Goal: Information Seeking & Learning: Find specific fact

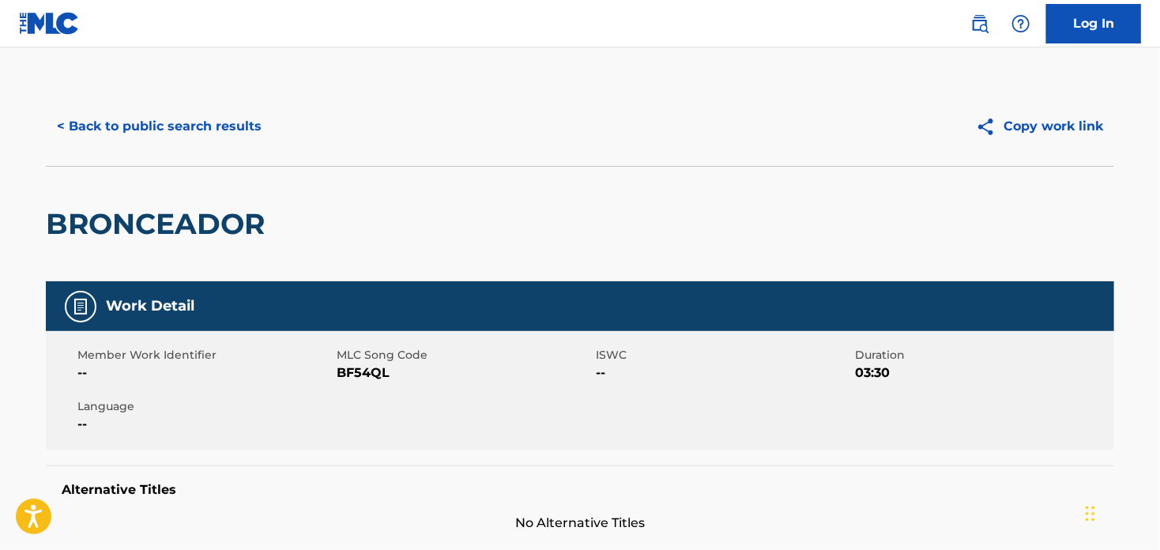
click at [87, 124] on button "< Back to public search results" at bounding box center [159, 127] width 227 height 40
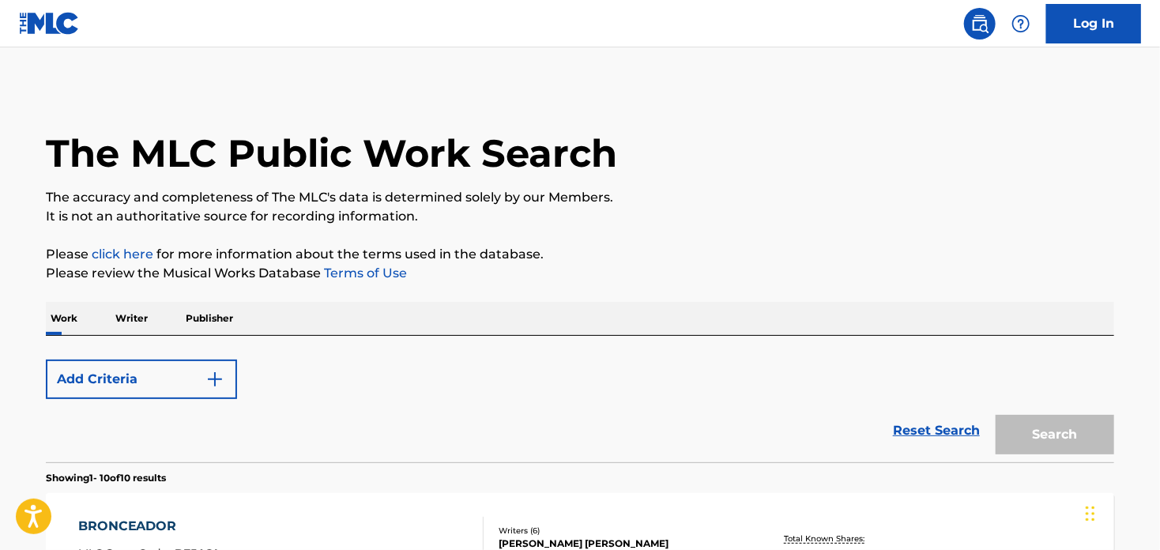
scroll to position [292, 0]
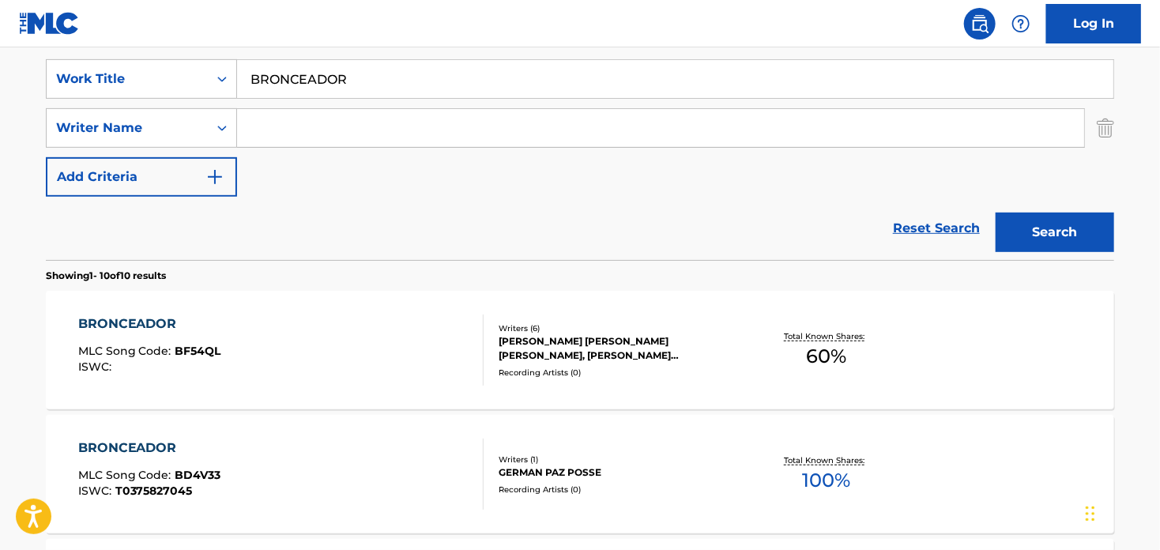
click at [296, 80] on input "BRONCEADOR" at bounding box center [675, 79] width 877 height 38
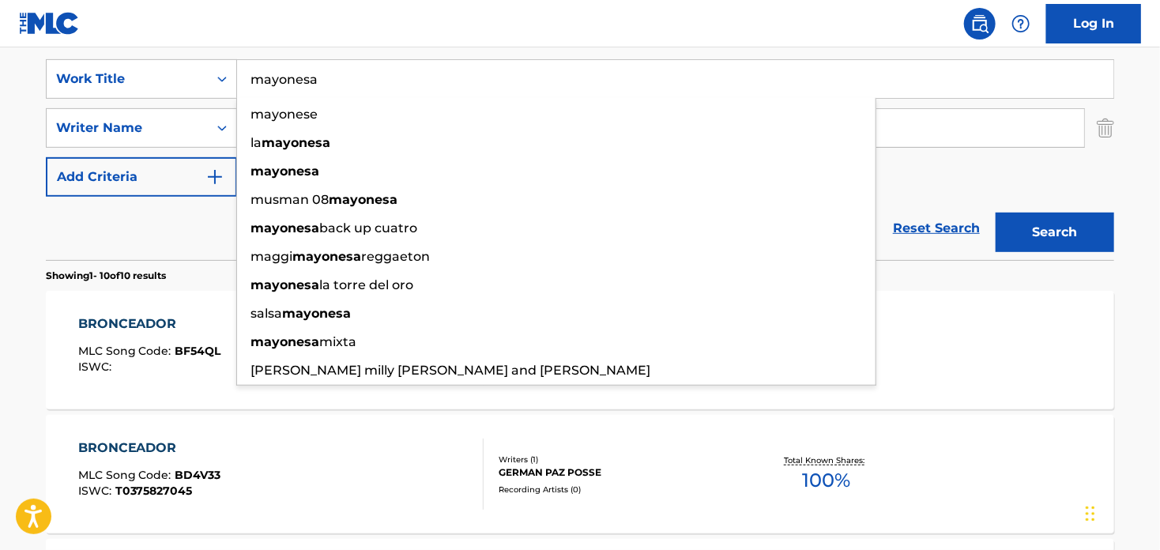
type input "mayonesa"
click at [996, 213] on button "Search" at bounding box center [1055, 233] width 119 height 40
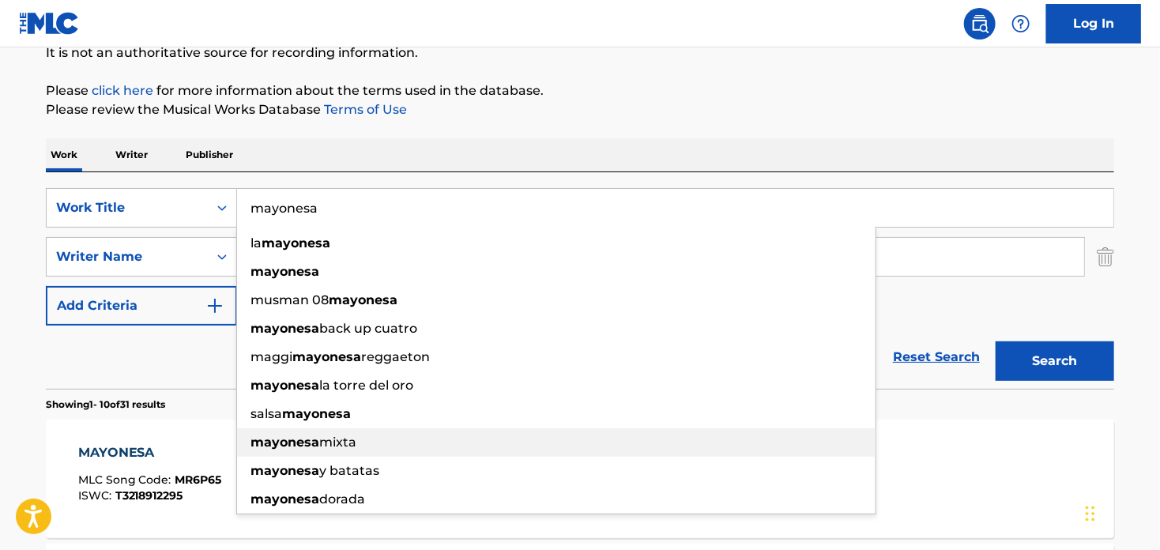
scroll to position [0, 0]
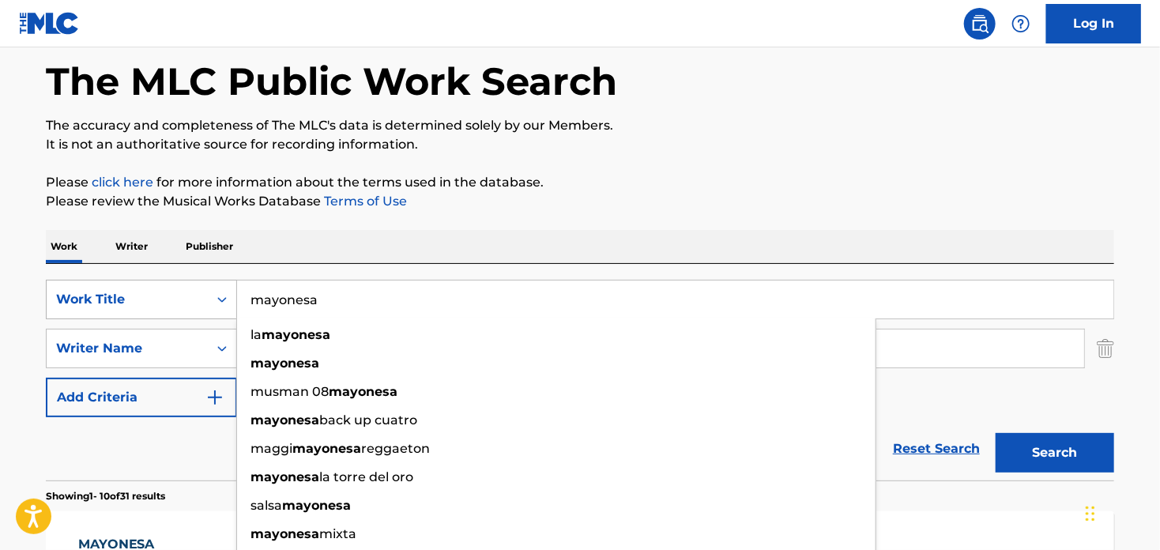
click at [142, 319] on div "Work Title" at bounding box center [141, 300] width 191 height 40
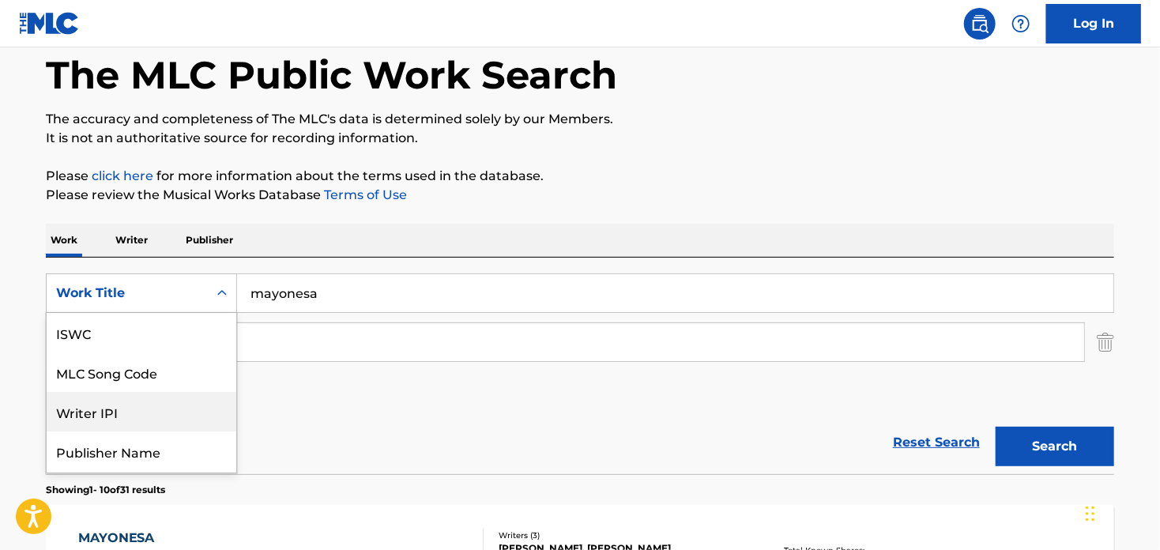
scroll to position [39, 0]
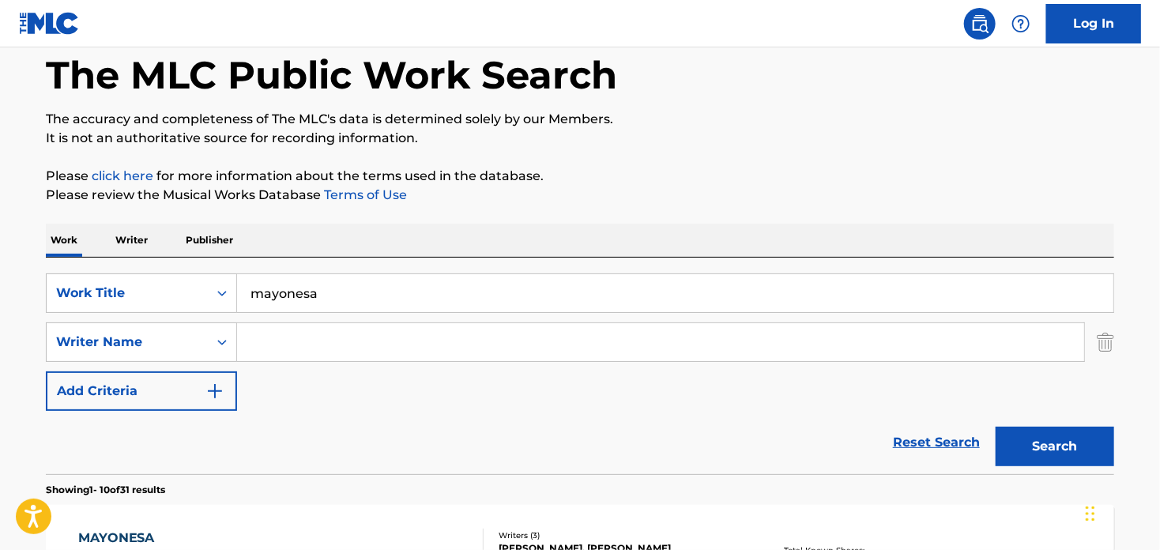
click at [252, 342] on input "Search Form" at bounding box center [660, 342] width 847 height 38
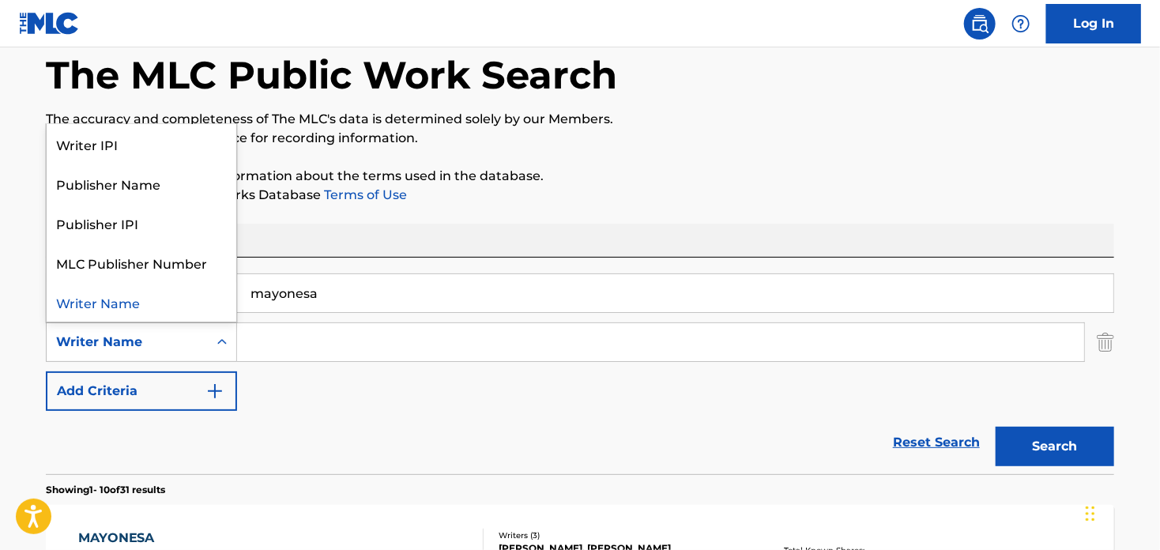
click at [156, 343] on div "Writer Name" at bounding box center [127, 342] width 142 height 19
click at [123, 146] on div "Writer IPI" at bounding box center [142, 144] width 190 height 40
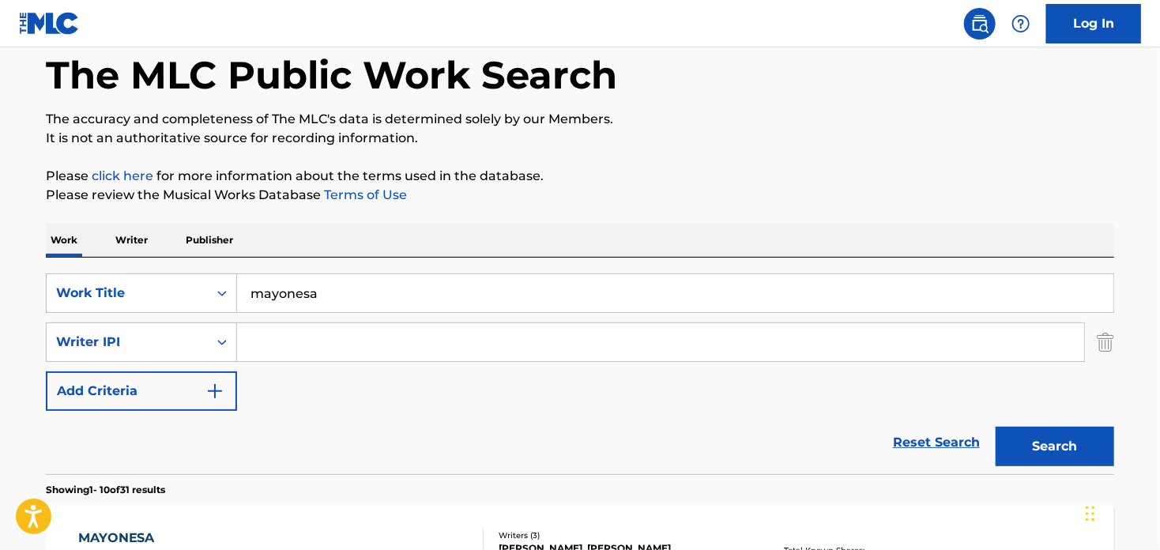
drag, startPoint x: 319, startPoint y: 344, endPoint x: 322, endPoint y: 360, distance: 16.0
click at [319, 346] on input "Search Form" at bounding box center [660, 342] width 847 height 38
type input "[PERSON_NAME]"
click at [1017, 451] on button "Search" at bounding box center [1055, 447] width 119 height 40
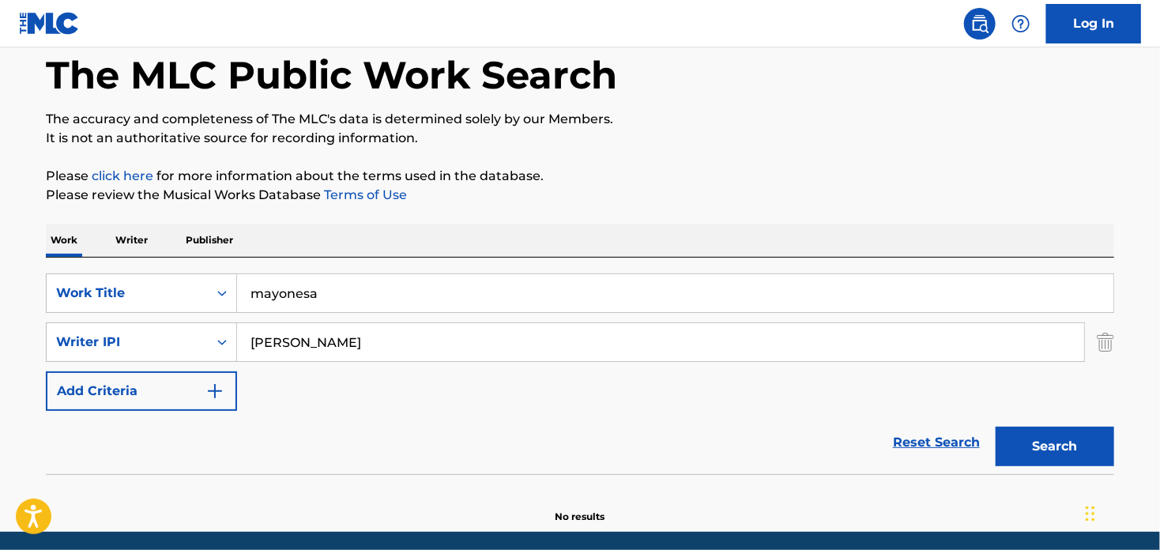
scroll to position [134, 0]
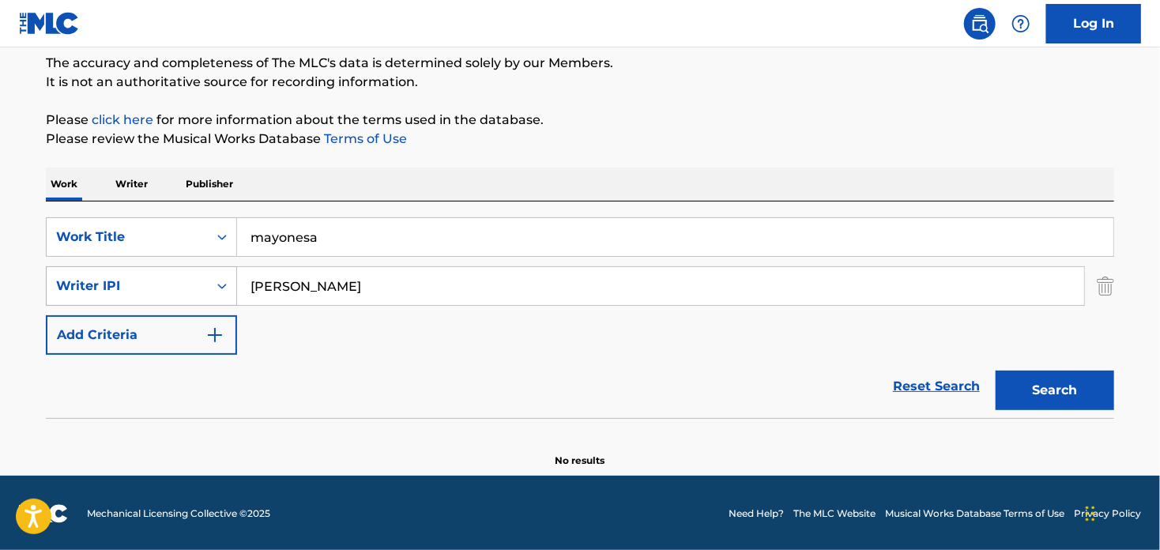
drag, startPoint x: 349, startPoint y: 292, endPoint x: 232, endPoint y: 281, distance: 117.4
click at [232, 281] on div "SearchWithCriteria4744bd97-fbaa-40aa-93ac-32ca8a34d7bc Writer [PERSON_NAME]" at bounding box center [580, 286] width 1069 height 40
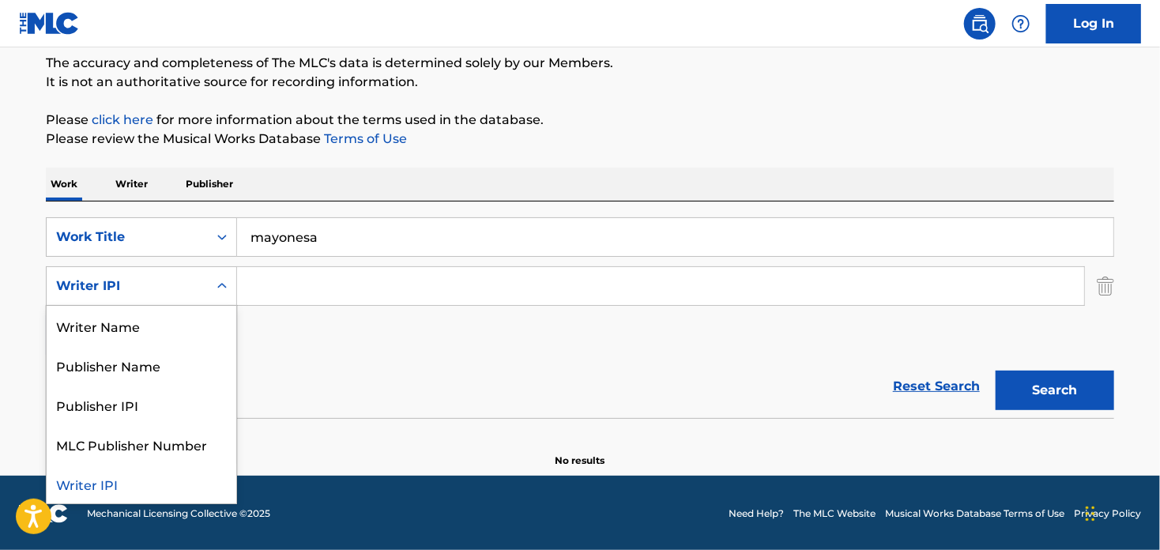
click at [133, 277] on div "Writer IPI" at bounding box center [127, 286] width 142 height 19
click at [121, 332] on div "Writer Name" at bounding box center [142, 326] width 190 height 40
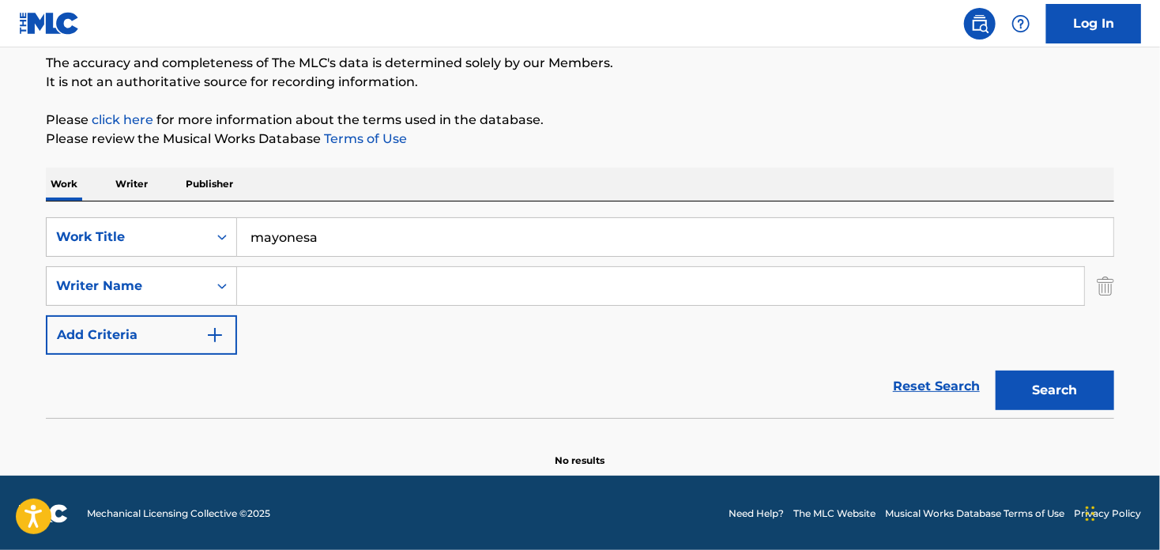
click at [329, 272] on input "Search Form" at bounding box center [660, 286] width 847 height 38
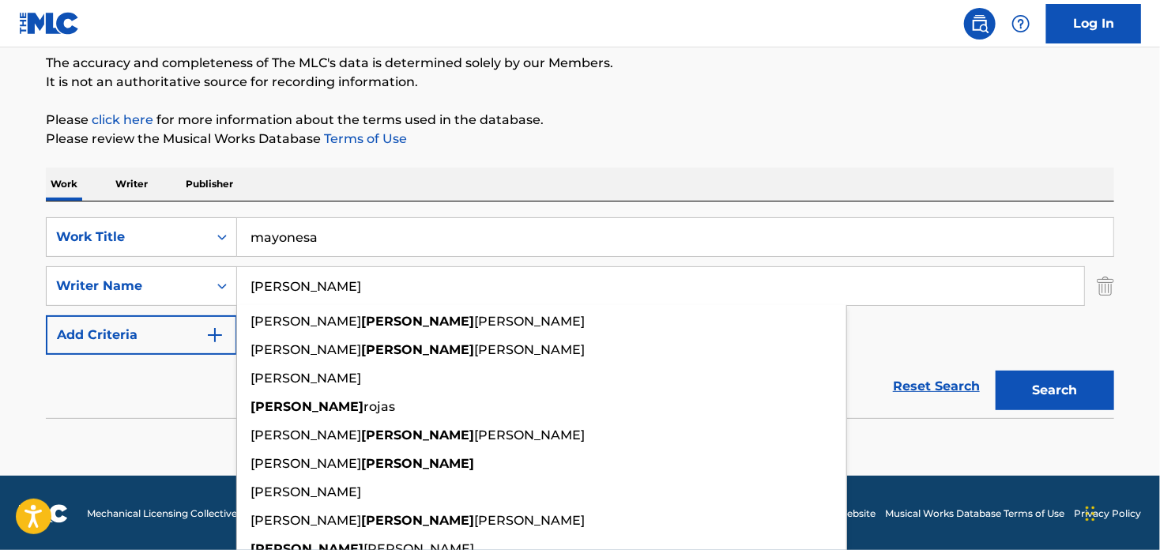
type input "[PERSON_NAME]"
click at [996, 371] on button "Search" at bounding box center [1055, 391] width 119 height 40
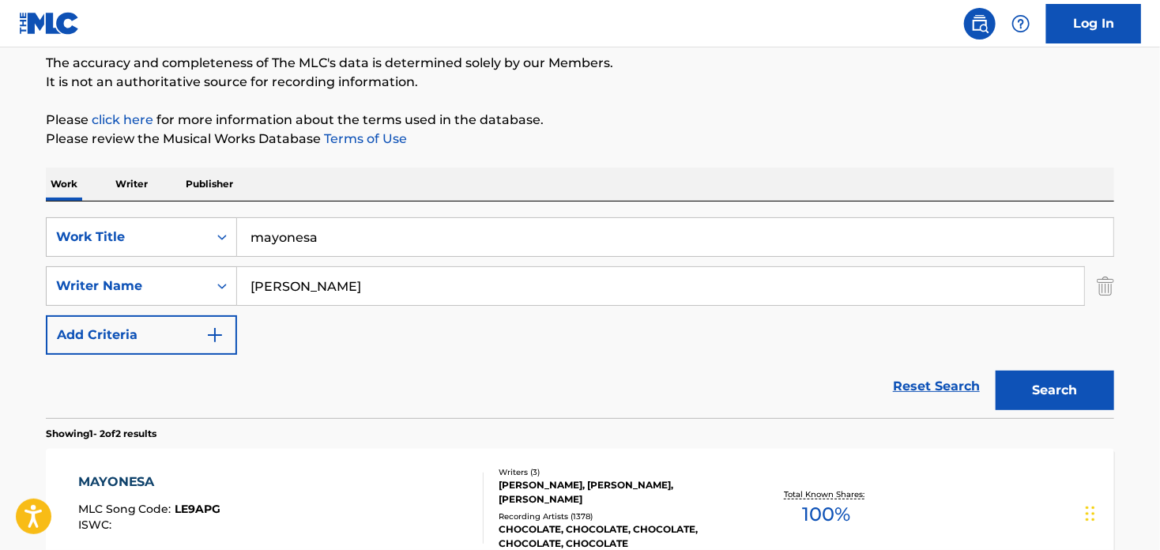
scroll to position [213, 0]
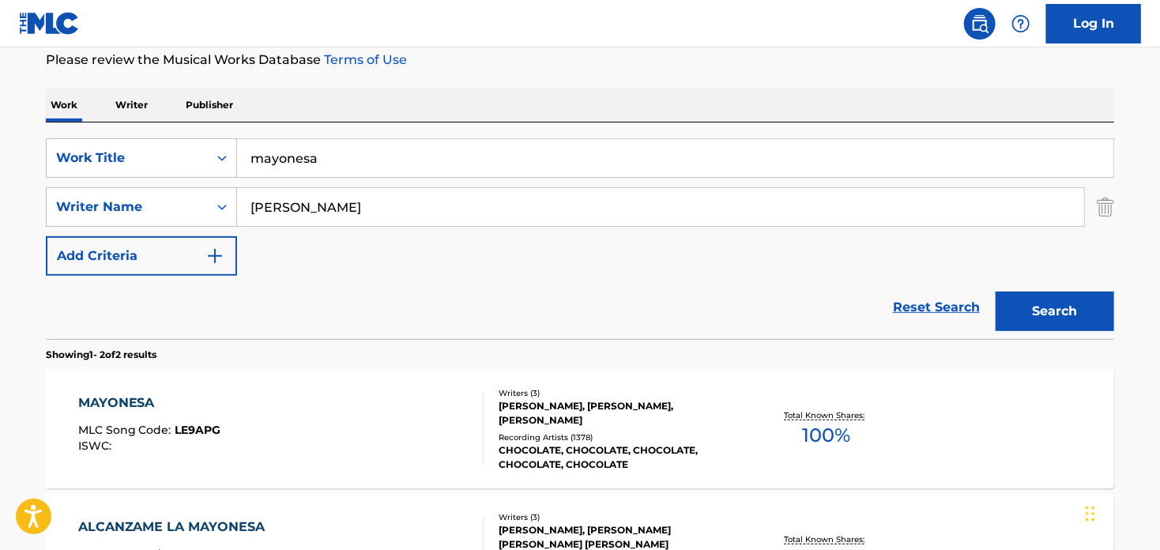
click at [131, 398] on div "MAYONESA" at bounding box center [149, 403] width 143 height 19
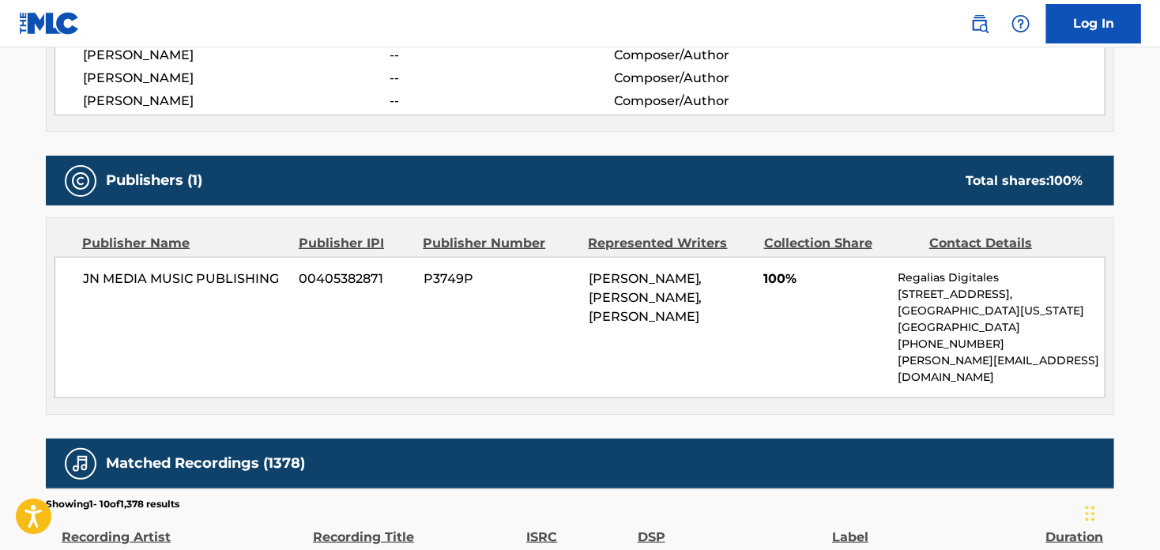
scroll to position [632, 0]
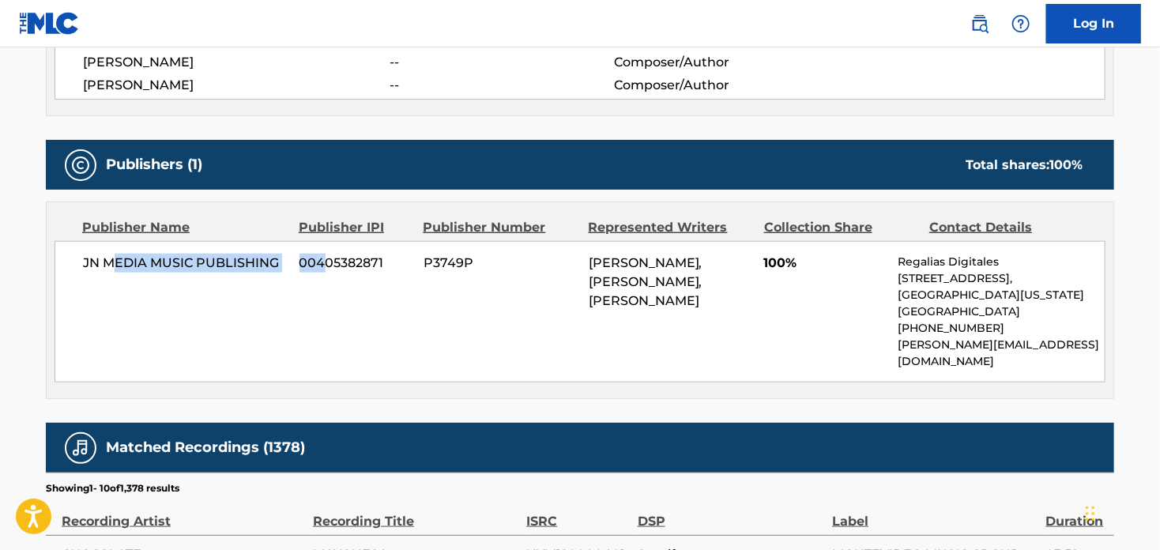
drag, startPoint x: 112, startPoint y: 262, endPoint x: 322, endPoint y: 267, distance: 209.6
click at [322, 267] on div "JN MEDIA MUSIC PUBLISHING 00405382871 P3749P [PERSON_NAME], [PERSON_NAME], [PER…" at bounding box center [580, 312] width 1051 height 142
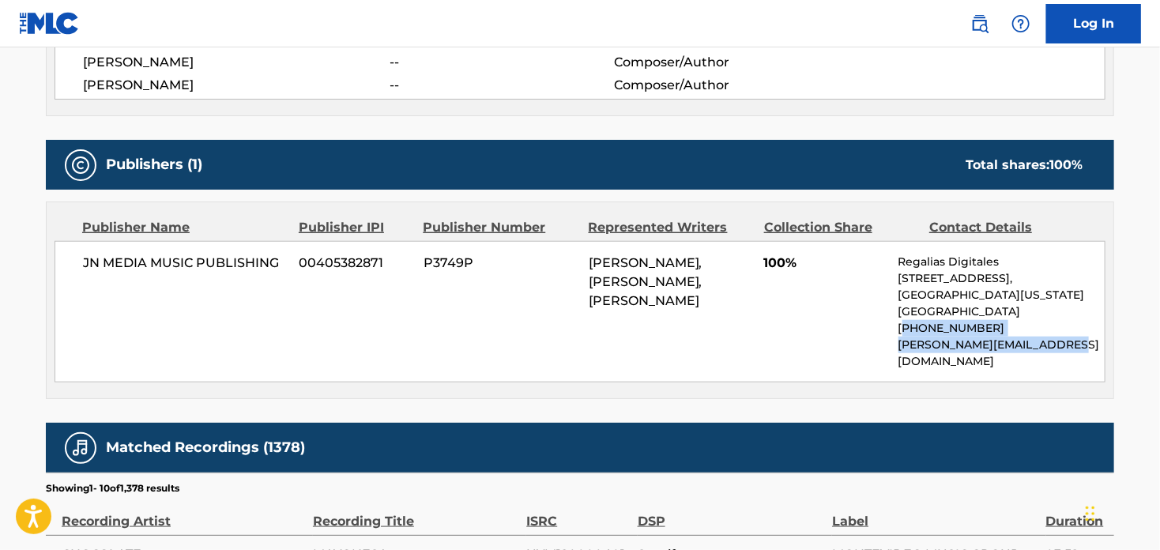
drag, startPoint x: 1067, startPoint y: 343, endPoint x: 903, endPoint y: 323, distance: 165.6
click at [903, 323] on div "Regalias Digitales [STREET_ADDRESS][US_STATE] [PHONE_NUMBER] [PERSON_NAME][EMAI…" at bounding box center [1002, 312] width 206 height 116
copy div "[PHONE_NUMBER] [PERSON_NAME][EMAIL_ADDRESS][DOMAIN_NAME]"
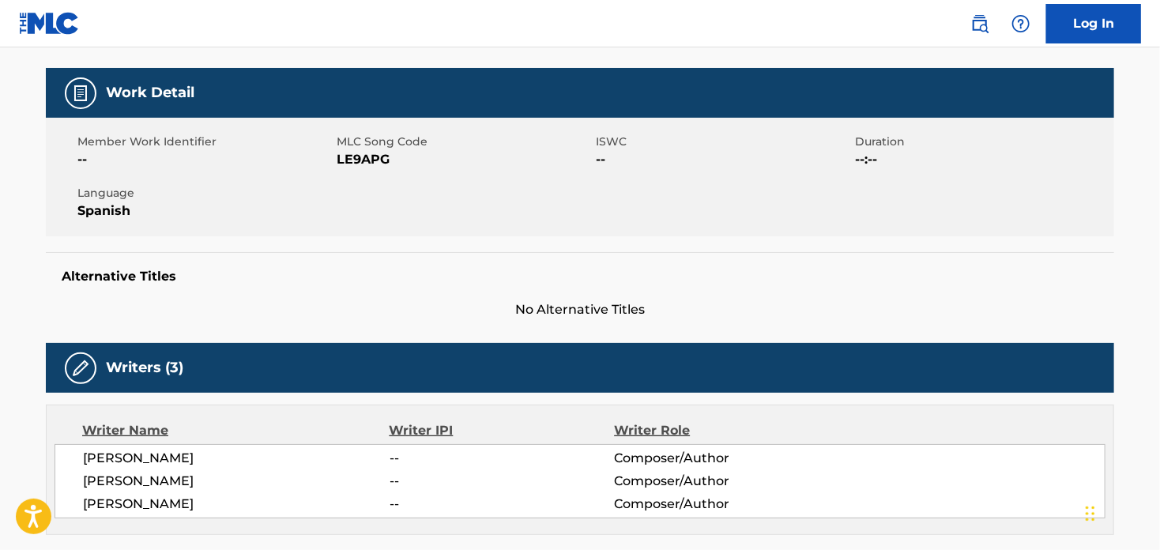
scroll to position [0, 0]
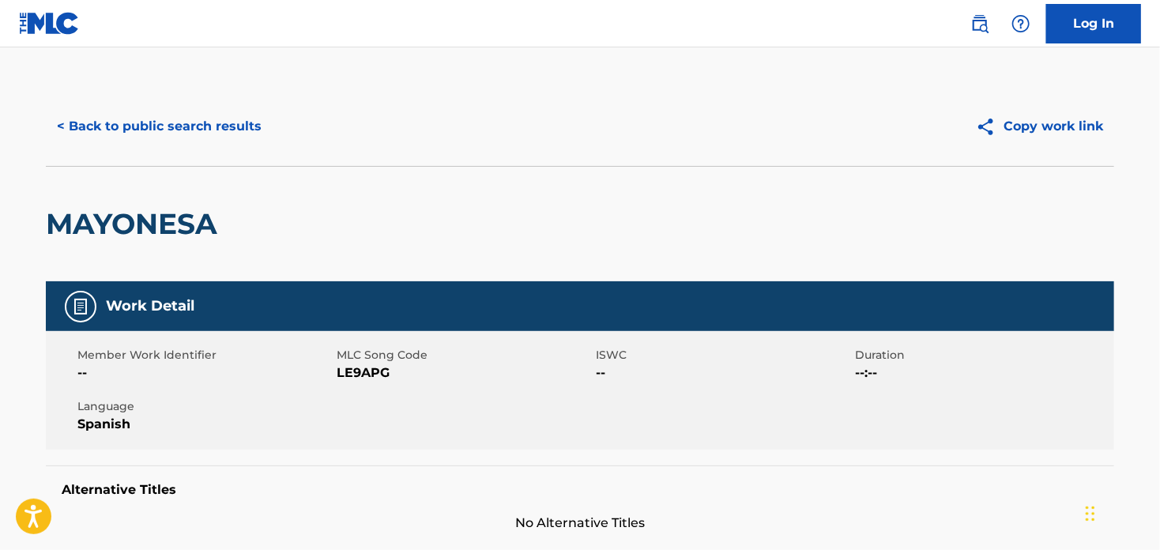
click at [91, 125] on button "< Back to public search results" at bounding box center [159, 127] width 227 height 40
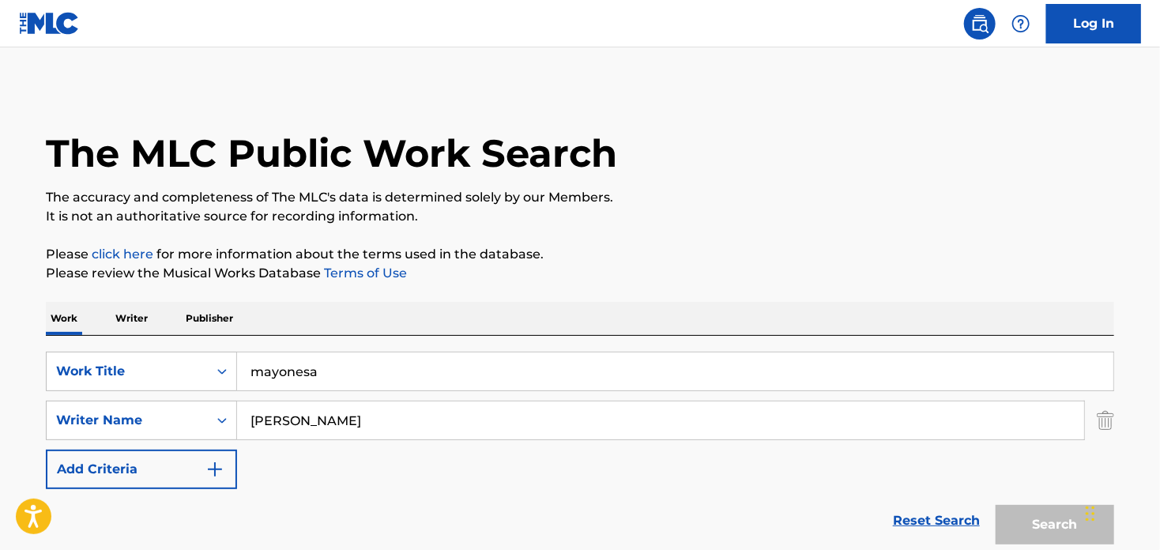
scroll to position [213, 0]
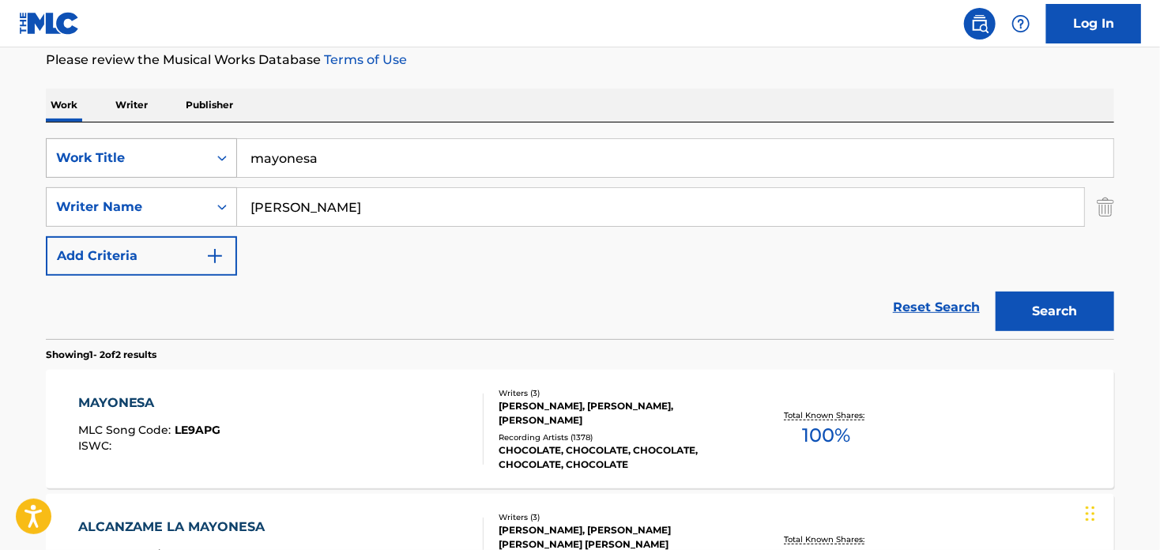
drag, startPoint x: 339, startPoint y: 169, endPoint x: 146, endPoint y: 153, distance: 193.5
click at [146, 153] on div "SearchWithCriteria4fb4055d-ee0a-479d-8315-d734ef301b15 Work Title mayonesa" at bounding box center [580, 158] width 1069 height 40
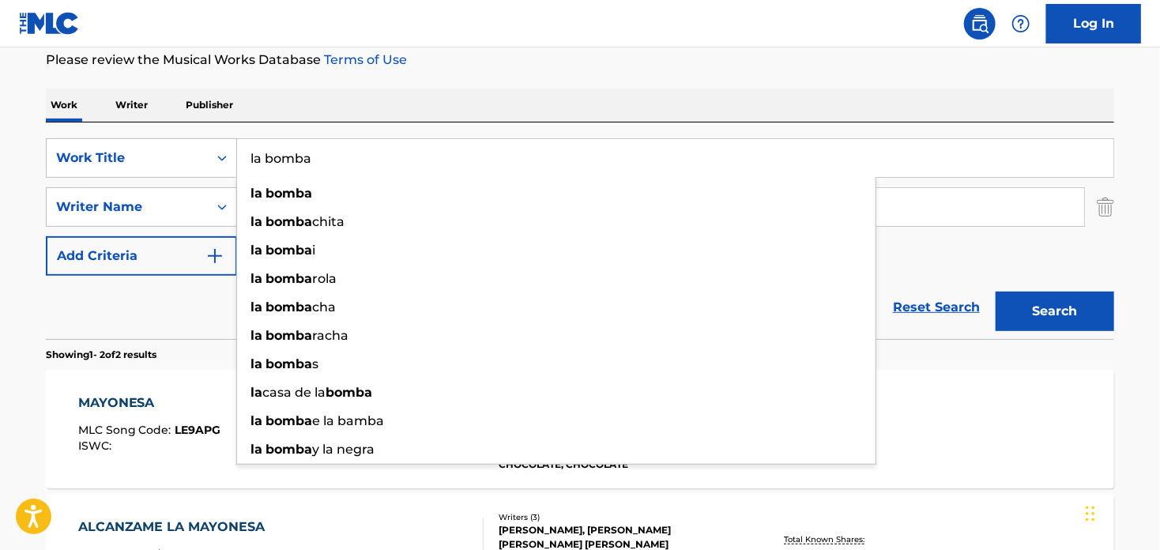
type input "la bomba"
click at [436, 96] on div "Work Writer Publisher" at bounding box center [580, 105] width 1069 height 33
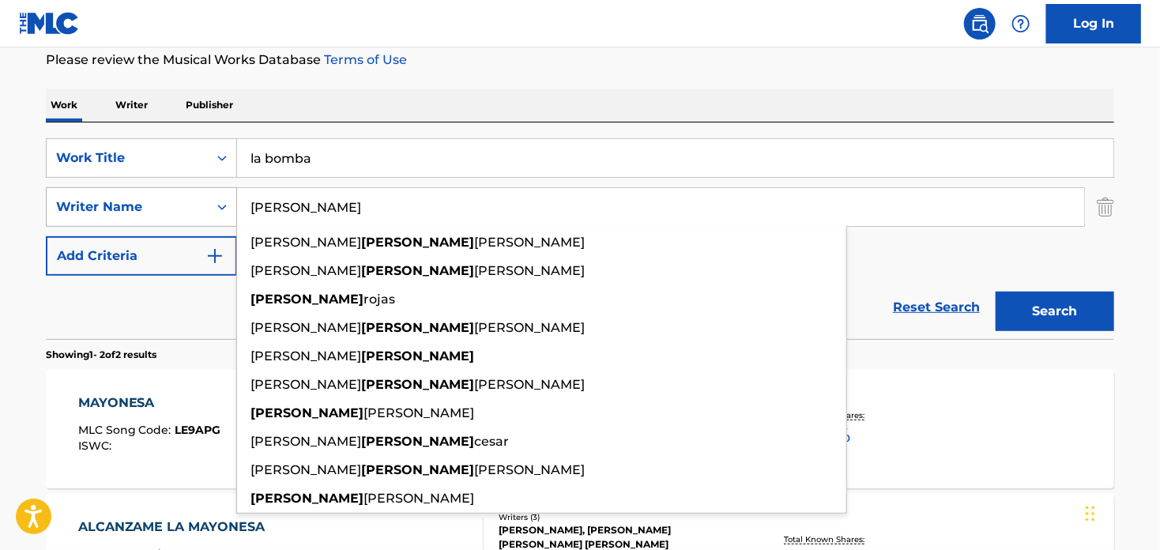
drag, startPoint x: 326, startPoint y: 203, endPoint x: 214, endPoint y: 207, distance: 112.3
click at [214, 207] on div "SearchWithCriteria2a01f56b-4e10-45d9-a31c-a6182dc9f740 Writer Name [PERSON_NAME…" at bounding box center [580, 207] width 1069 height 40
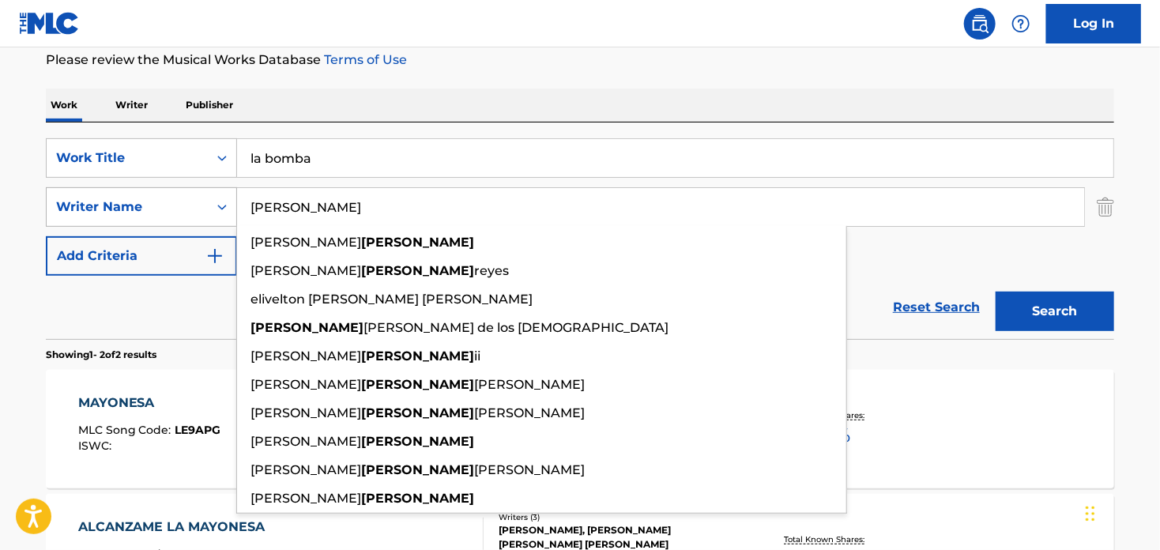
click at [996, 292] on button "Search" at bounding box center [1055, 312] width 119 height 40
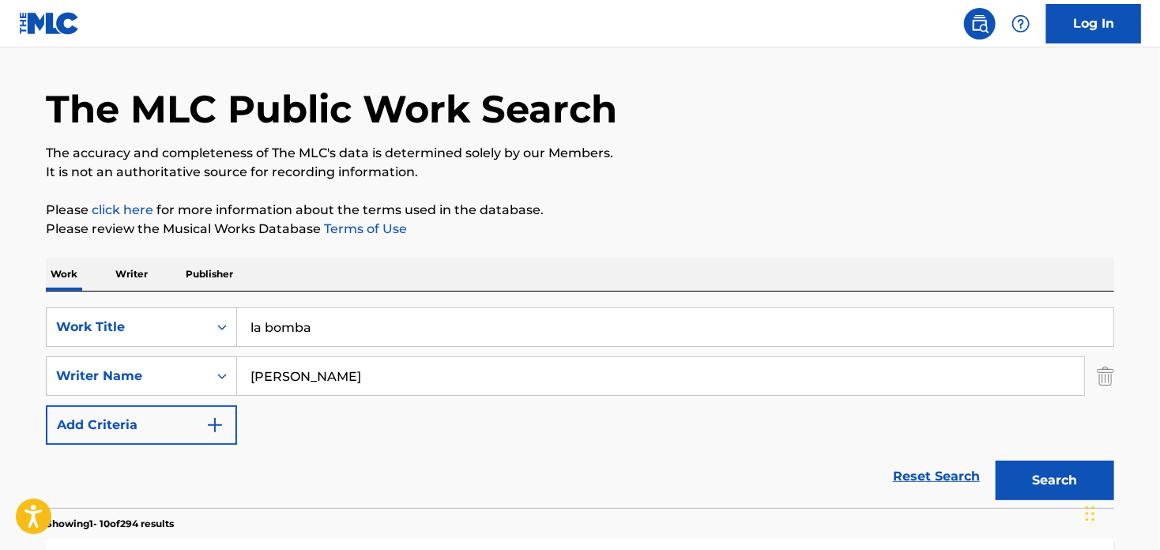
scroll to position [0, 0]
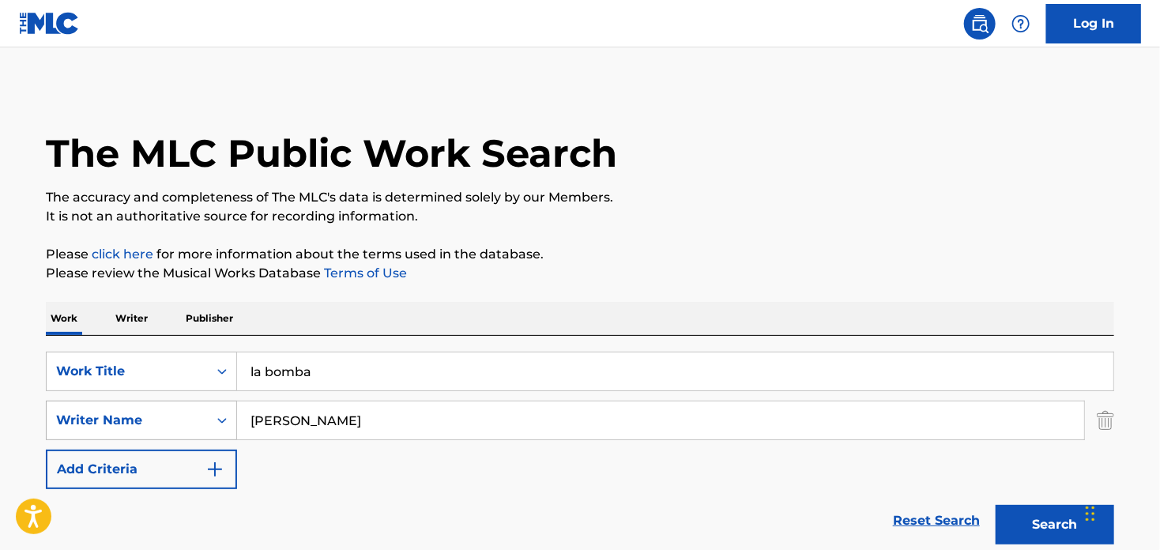
drag, startPoint x: 327, startPoint y: 423, endPoint x: 200, endPoint y: 417, distance: 127.4
click at [200, 417] on div "SearchWithCriteria2a01f56b-4e10-45d9-a31c-a6182dc9f740 Writer Name [PERSON_NAME]" at bounding box center [580, 421] width 1069 height 40
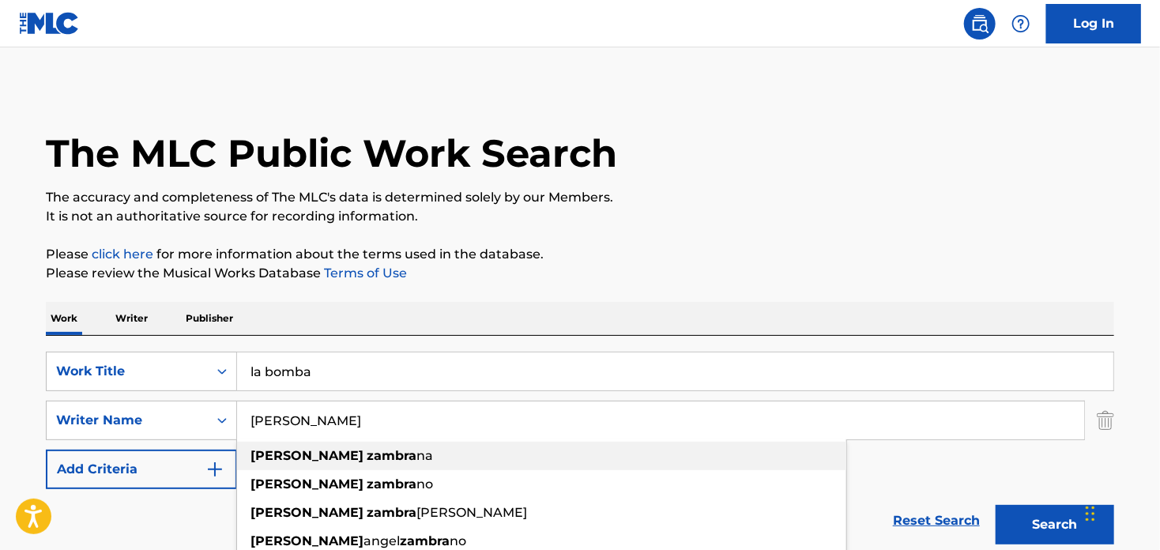
click at [375, 462] on div "[PERSON_NAME] na" at bounding box center [541, 456] width 609 height 28
type input "[PERSON_NAME]"
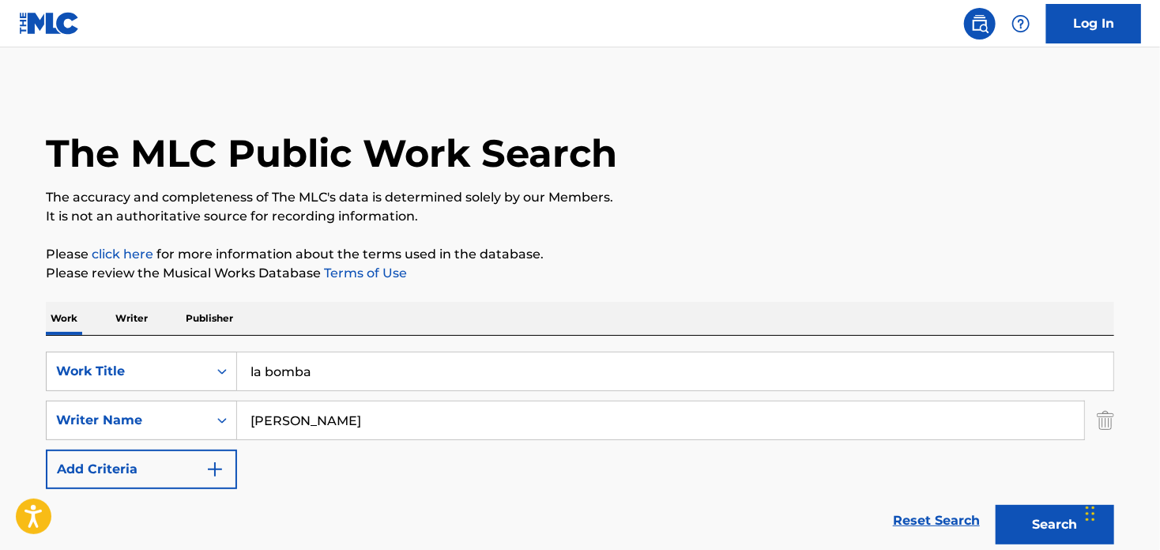
click at [1035, 515] on button "Search" at bounding box center [1055, 525] width 119 height 40
click at [1035, 515] on div "Search" at bounding box center [1051, 520] width 126 height 63
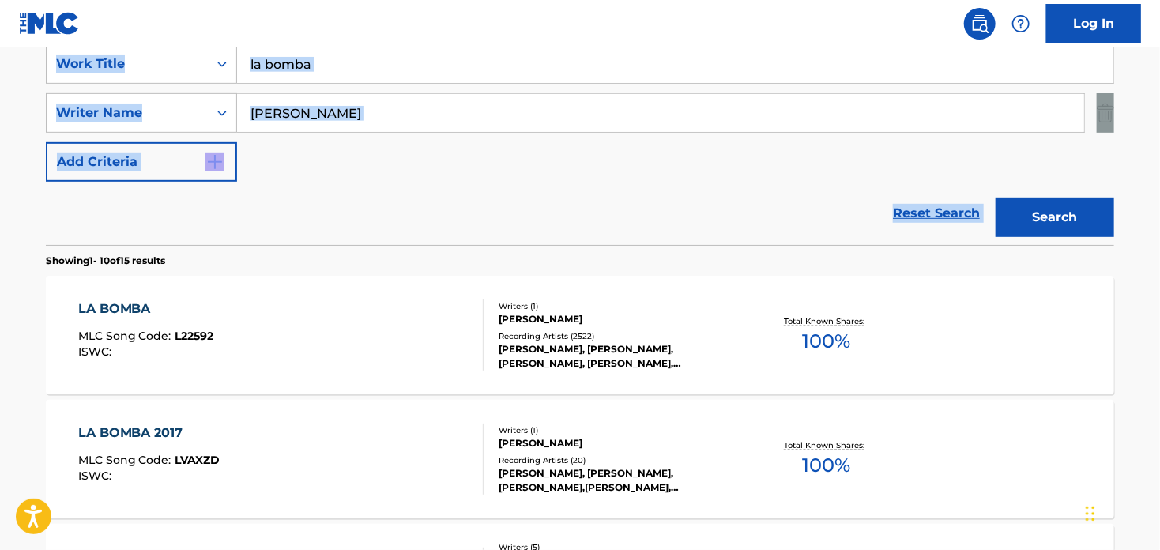
scroll to position [394, 0]
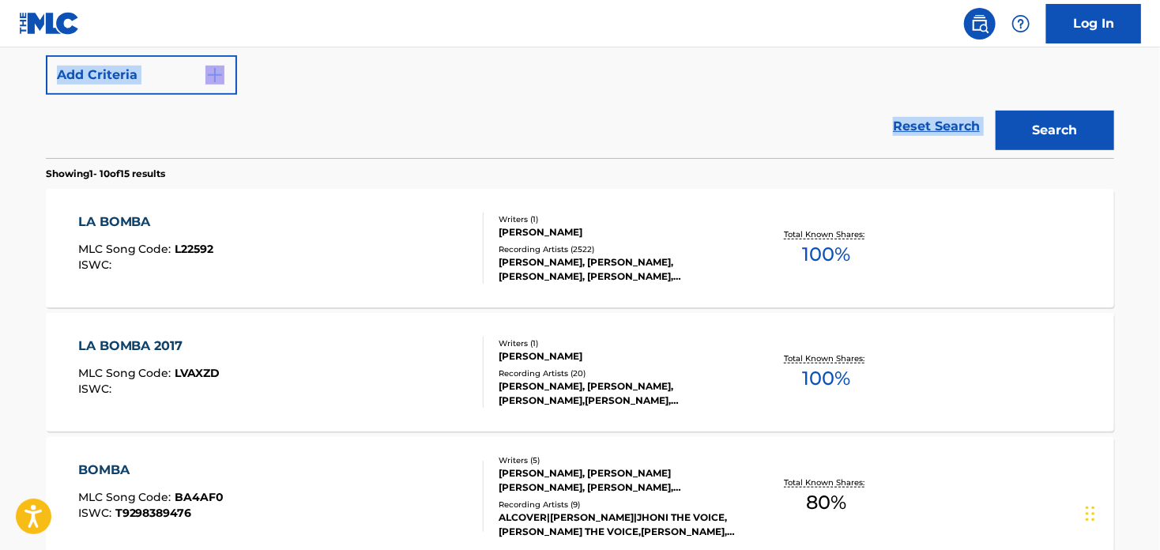
click at [138, 220] on div "LA BOMBA" at bounding box center [146, 222] width 136 height 19
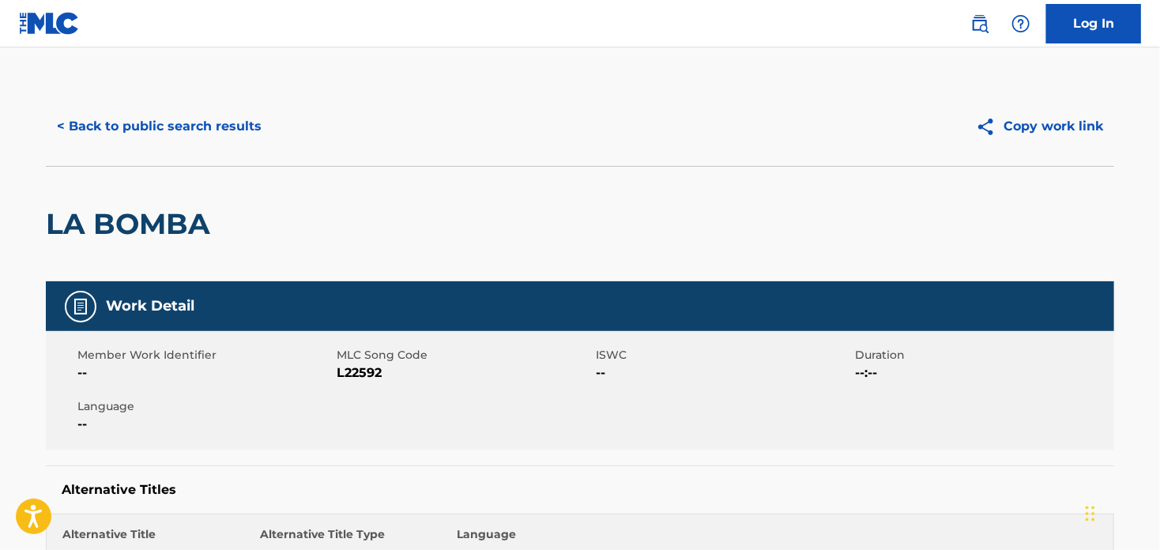
click at [106, 122] on button "< Back to public search results" at bounding box center [159, 127] width 227 height 40
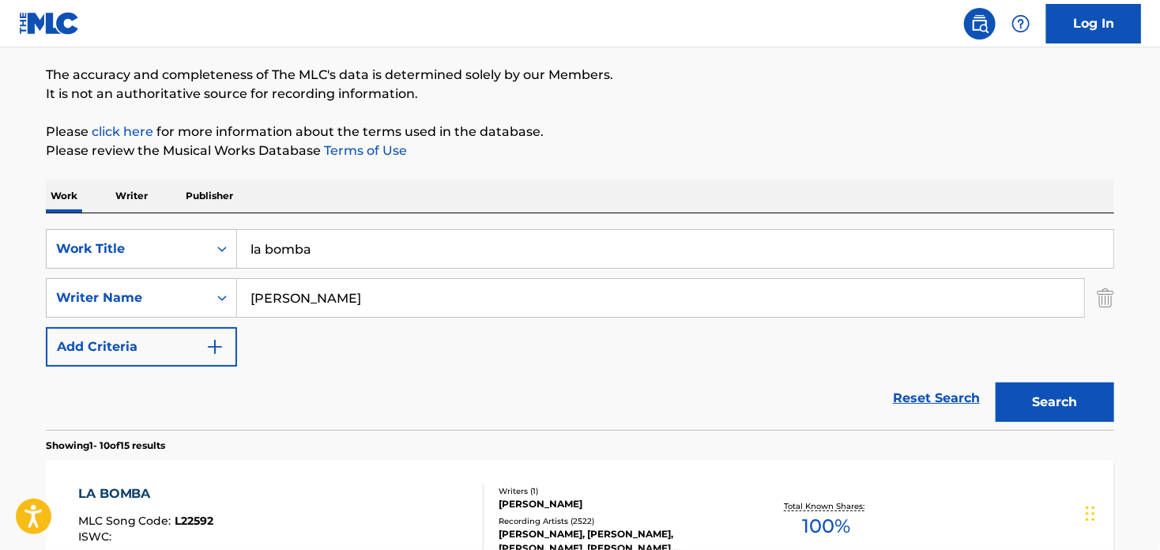
scroll to position [10, 0]
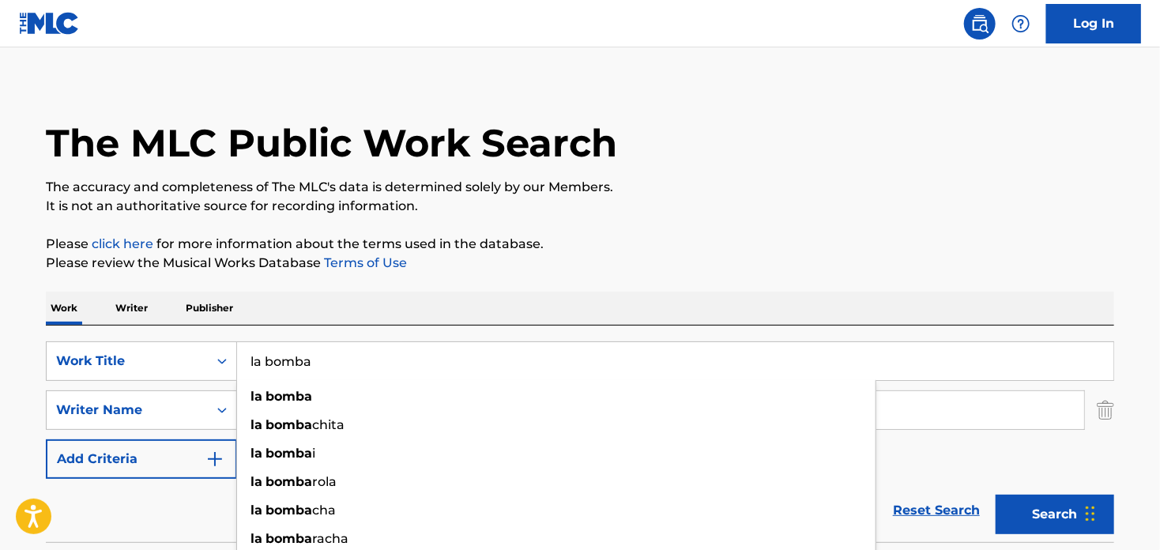
drag, startPoint x: 340, startPoint y: 357, endPoint x: 243, endPoint y: 359, distance: 97.2
click at [225, 349] on div "SearchWithCriteria4fb4055d-ee0a-479d-8315-d734ef301b15 Work Title la bomba la b…" at bounding box center [580, 361] width 1069 height 40
paste input "El Meneito"
type input "El Meneito"
click at [560, 293] on div "Work Writer Publisher" at bounding box center [580, 308] width 1069 height 33
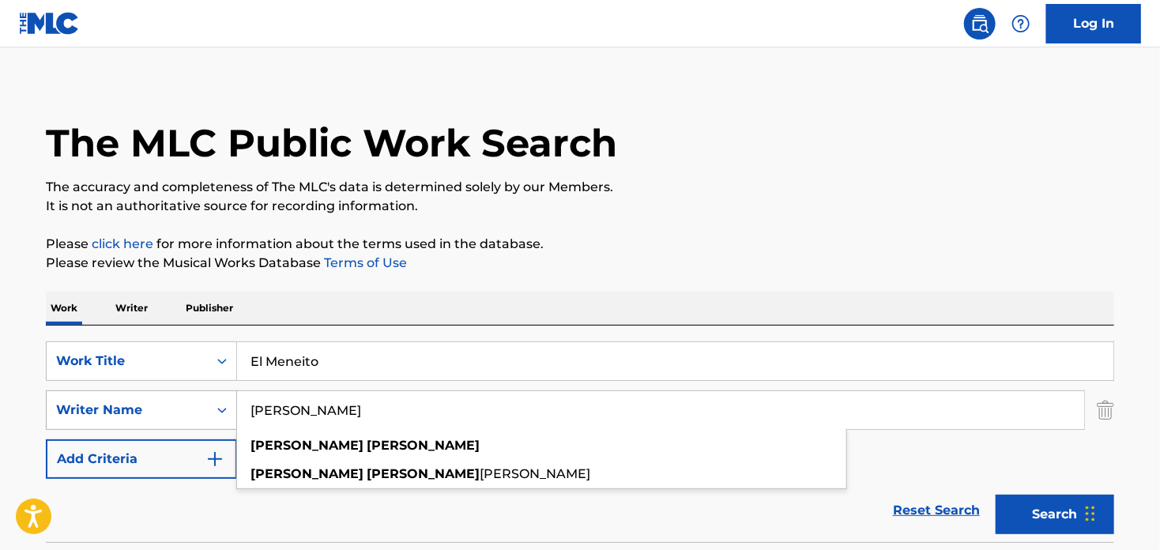
drag, startPoint x: 362, startPoint y: 417, endPoint x: 209, endPoint y: 406, distance: 153.8
click at [209, 406] on div "SearchWithCriteria2a01f56b-4e10-45d9-a31c-a6182dc9f740 Writer Name [PERSON_NAME…" at bounding box center [580, 411] width 1069 height 40
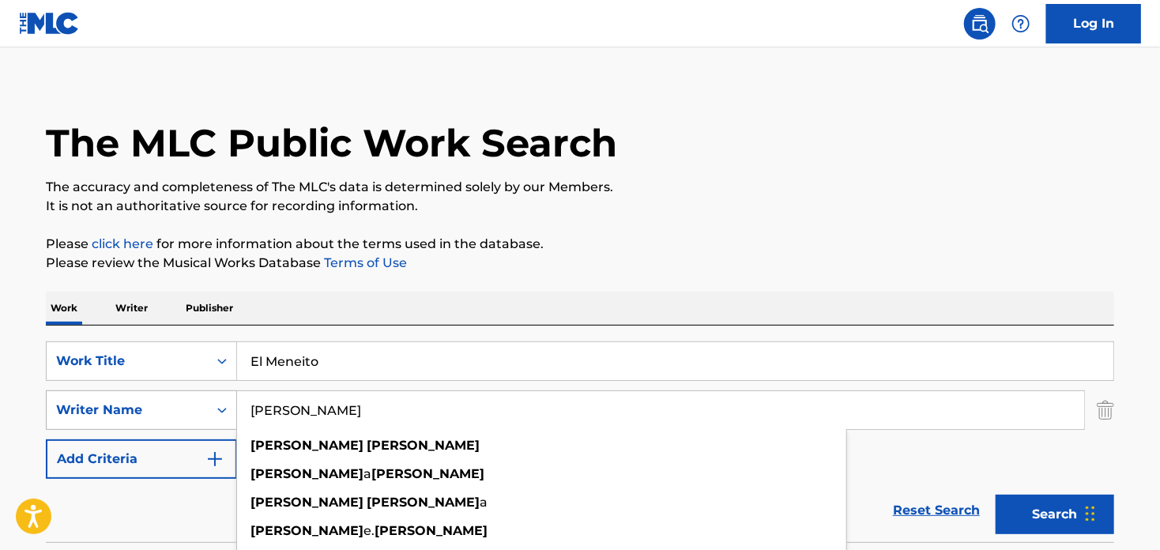
type input "[PERSON_NAME]"
click at [996, 495] on button "Search" at bounding box center [1055, 515] width 119 height 40
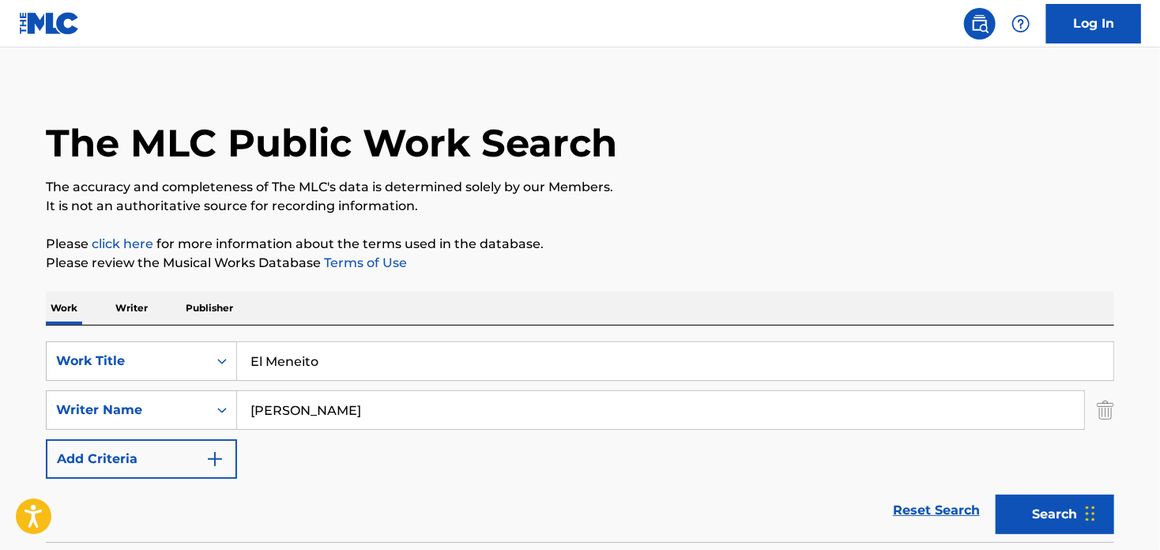
click at [1041, 497] on button "Search" at bounding box center [1055, 515] width 119 height 40
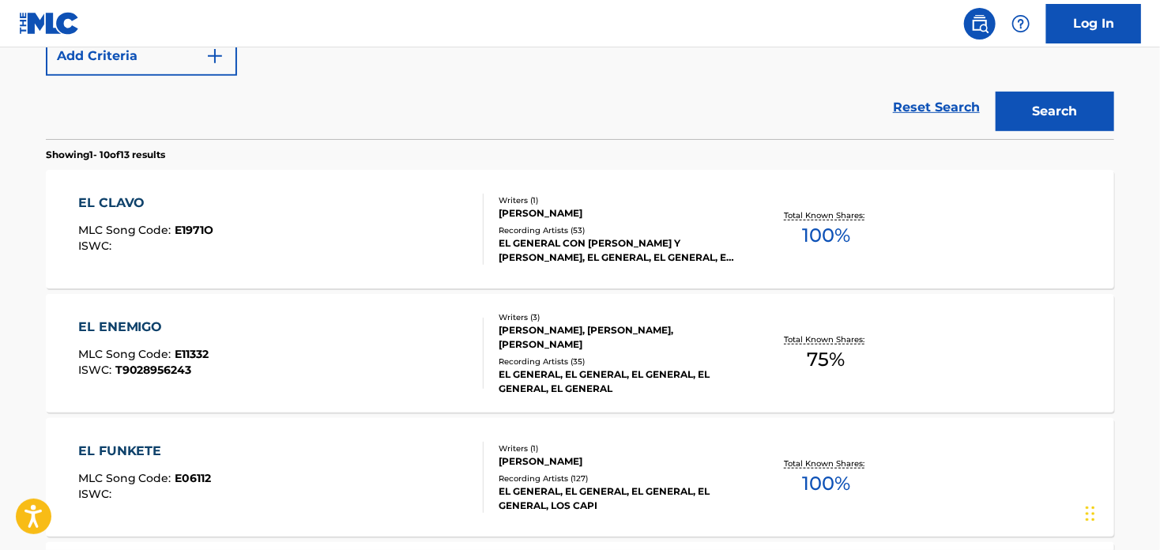
scroll to position [406, 0]
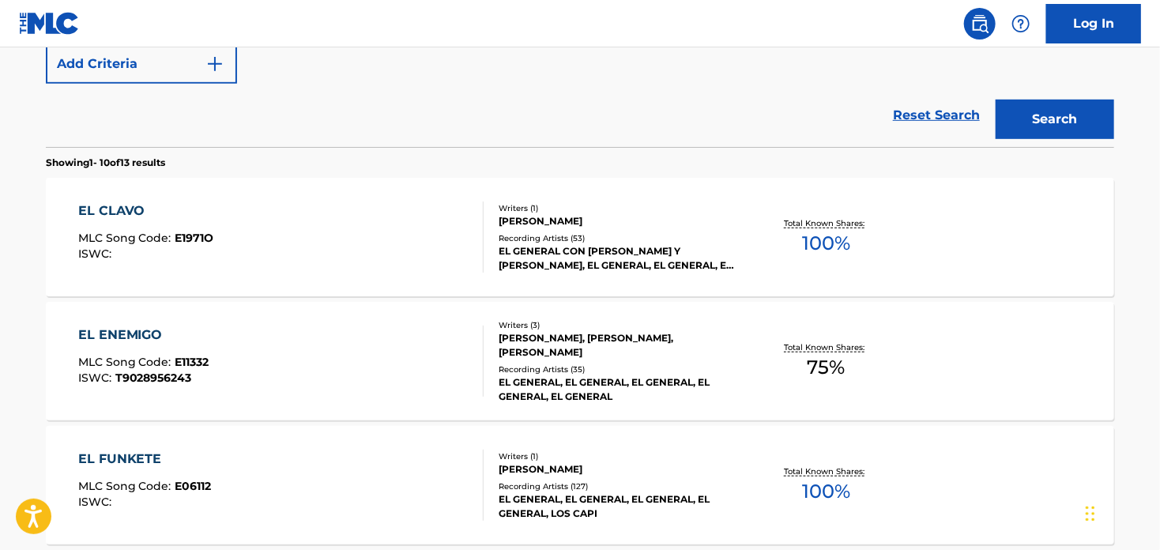
click at [130, 203] on div "EL CLAVO" at bounding box center [146, 211] width 136 height 19
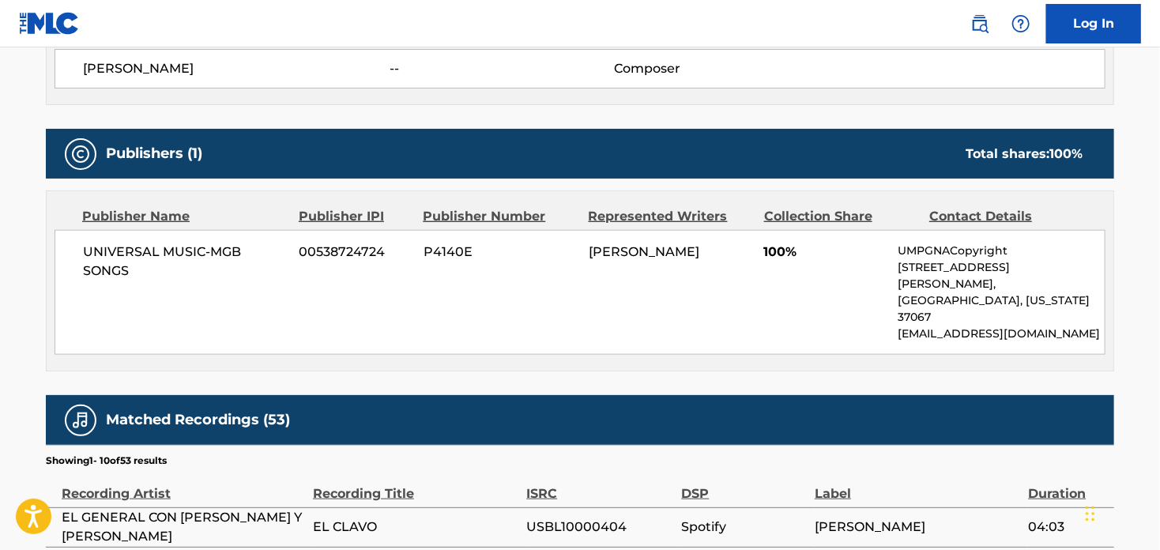
scroll to position [766, 0]
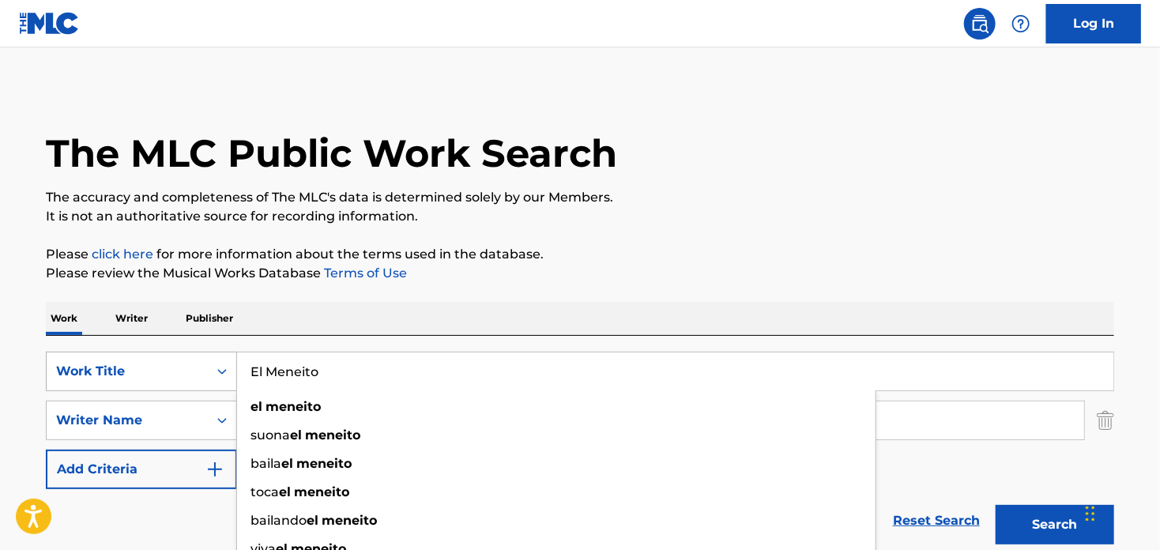
drag, startPoint x: 368, startPoint y: 383, endPoint x: 139, endPoint y: 359, distance: 230.5
click at [141, 360] on div "SearchWithCriteria4fb4055d-ee0a-479d-8315-d734ef301b15 Work Title El Meneito el…" at bounding box center [580, 372] width 1069 height 40
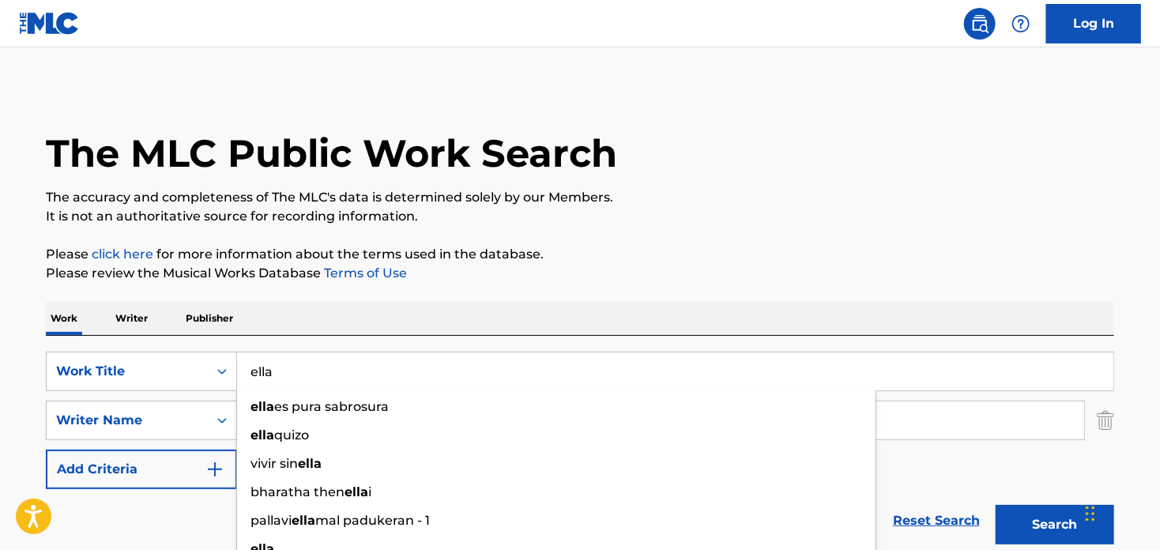
type input "ella"
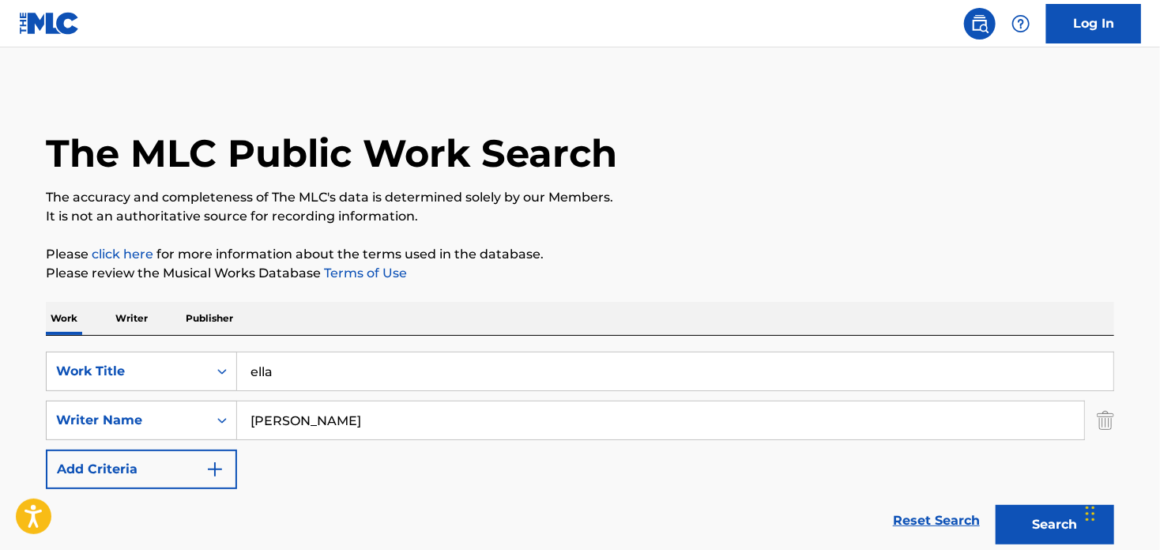
click at [159, 519] on div "Reset Search Search" at bounding box center [580, 520] width 1069 height 63
click at [314, 428] on input "[PERSON_NAME]" at bounding box center [660, 421] width 847 height 38
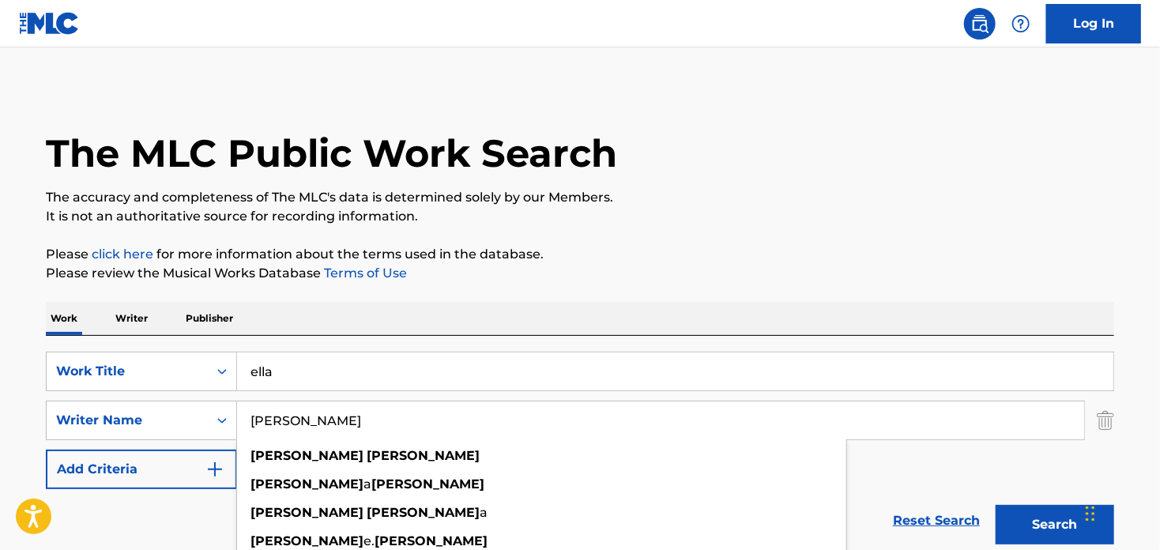
click at [314, 428] on input "[PERSON_NAME]" at bounding box center [660, 421] width 847 height 38
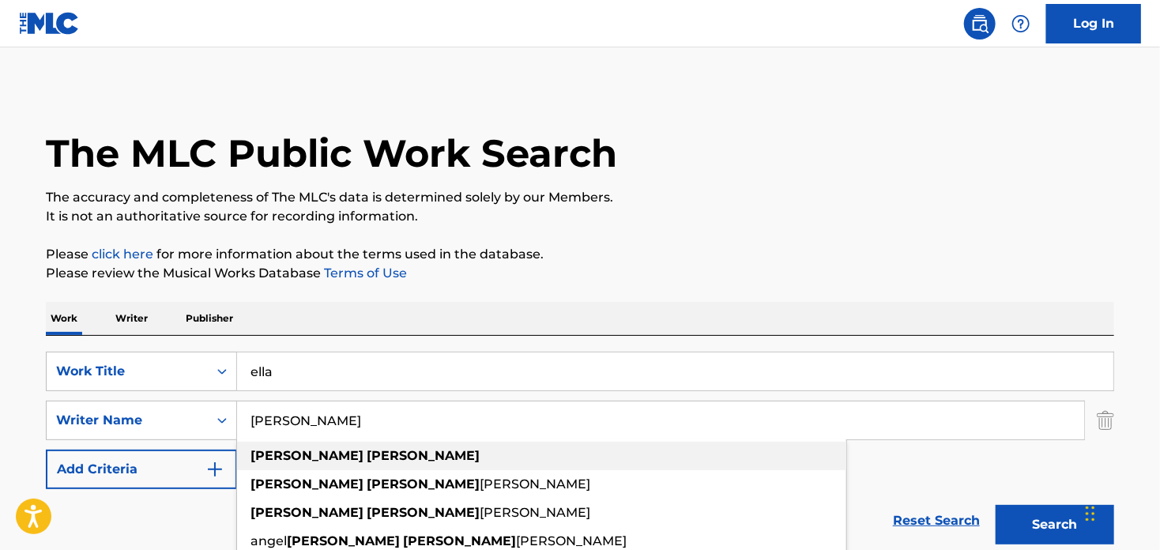
type input "[PERSON_NAME]"
click at [367, 451] on strong "[PERSON_NAME]" at bounding box center [423, 455] width 113 height 15
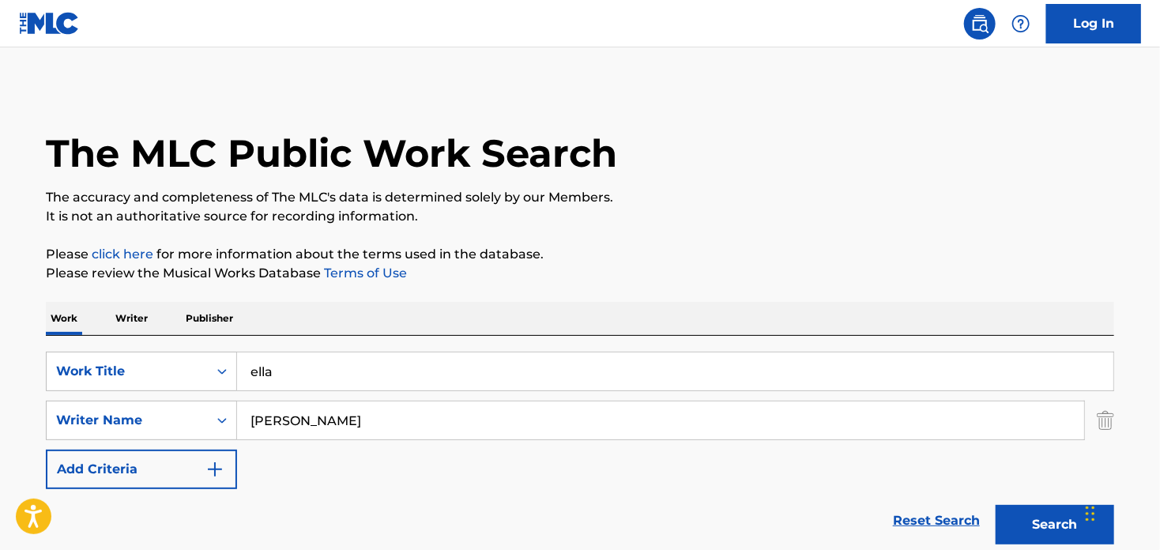
click at [1036, 529] on button "Search" at bounding box center [1055, 525] width 119 height 40
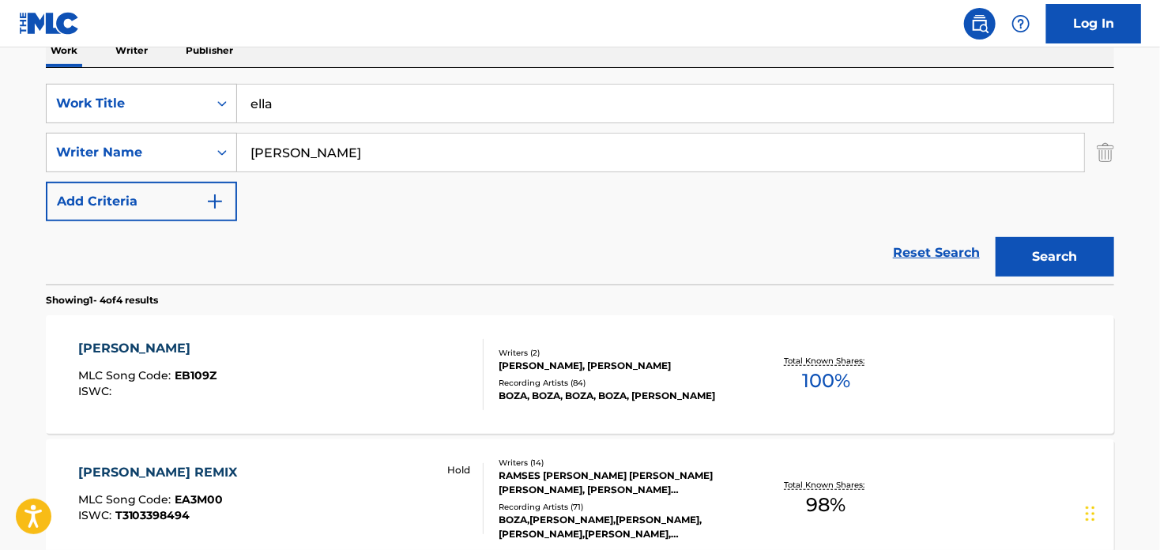
scroll to position [316, 0]
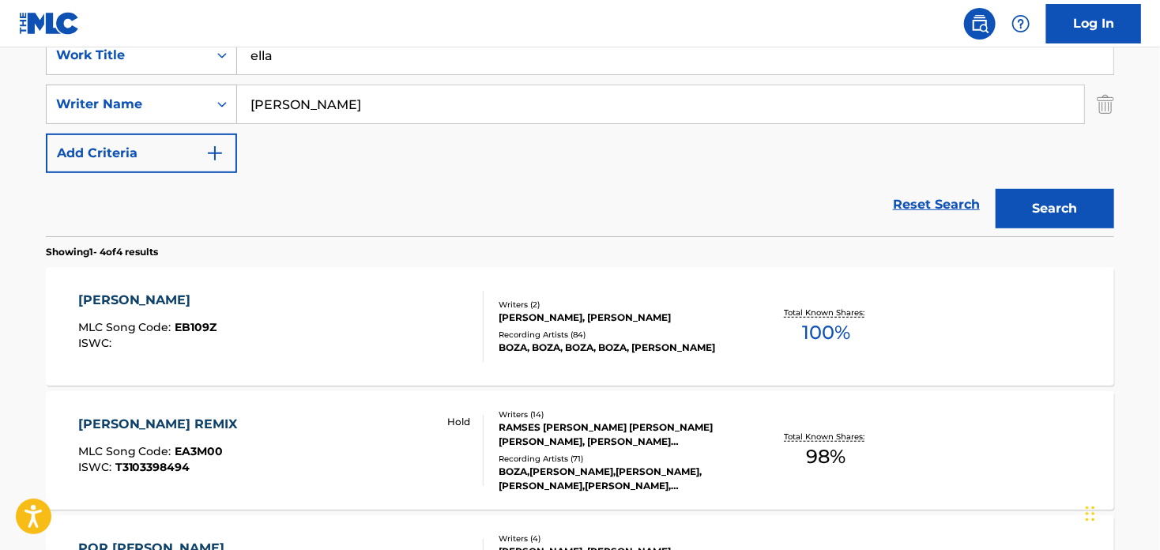
click at [108, 301] on div "[PERSON_NAME]" at bounding box center [147, 300] width 139 height 19
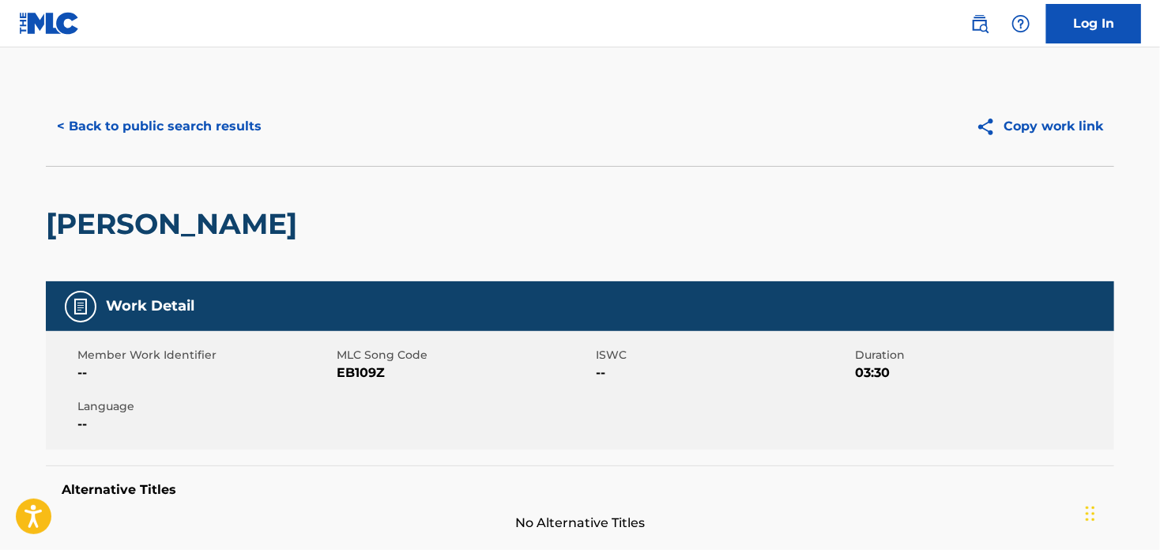
click at [119, 122] on button "< Back to public search results" at bounding box center [159, 127] width 227 height 40
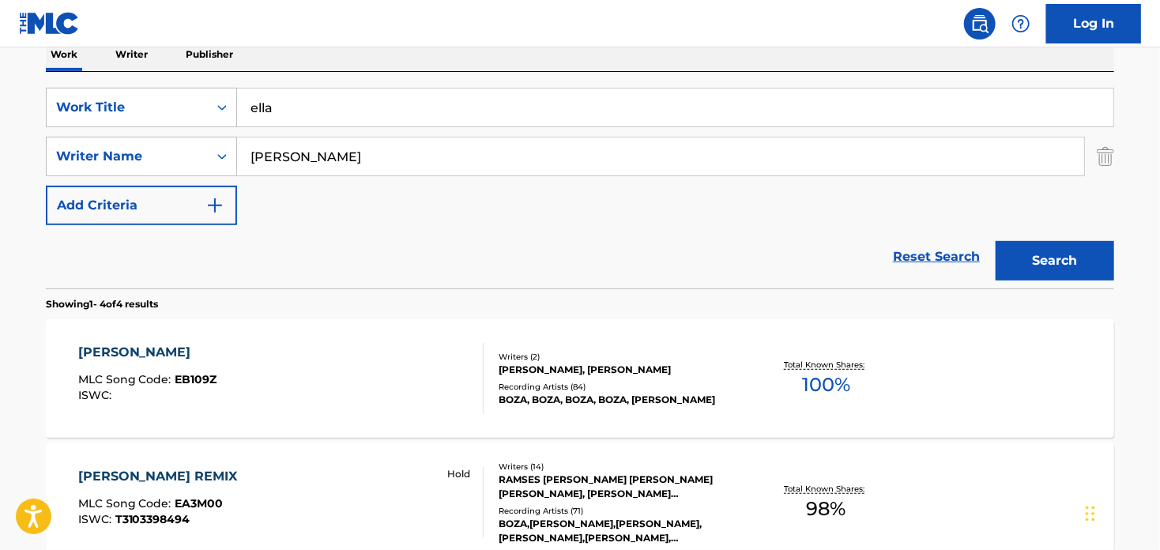
scroll to position [237, 0]
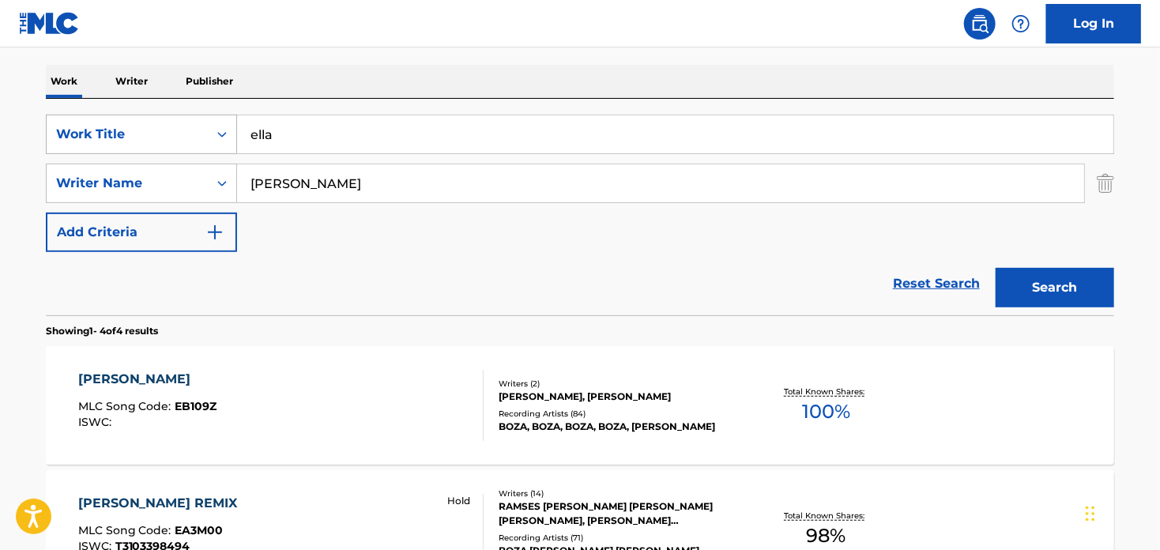
drag, startPoint x: 280, startPoint y: 131, endPoint x: 204, endPoint y: 130, distance: 75.9
click at [205, 130] on div "SearchWithCriteria4fb4055d-ee0a-479d-8315-d734ef301b15 Work Title [PERSON_NAME]" at bounding box center [580, 135] width 1069 height 40
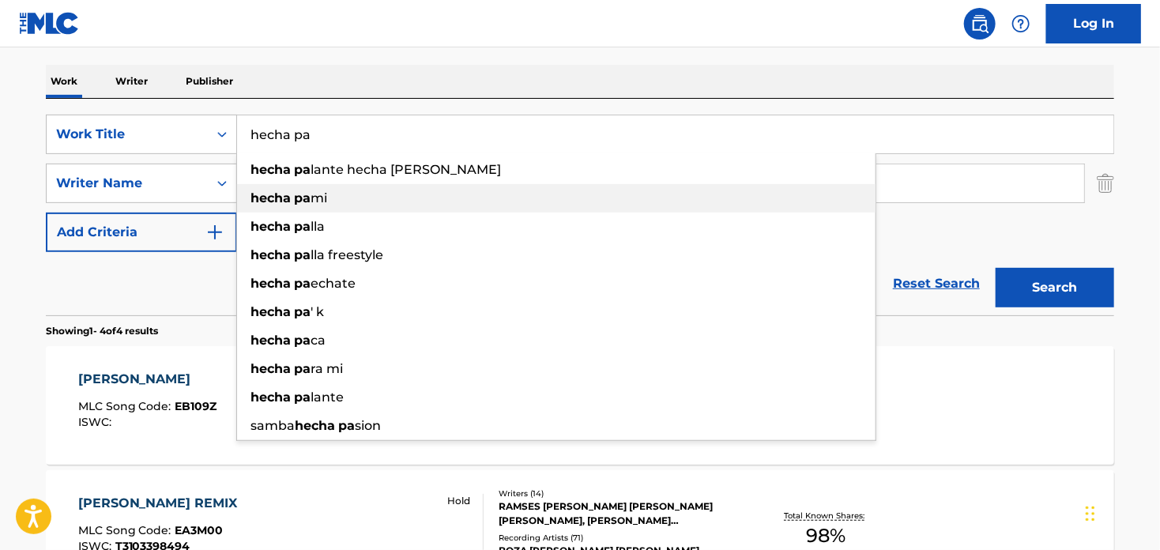
click at [308, 187] on div "hecha pa mi" at bounding box center [556, 198] width 639 height 28
type input "hecha pami"
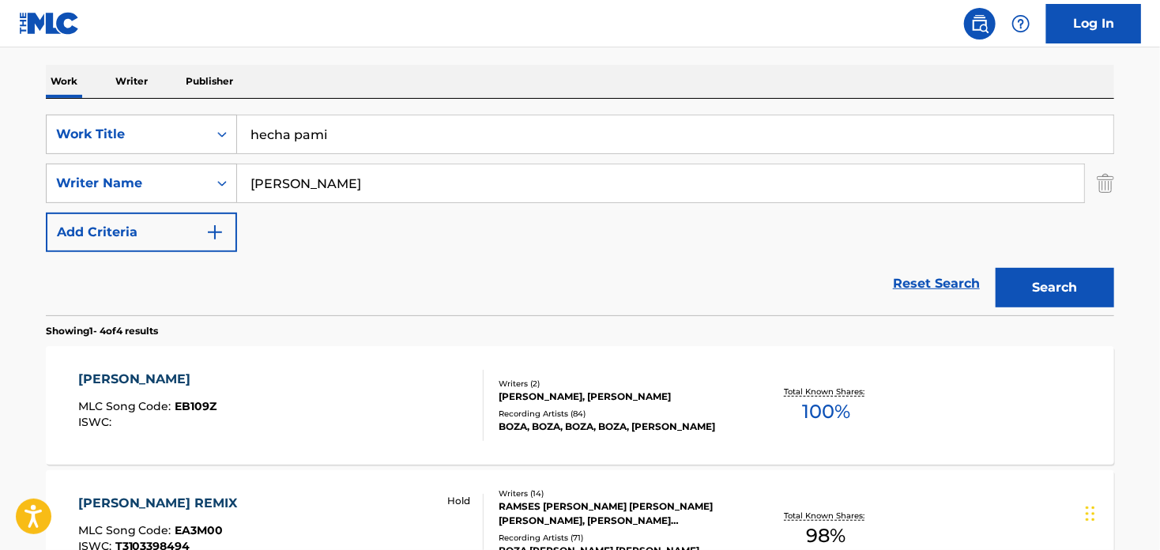
click at [1075, 300] on button "Search" at bounding box center [1055, 288] width 119 height 40
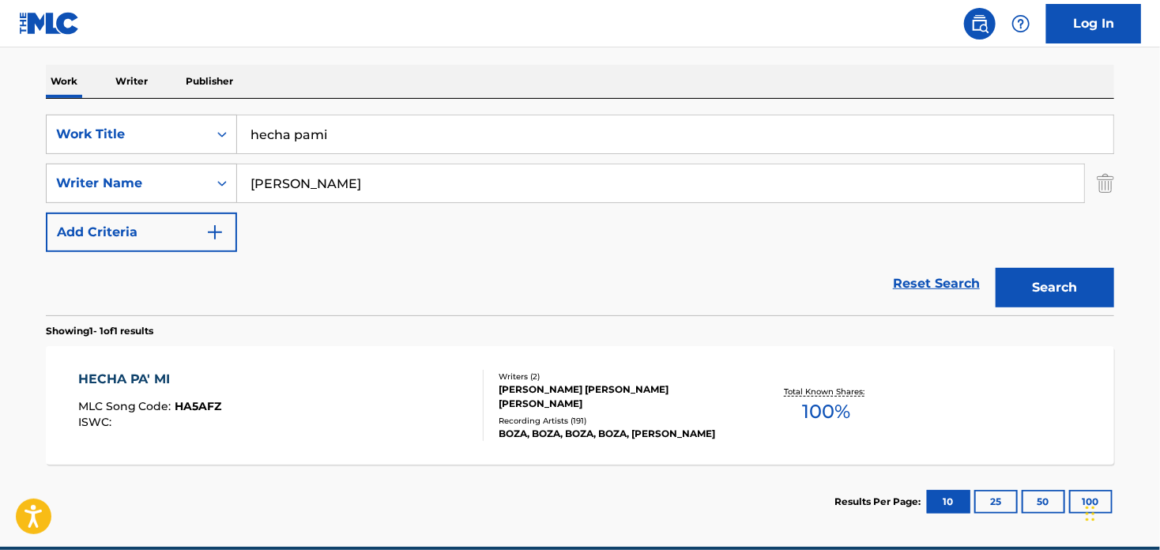
click at [141, 370] on div "HECHA PA' MI" at bounding box center [150, 379] width 144 height 19
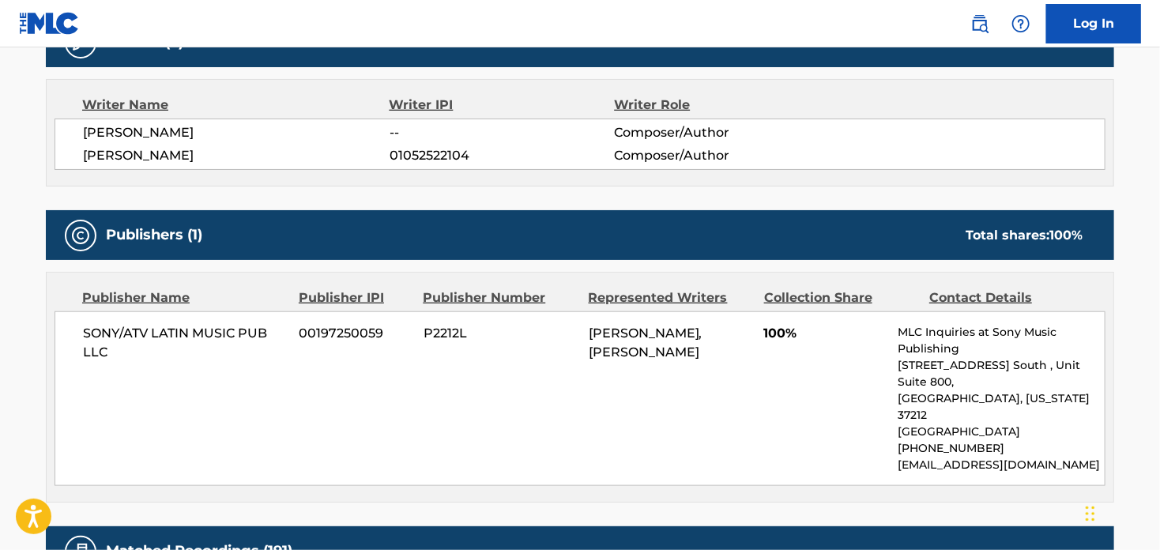
scroll to position [632, 0]
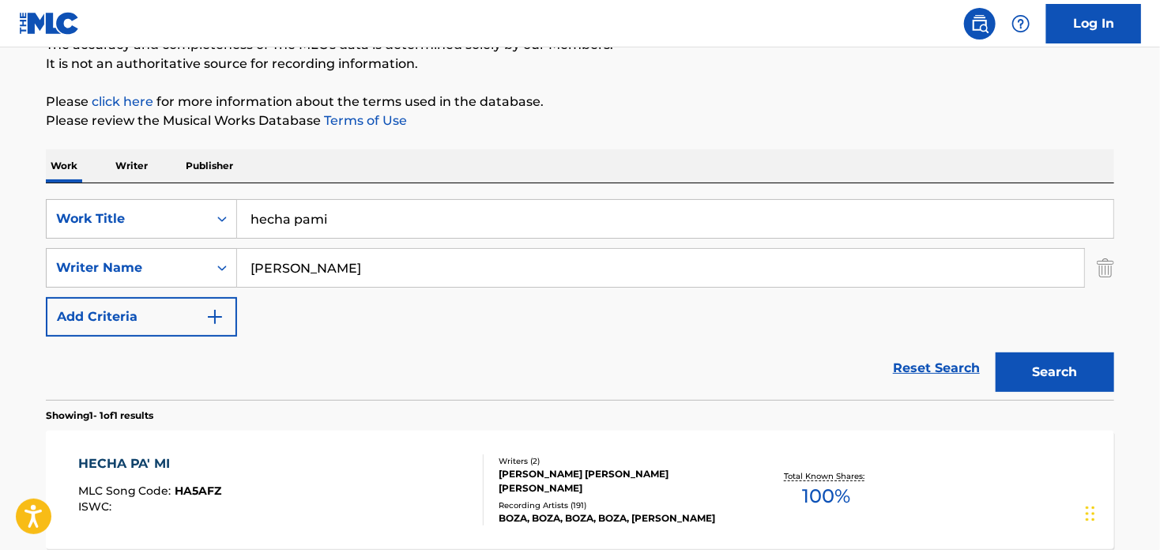
scroll to position [150, 0]
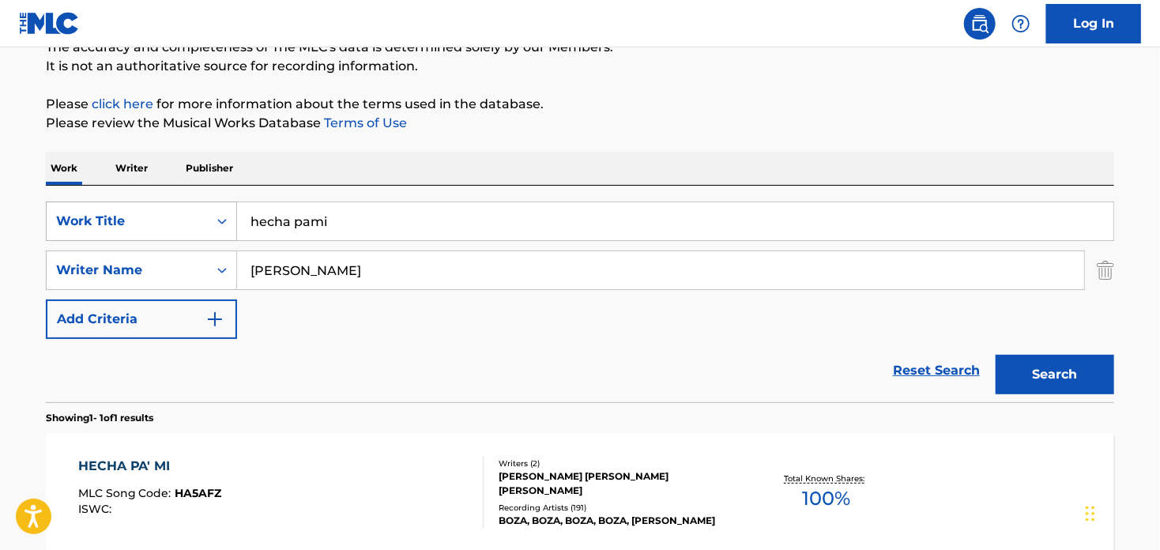
drag, startPoint x: 353, startPoint y: 225, endPoint x: 163, endPoint y: 202, distance: 191.0
click at [162, 203] on div "SearchWithCriteria4fb4055d-ee0a-479d-8315-d734ef301b15 Work Title hecha pami" at bounding box center [580, 222] width 1069 height 40
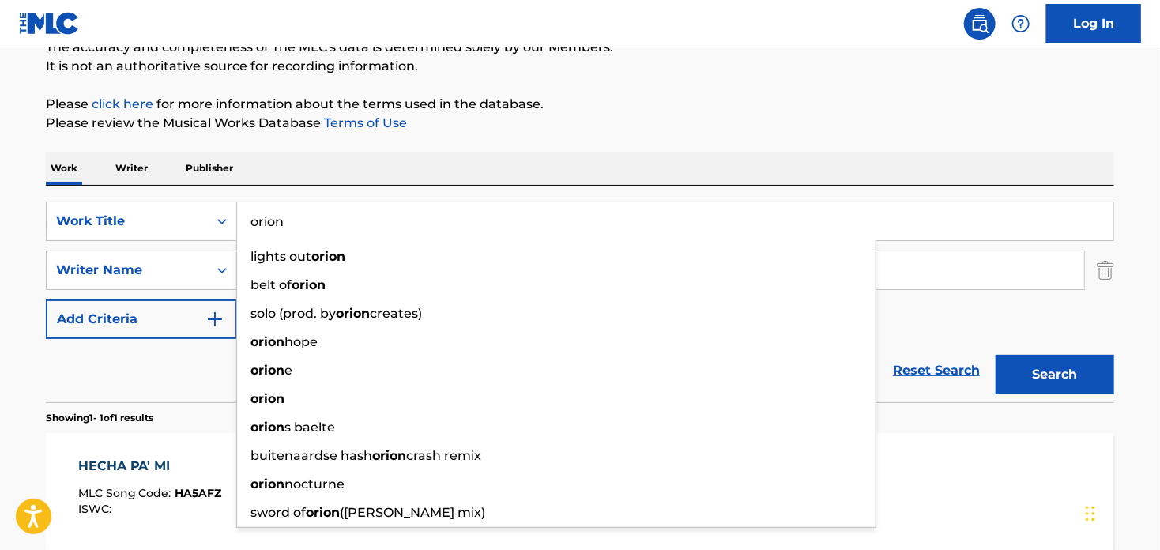
type input "orion"
click at [996, 355] on button "Search" at bounding box center [1055, 375] width 119 height 40
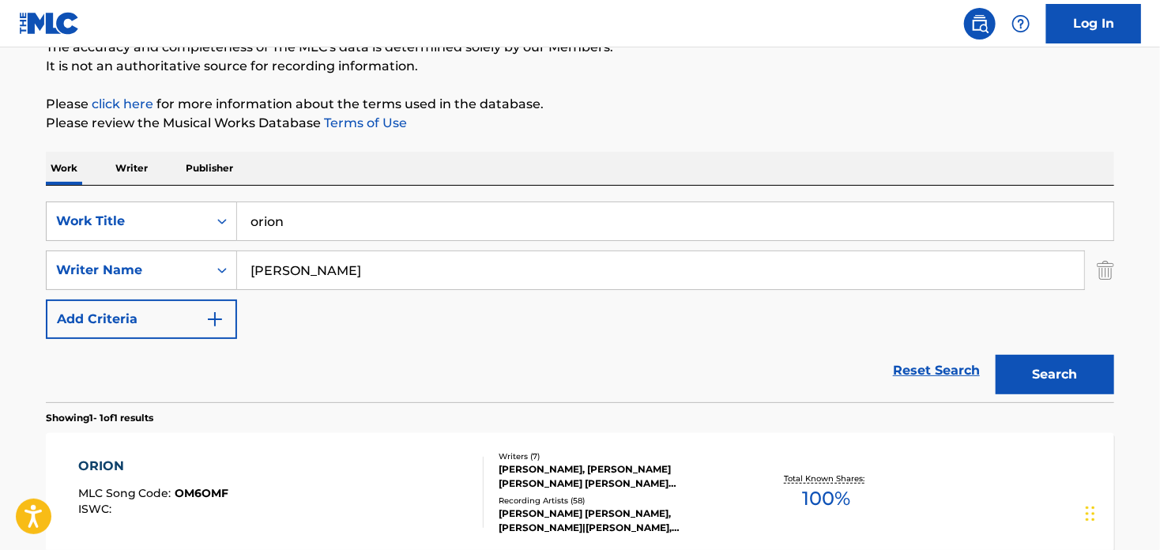
click at [111, 466] on div "ORION" at bounding box center [153, 466] width 151 height 19
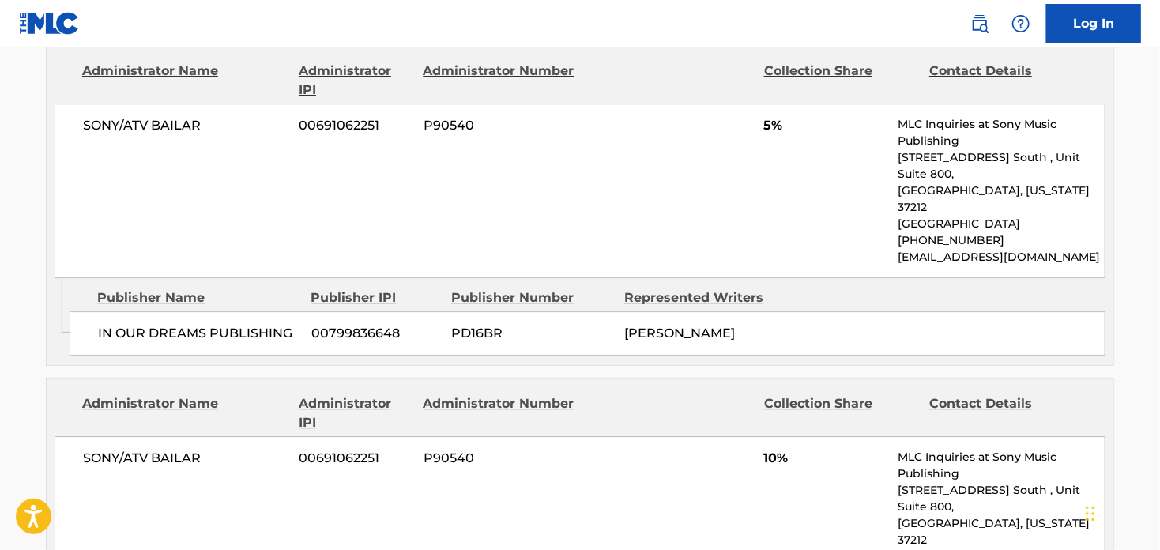
scroll to position [2134, 0]
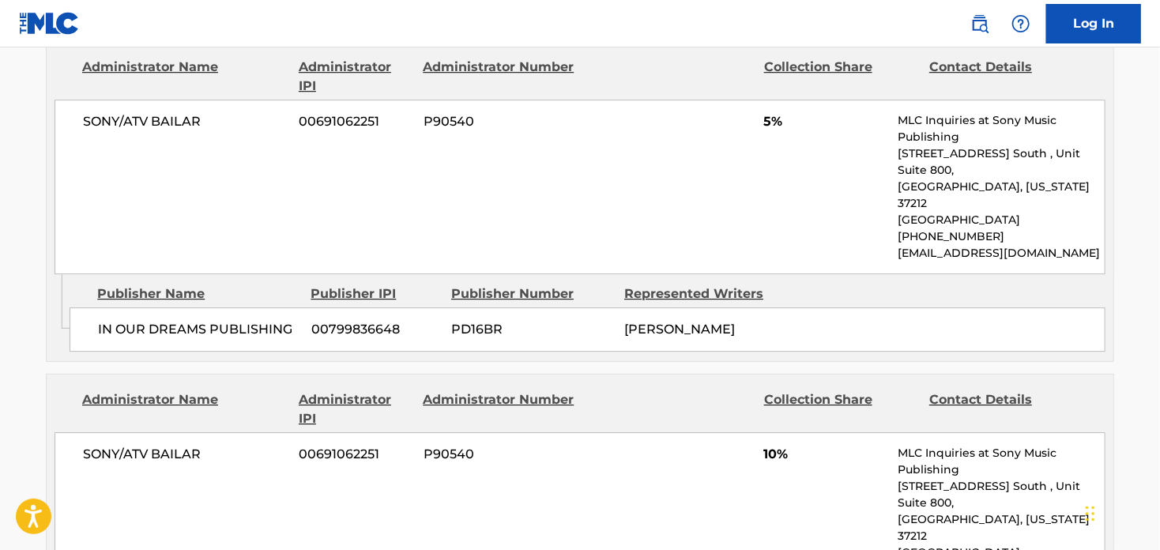
click at [195, 445] on span "SONY/ATV BAILAR" at bounding box center [185, 454] width 205 height 19
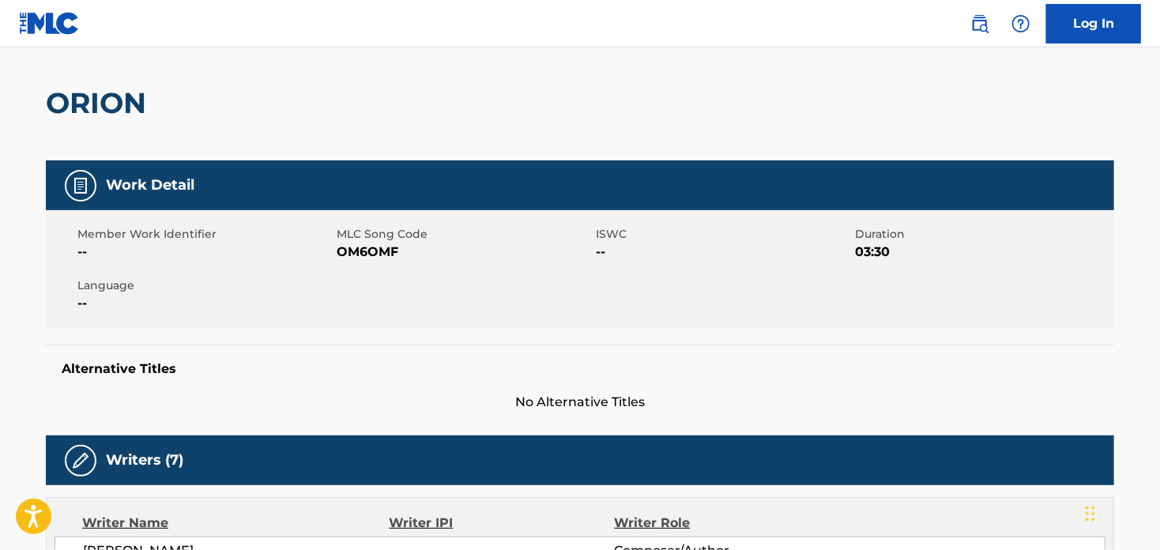
scroll to position [0, 0]
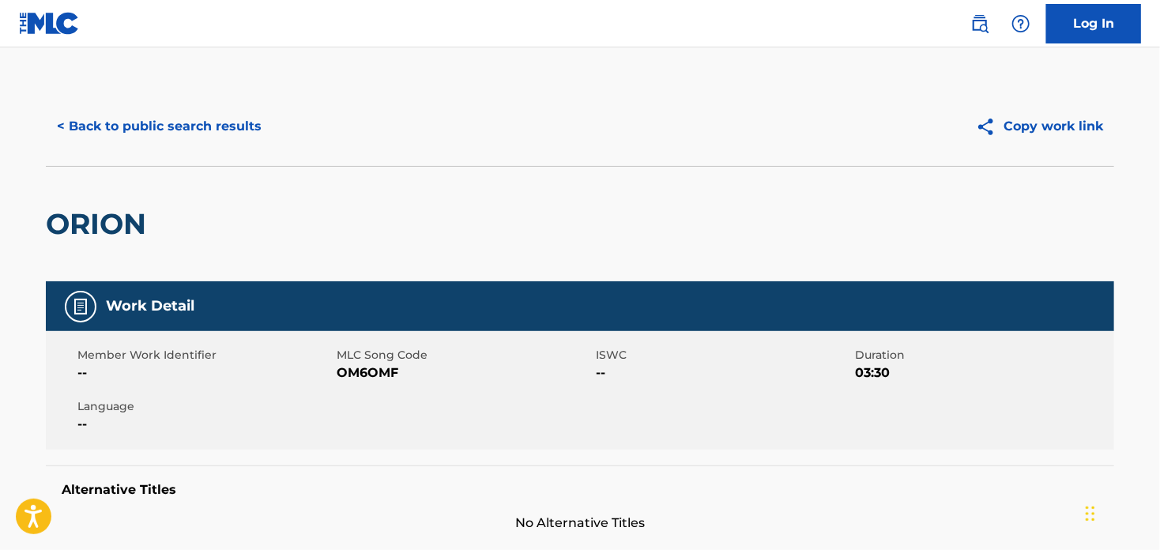
click at [90, 115] on button "< Back to public search results" at bounding box center [159, 127] width 227 height 40
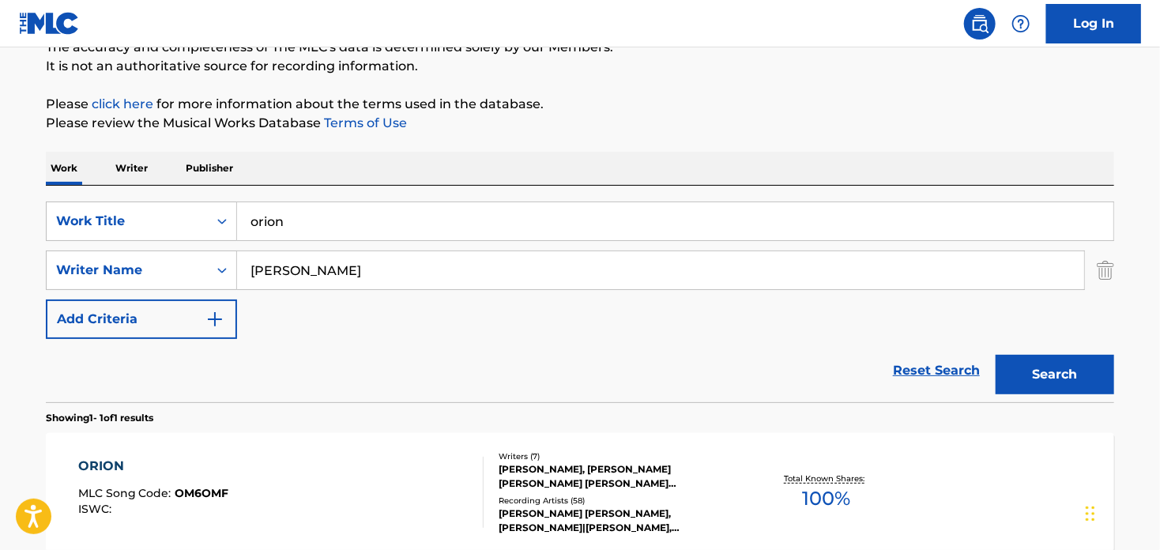
click at [272, 217] on input "orion" at bounding box center [675, 221] width 877 height 38
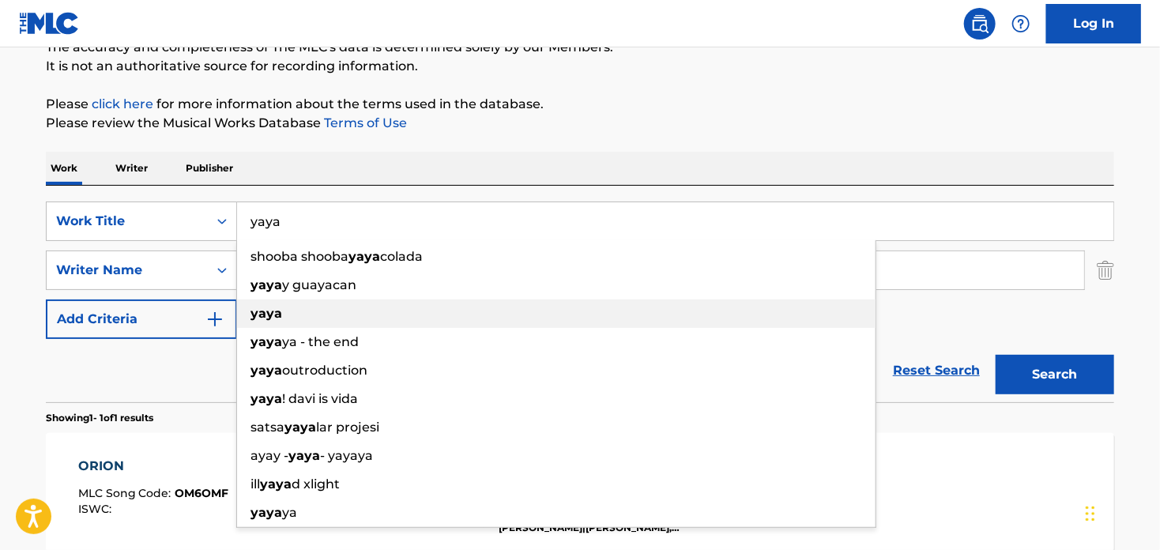
click at [276, 316] on strong "yaya" at bounding box center [267, 313] width 32 height 15
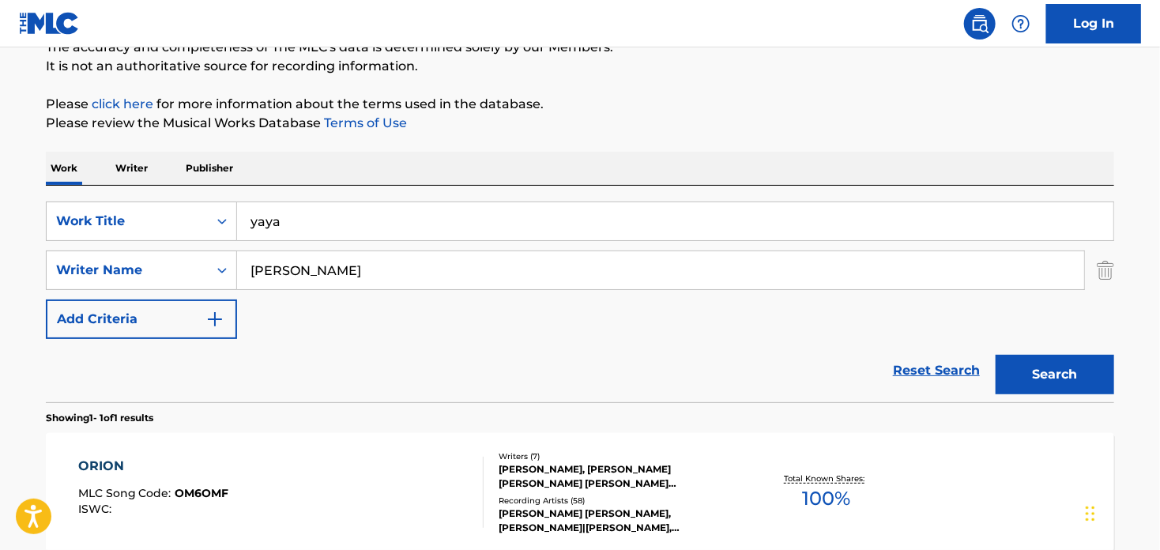
click at [1047, 375] on button "Search" at bounding box center [1055, 375] width 119 height 40
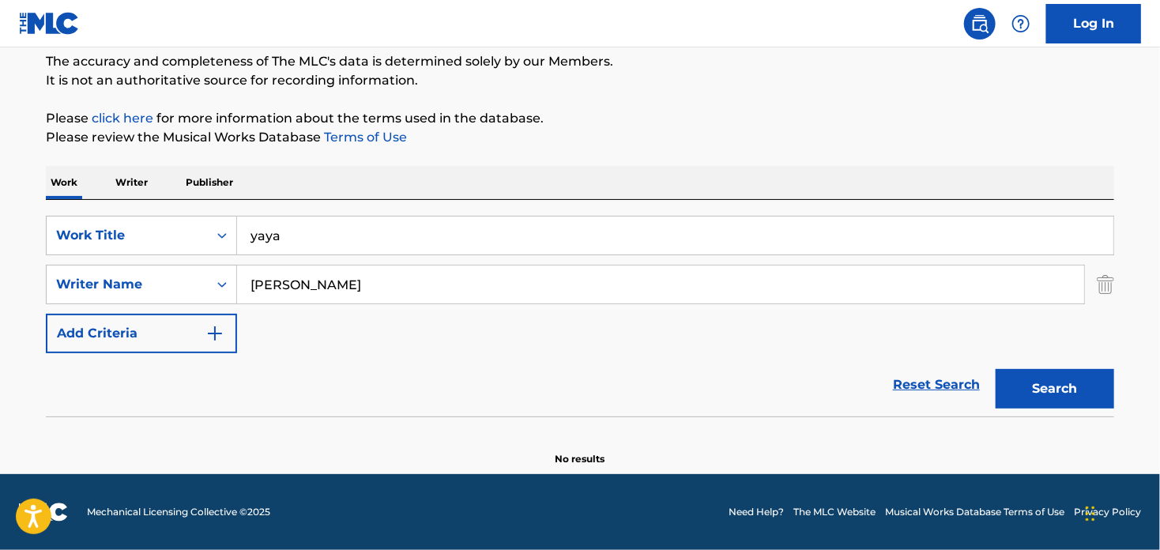
scroll to position [134, 0]
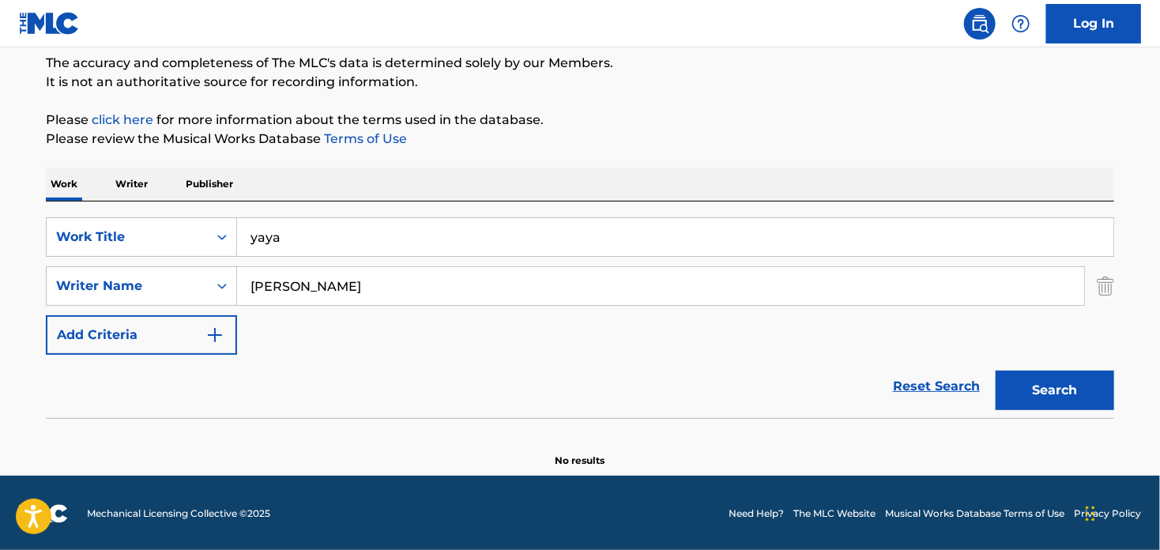
click at [1057, 393] on button "Search" at bounding box center [1055, 391] width 119 height 40
click at [289, 236] on input "yaya" at bounding box center [675, 237] width 877 height 38
click at [862, 102] on div "The MLC Public Work Search The accuracy and completeness of The MLC's data is d…" at bounding box center [580, 210] width 1107 height 515
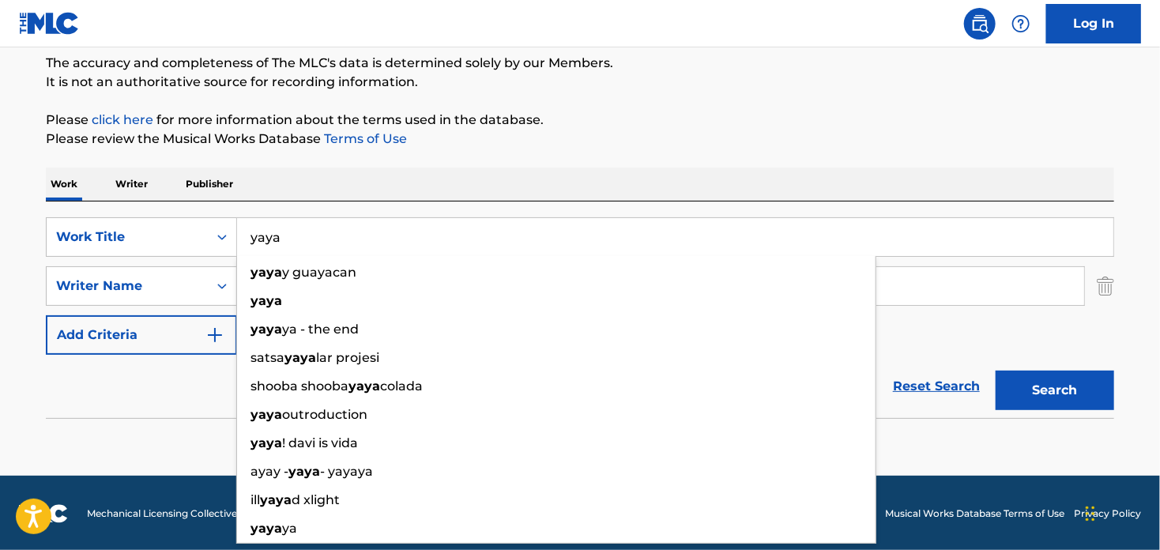
drag, startPoint x: 280, startPoint y: 238, endPoint x: 248, endPoint y: 232, distance: 32.1
click at [248, 232] on input "yaya" at bounding box center [675, 237] width 877 height 38
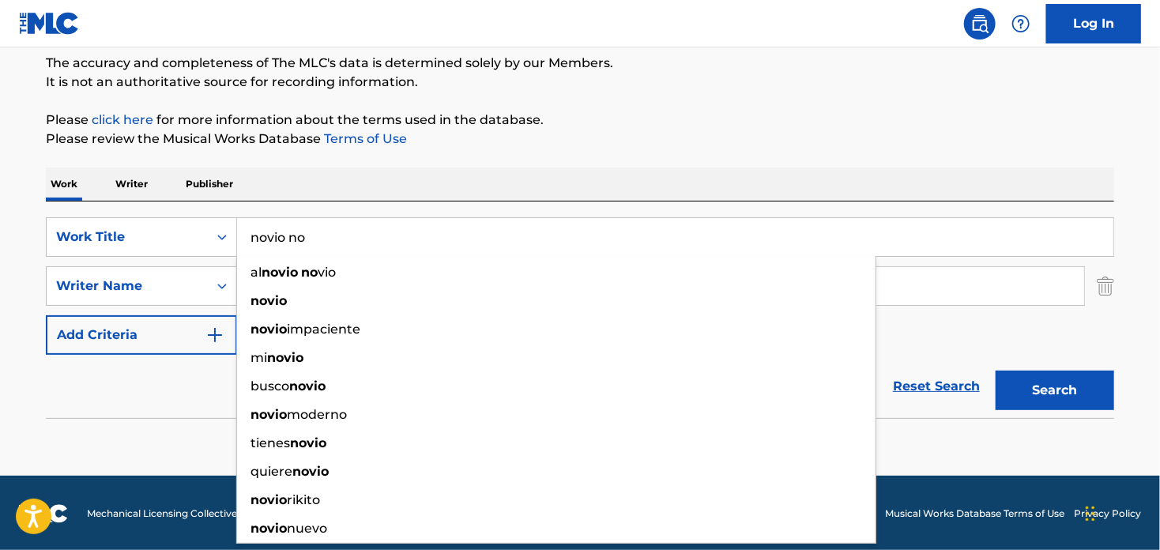
type input "novio no"
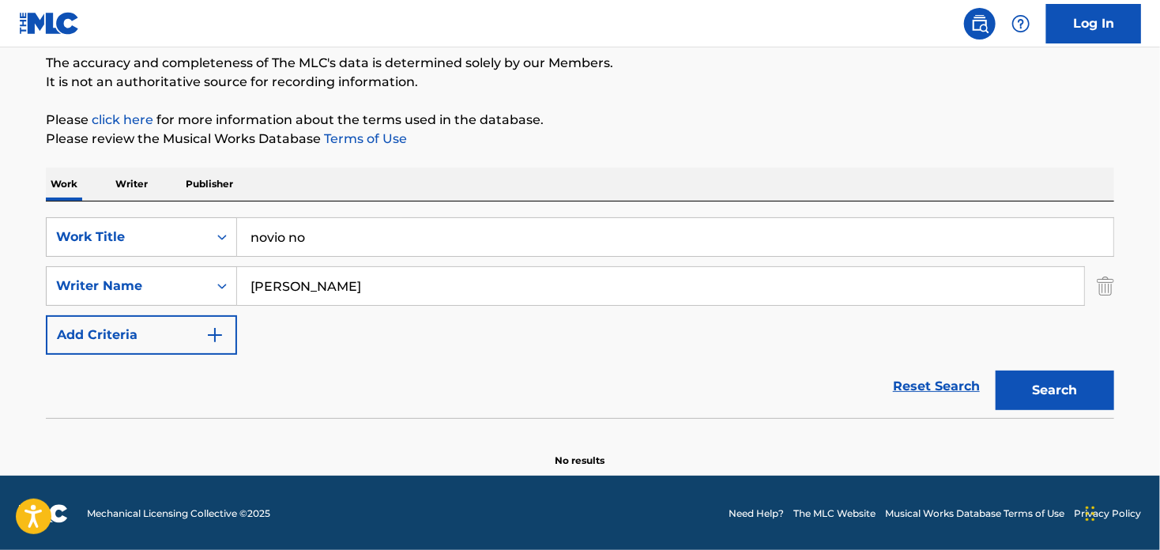
click at [977, 331] on div "SearchWithCriteria4fb4055d-ee0a-479d-8315-d734ef301b15 Work Title novio no Sear…" at bounding box center [580, 286] width 1069 height 138
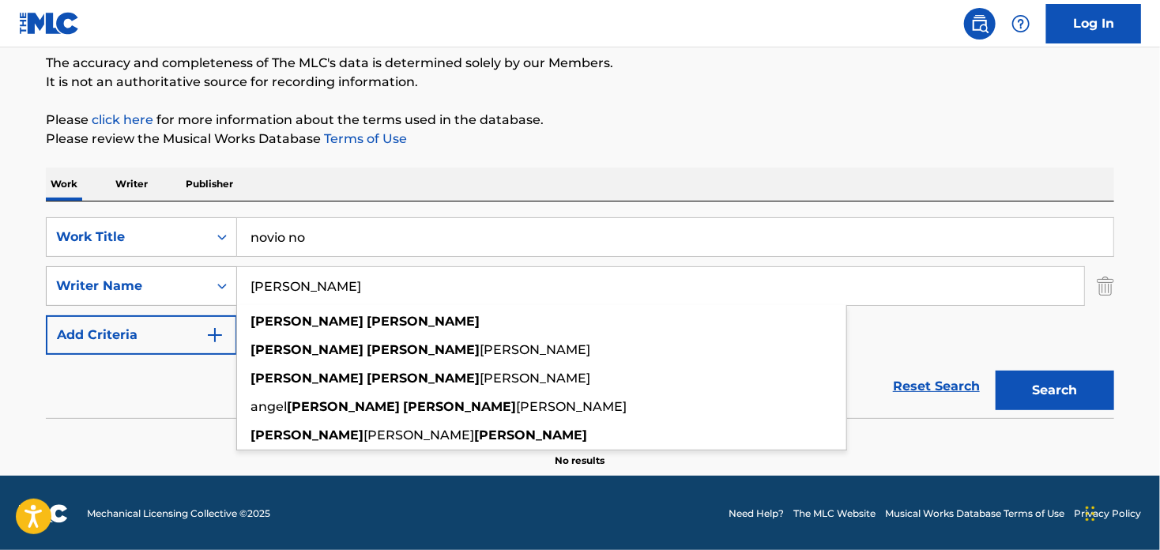
drag, startPoint x: 390, startPoint y: 291, endPoint x: 228, endPoint y: 283, distance: 161.5
click at [229, 277] on div "SearchWithCriteria2a01f56b-4e10-45d9-a31c-a6182dc9f740 Writer Name [PERSON_NAME…" at bounding box center [580, 286] width 1069 height 40
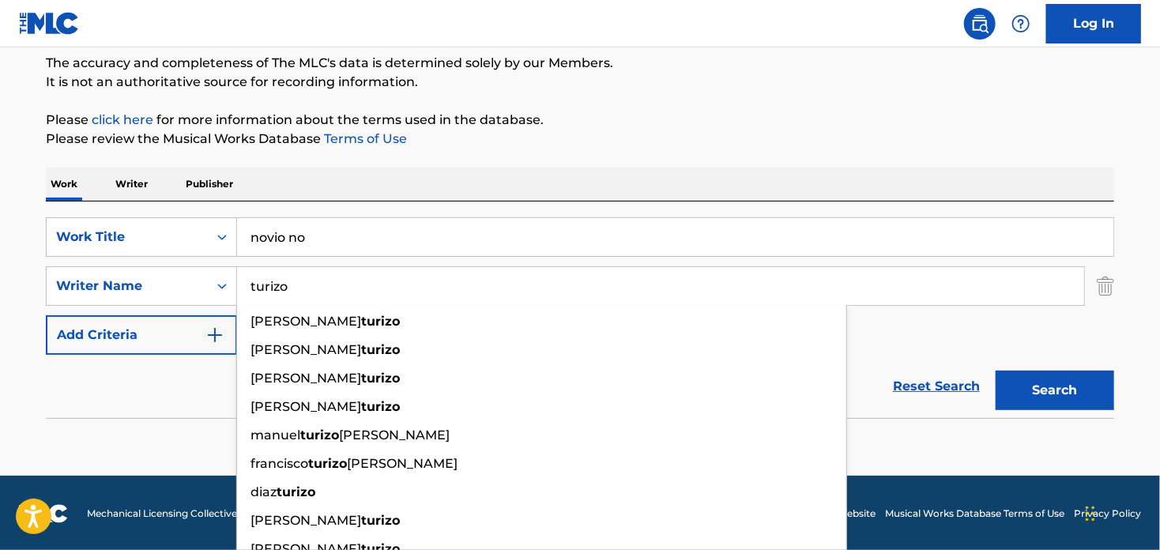
type input "turizo"
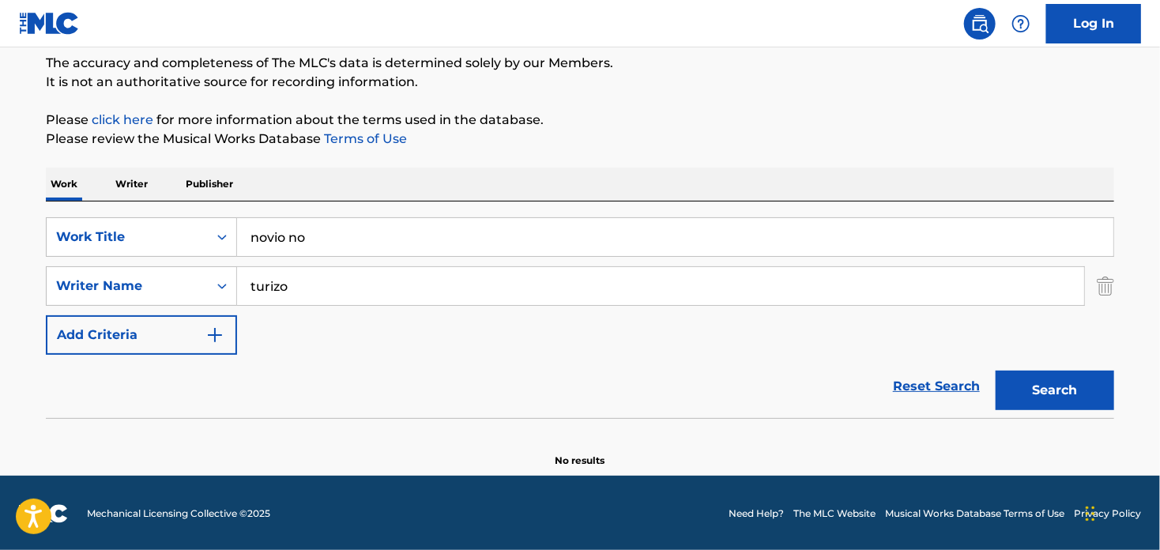
click at [1045, 381] on button "Search" at bounding box center [1055, 391] width 119 height 40
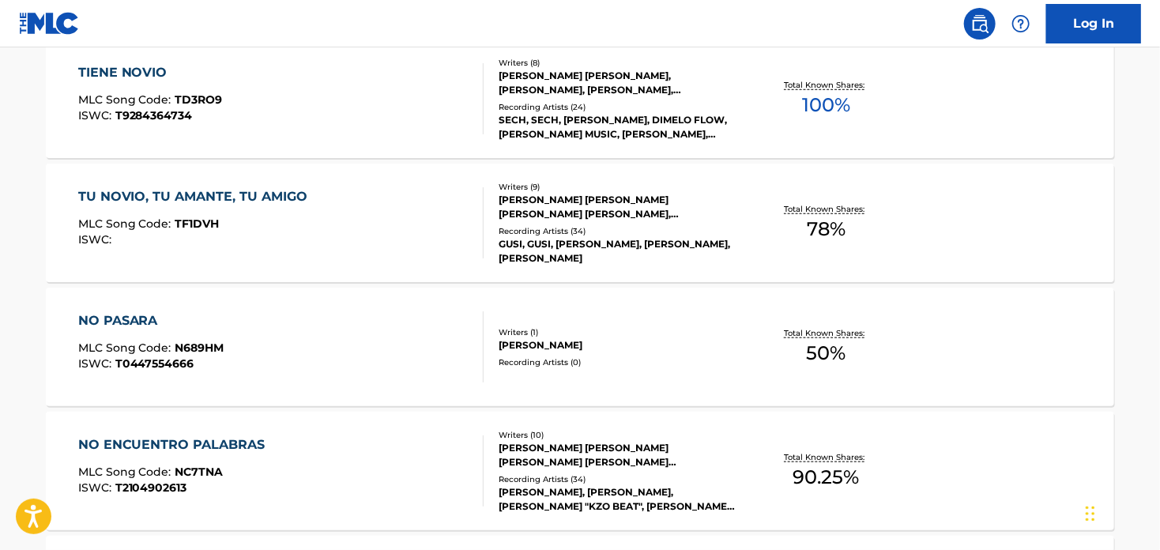
scroll to position [451, 0]
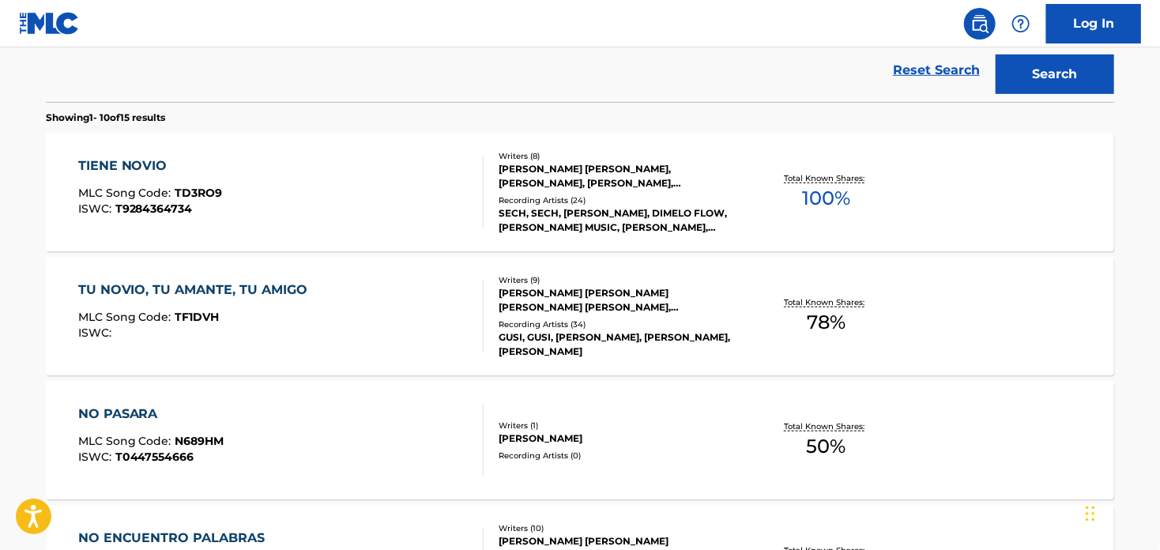
click at [167, 165] on div "TIENE NOVIO" at bounding box center [150, 166] width 145 height 19
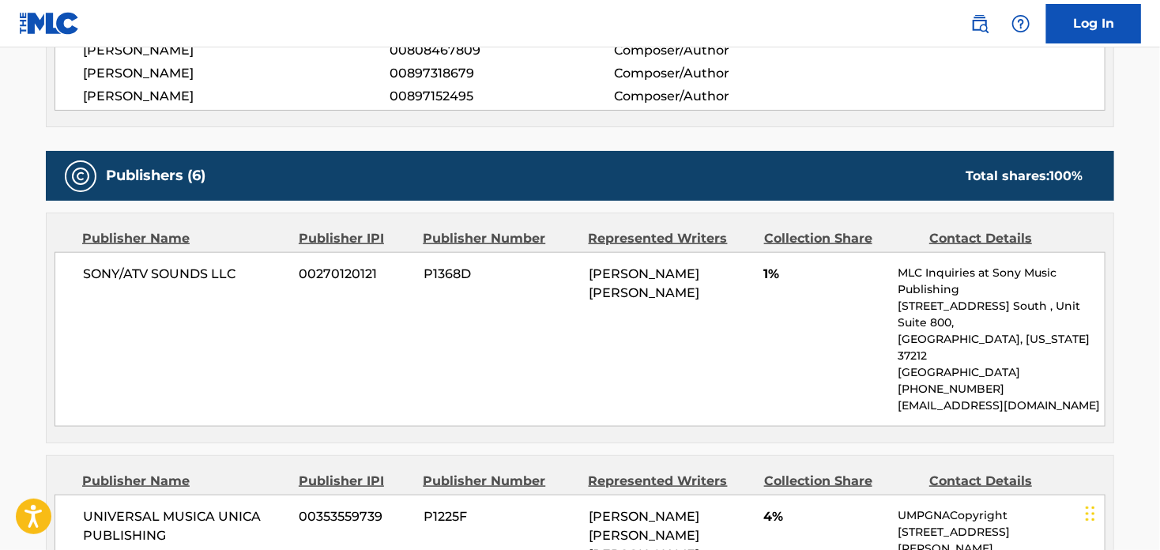
scroll to position [803, 0]
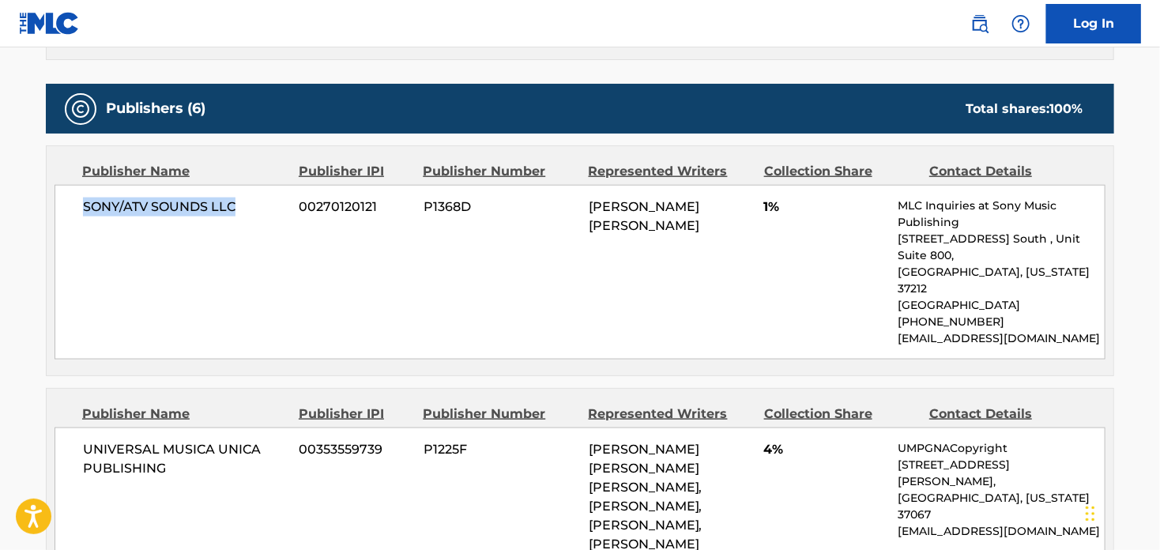
drag, startPoint x: 238, startPoint y: 206, endPoint x: 84, endPoint y: 203, distance: 154.2
click at [84, 203] on span "SONY/ATV SOUNDS LLC" at bounding box center [185, 207] width 205 height 19
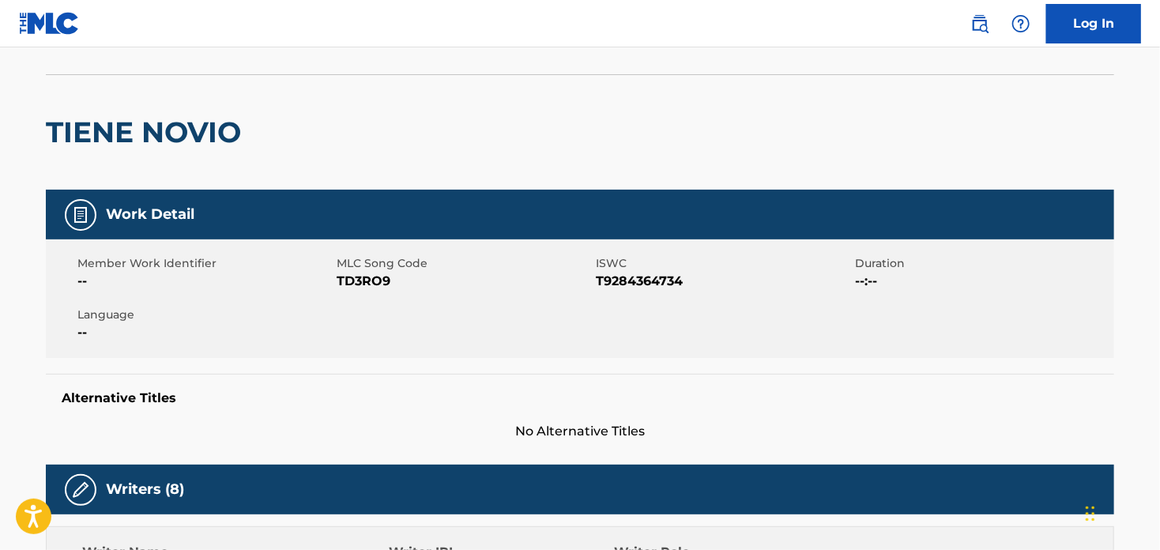
scroll to position [0, 0]
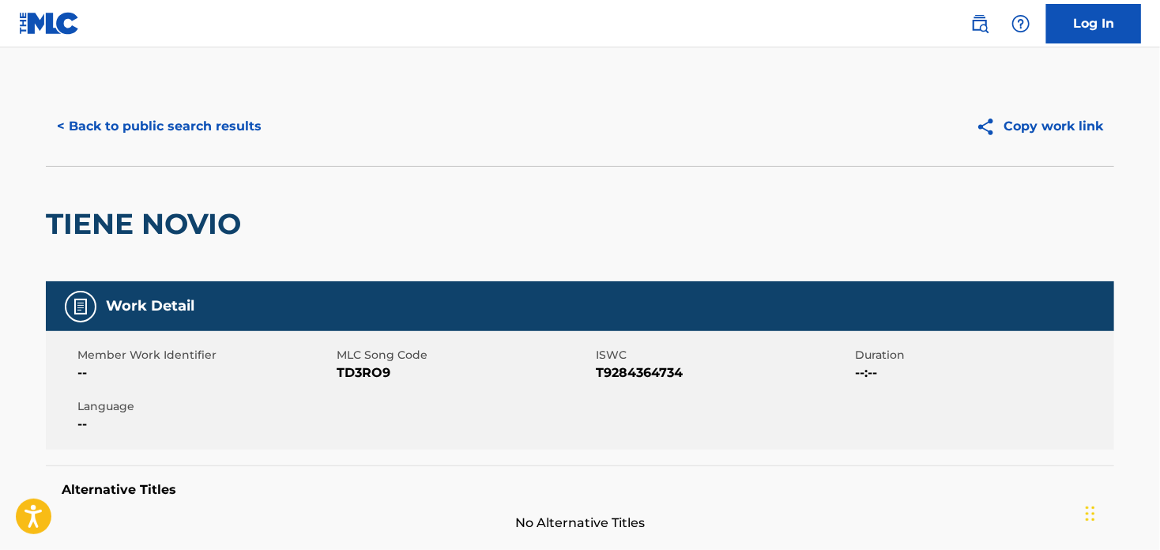
click at [160, 134] on button "< Back to public search results" at bounding box center [159, 127] width 227 height 40
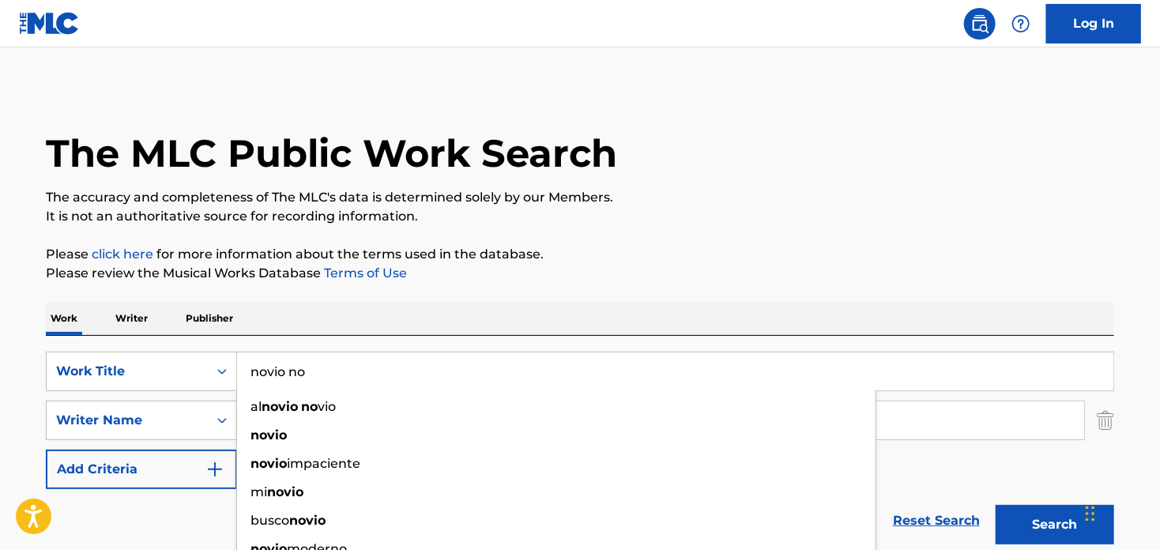
drag, startPoint x: 342, startPoint y: 361, endPoint x: 247, endPoint y: 352, distance: 96.1
click at [247, 353] on input "novio no" at bounding box center [675, 372] width 877 height 38
paste input "El Beneficio De [PERSON_NAME]"
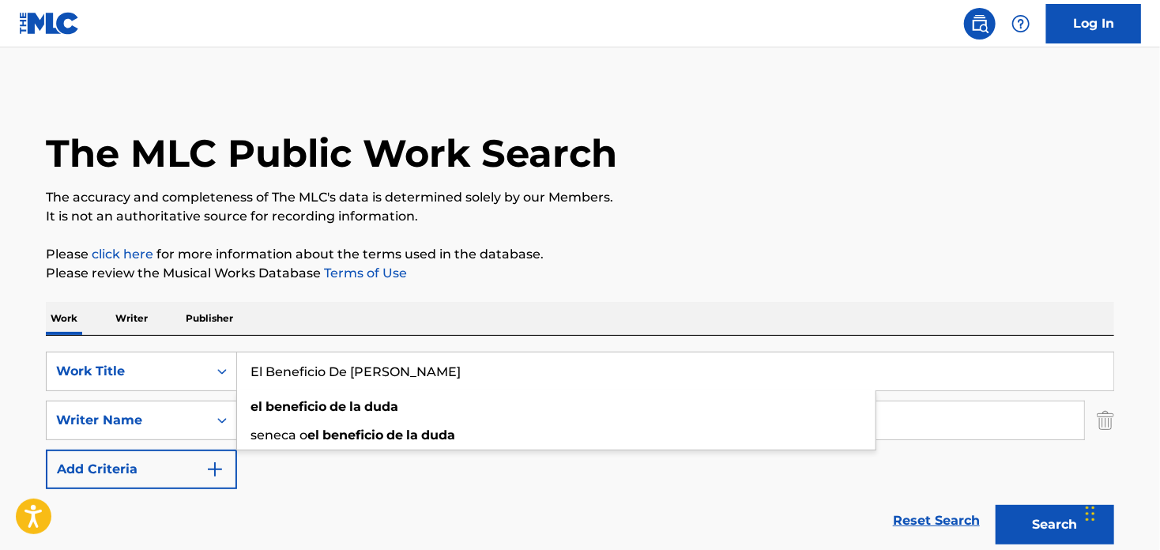
click at [513, 391] on div "el beneficio de [PERSON_NAME] [PERSON_NAME] o el beneficio de [PERSON_NAME]" at bounding box center [556, 421] width 640 height 60
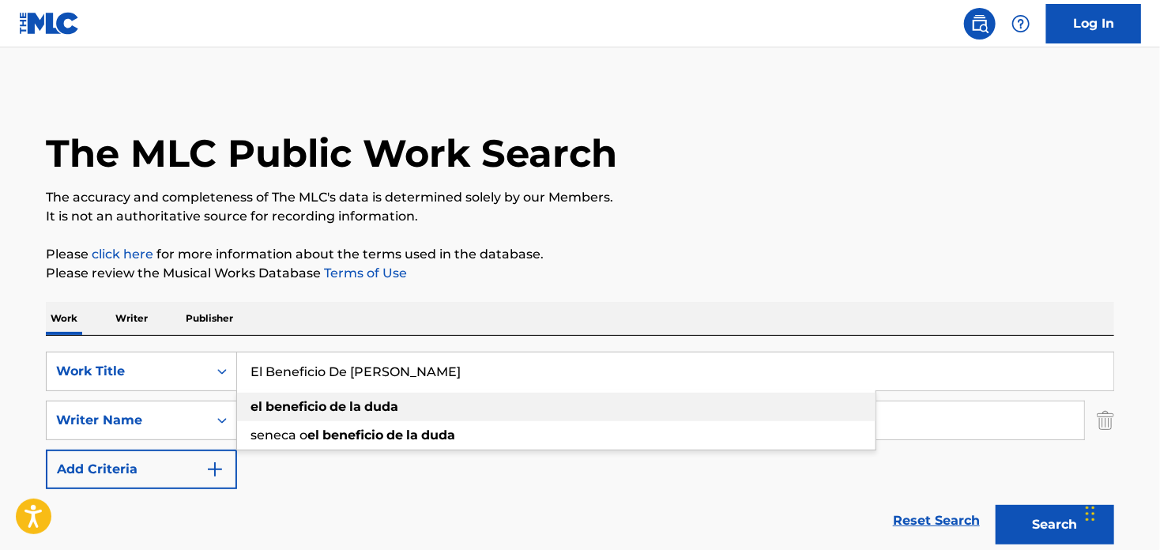
click at [513, 400] on div "el beneficio de [PERSON_NAME]" at bounding box center [556, 407] width 639 height 28
type input "el beneficio de [PERSON_NAME]"
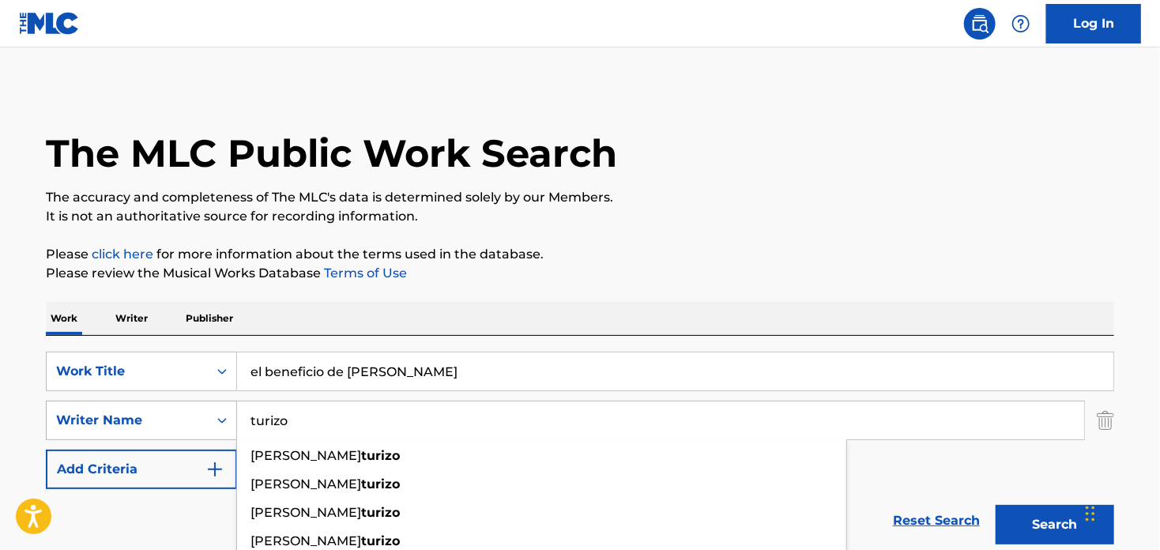
drag, startPoint x: 340, startPoint y: 415, endPoint x: 158, endPoint y: 409, distance: 181.9
click at [157, 409] on div "SearchWithCriteria2a01f56b-4e10-45d9-a31c-a6182dc9f740 Writer Name [PERSON_NAME…" at bounding box center [580, 421] width 1069 height 40
type input "f"
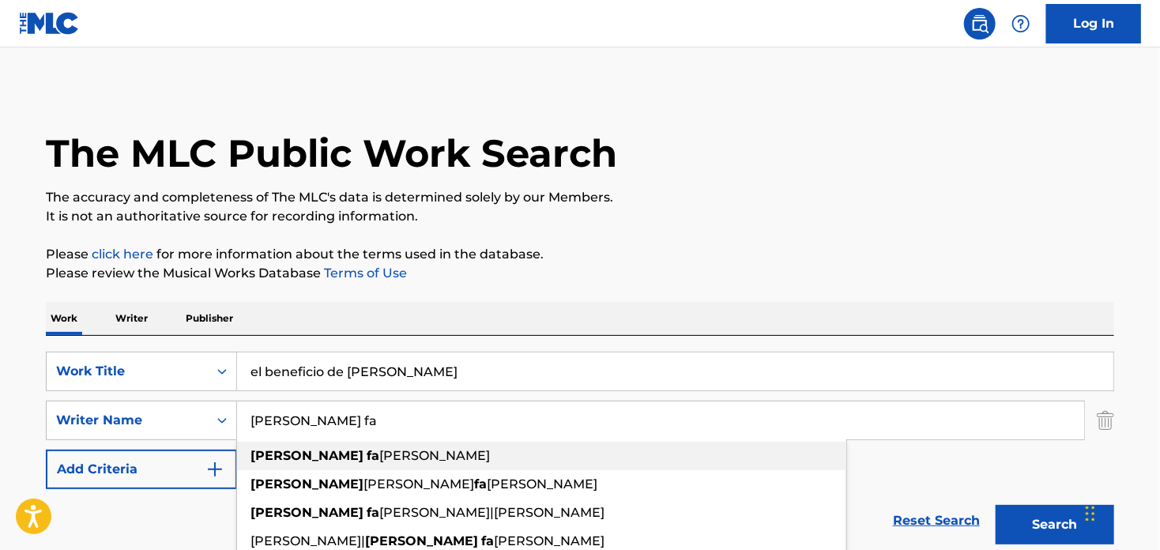
click at [280, 466] on div "[PERSON_NAME] [PERSON_NAME]" at bounding box center [541, 456] width 609 height 28
type input "[PERSON_NAME]"
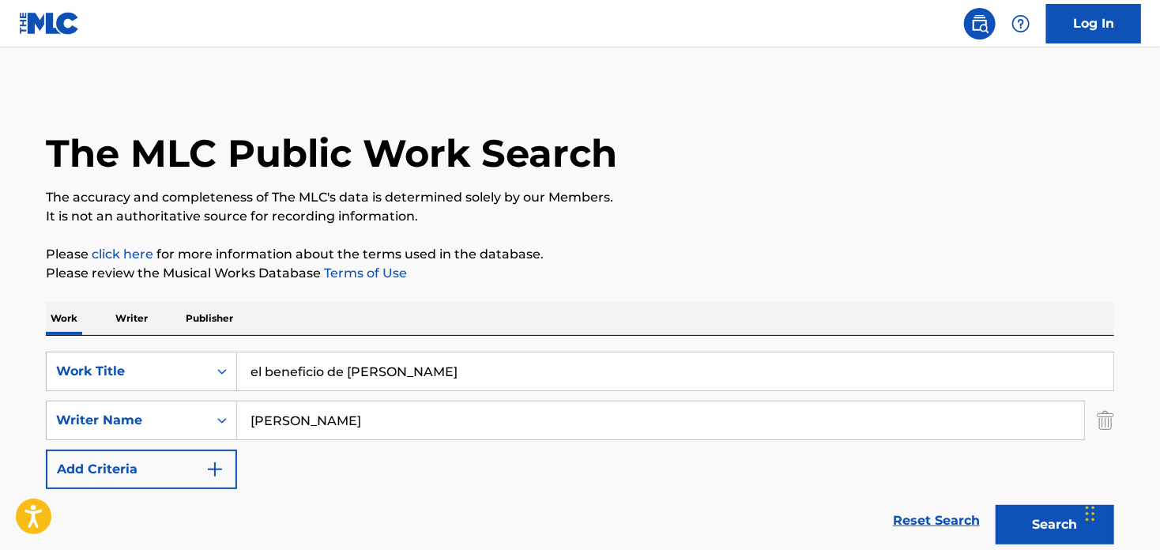
click at [1066, 538] on button "Search" at bounding box center [1055, 525] width 119 height 40
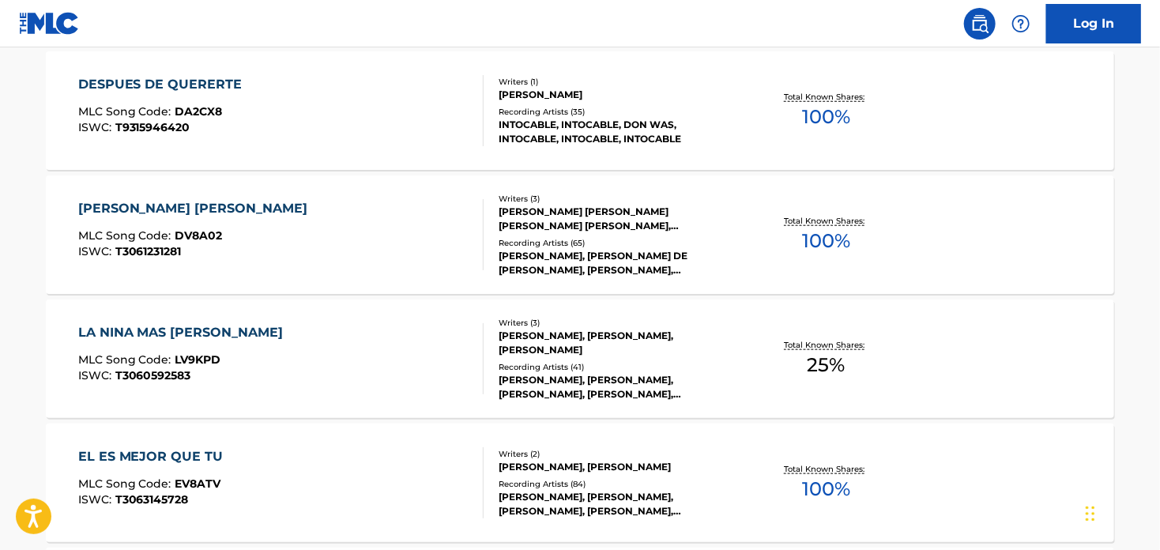
scroll to position [632, 0]
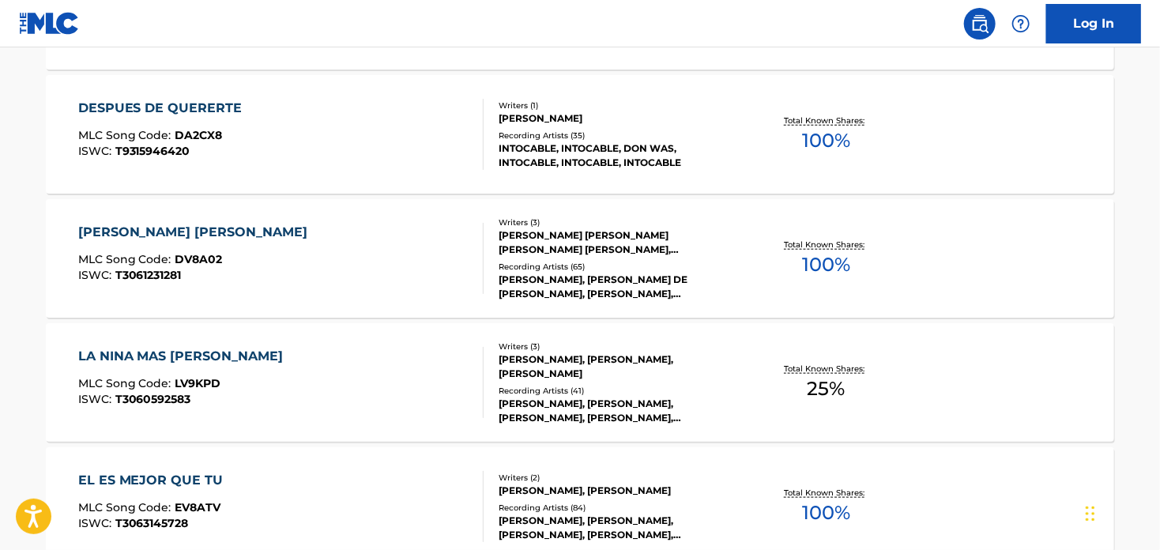
click at [175, 110] on div "DESPUES DE QUERERTE" at bounding box center [164, 108] width 172 height 19
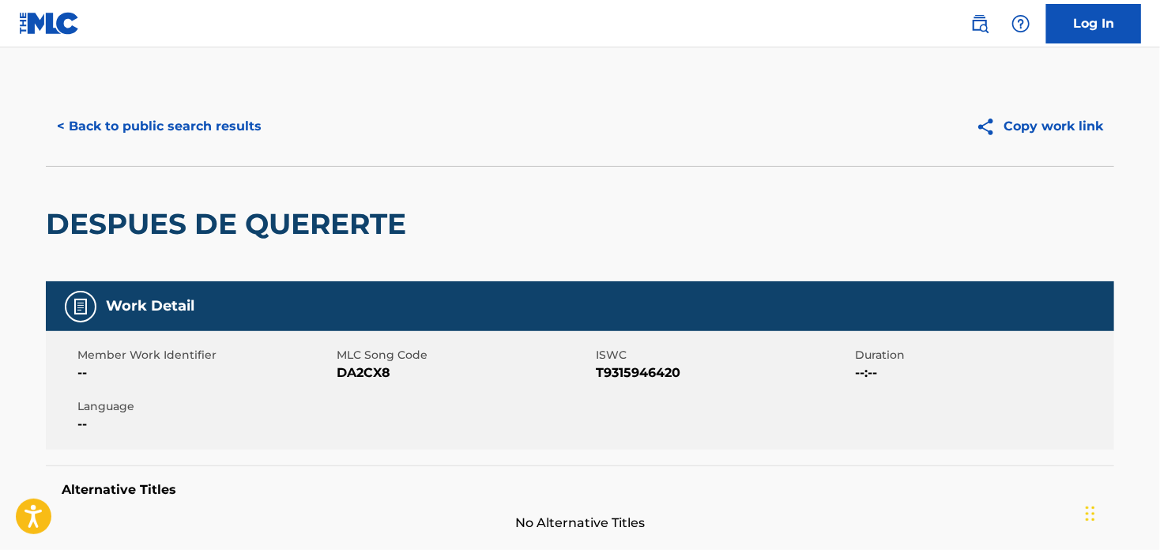
click at [183, 127] on button "< Back to public search results" at bounding box center [159, 127] width 227 height 40
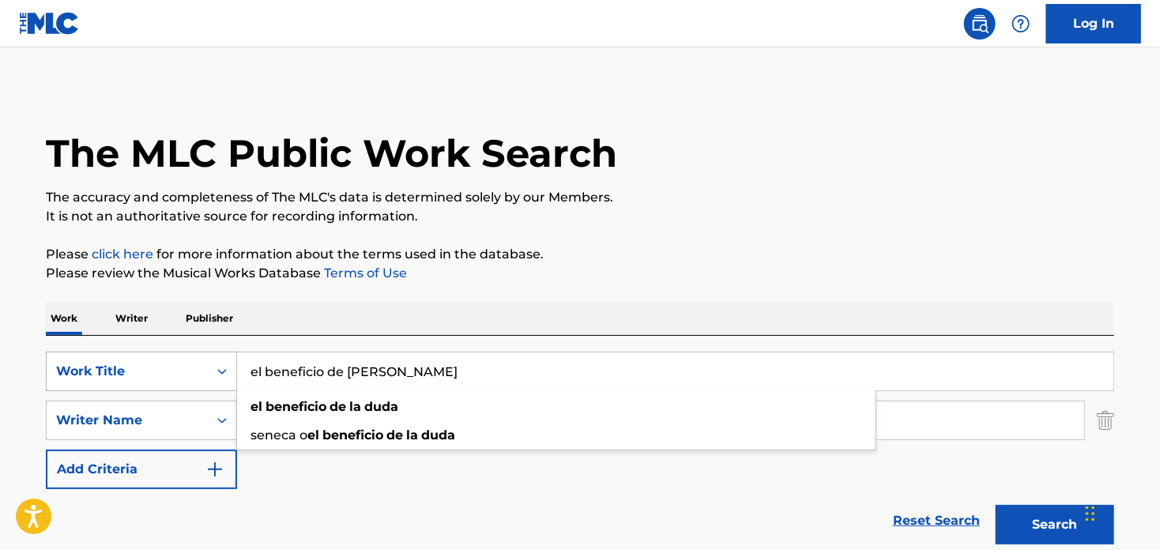
drag, startPoint x: 296, startPoint y: 365, endPoint x: 220, endPoint y: 369, distance: 76.0
click at [220, 369] on div "SearchWithCriteria4fb4055d-ee0a-479d-8315-d734ef301b15 Work Title el beneficio …" at bounding box center [580, 372] width 1069 height 40
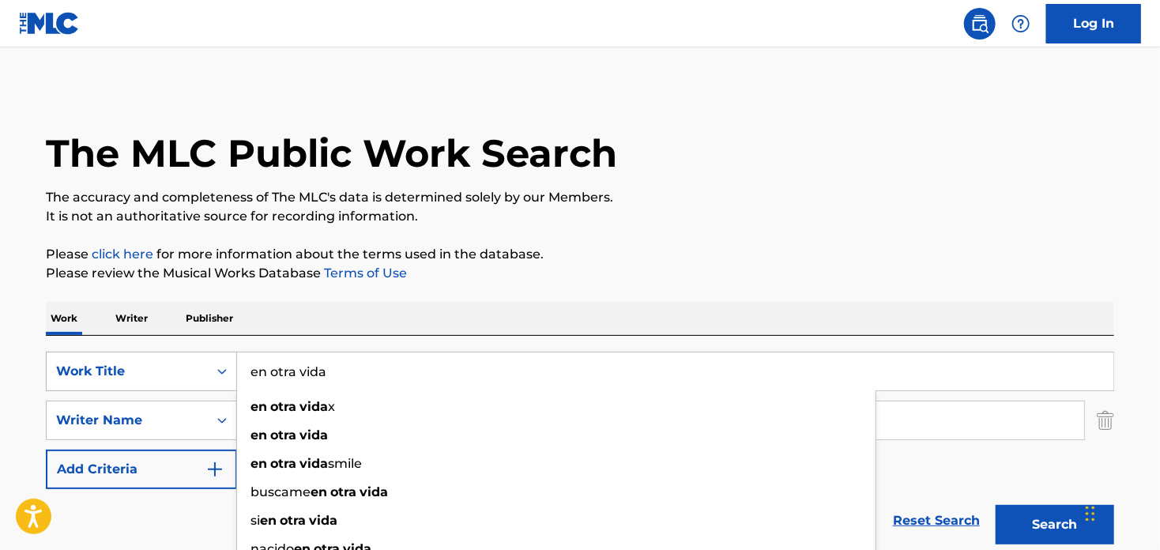
type input "en otra vida"
click at [996, 505] on button "Search" at bounding box center [1055, 525] width 119 height 40
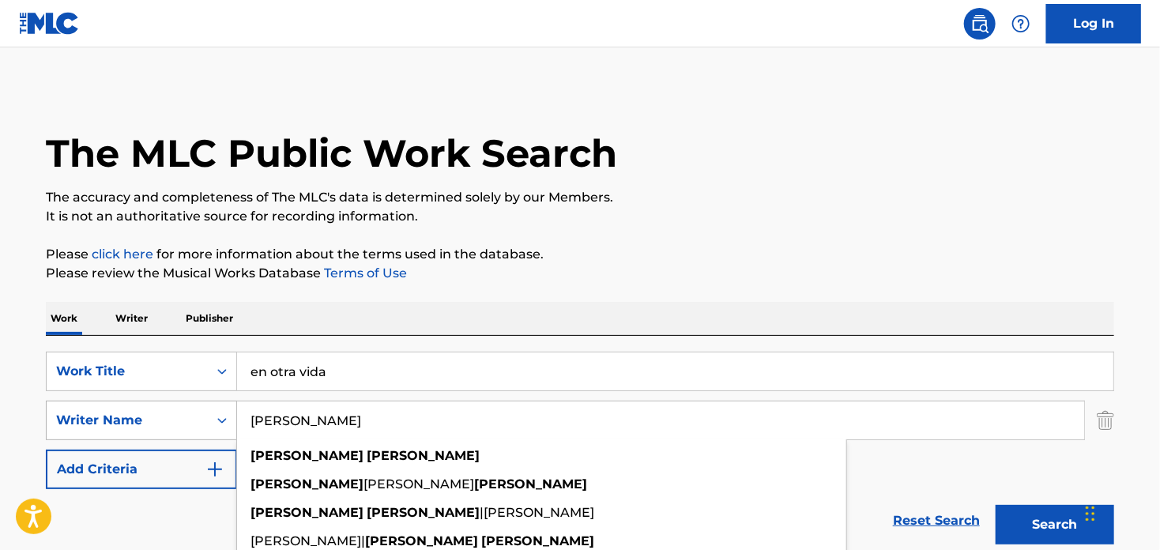
drag, startPoint x: 328, startPoint y: 426, endPoint x: 172, endPoint y: 432, distance: 155.8
click at [172, 432] on div "SearchWithCriteria2a01f56b-4e10-45d9-a31c-a6182dc9f740 Writer Name [PERSON_NAME…" at bounding box center [580, 421] width 1069 height 40
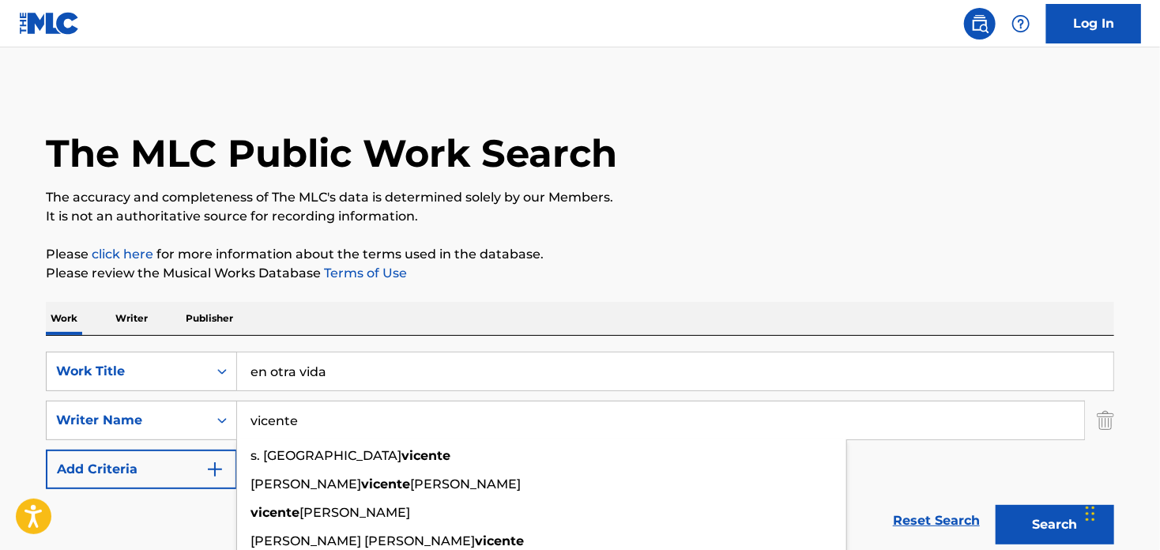
type input "vicente"
click at [996, 505] on button "Search" at bounding box center [1055, 525] width 119 height 40
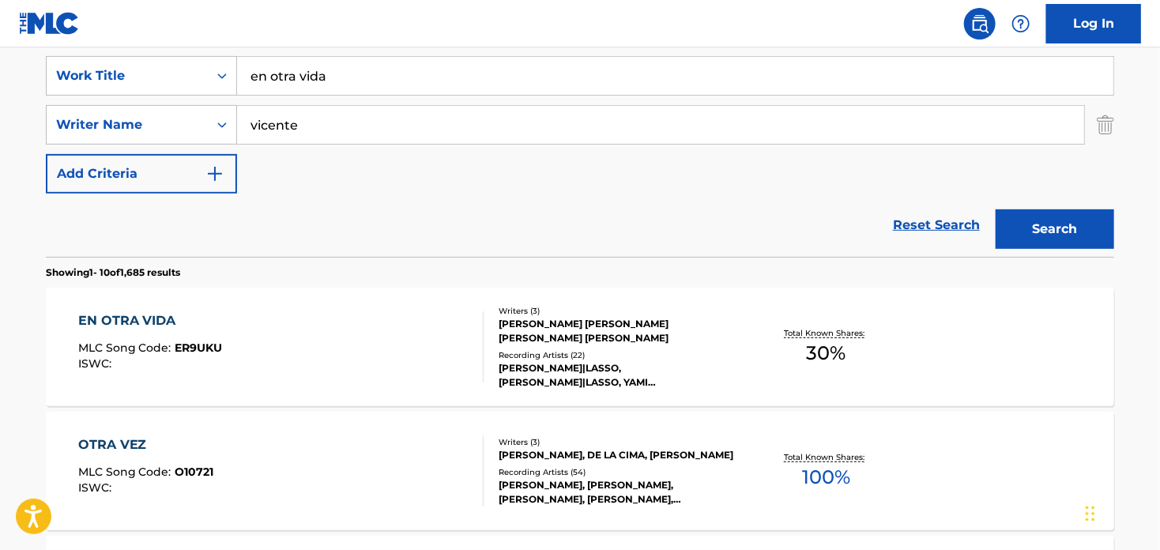
scroll to position [474, 0]
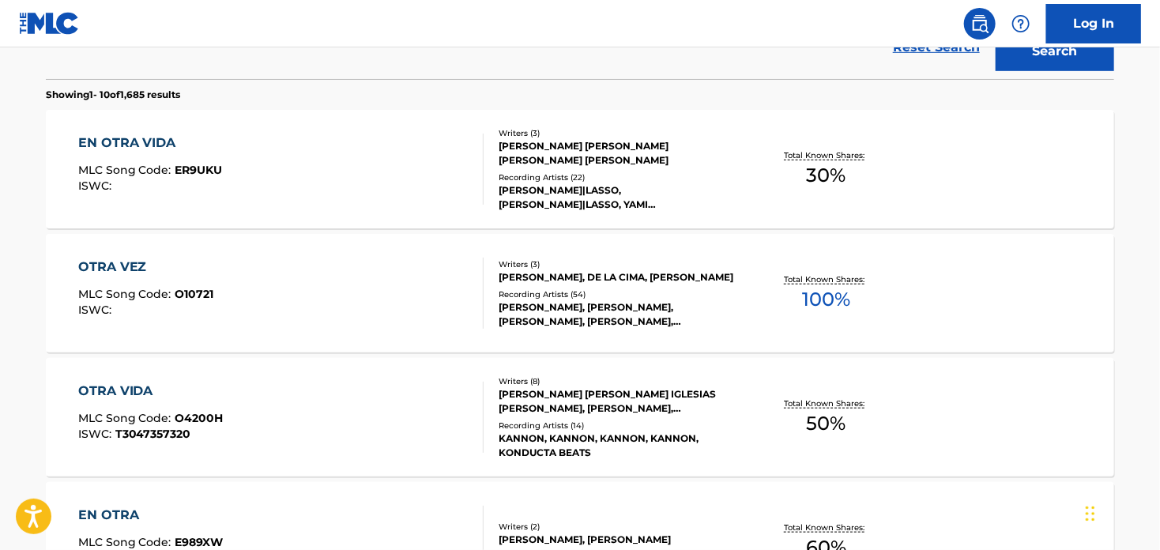
click at [100, 138] on div "EN OTRA VIDA" at bounding box center [150, 143] width 145 height 19
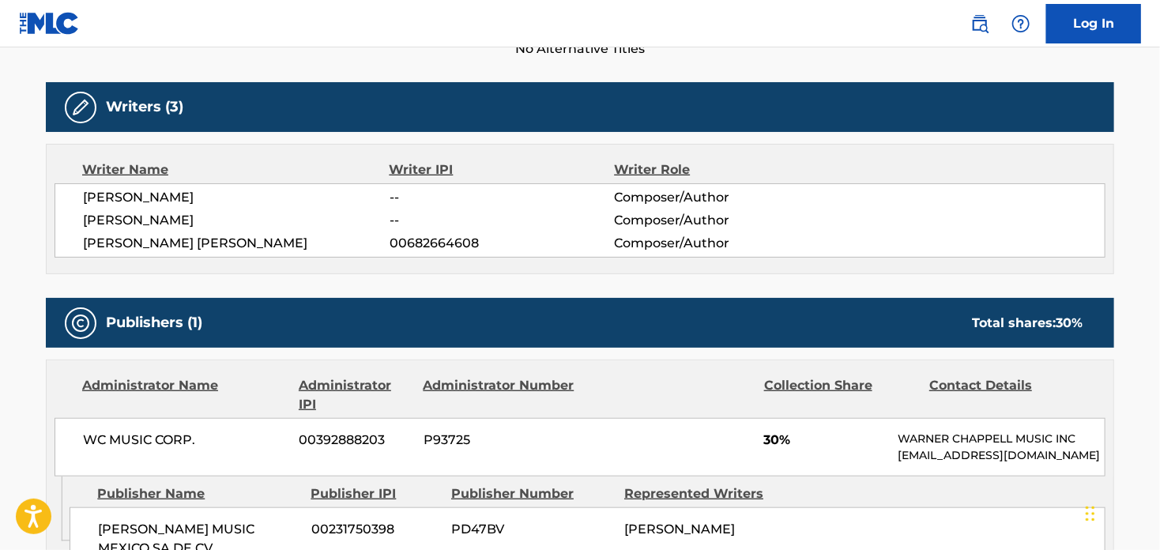
scroll to position [553, 0]
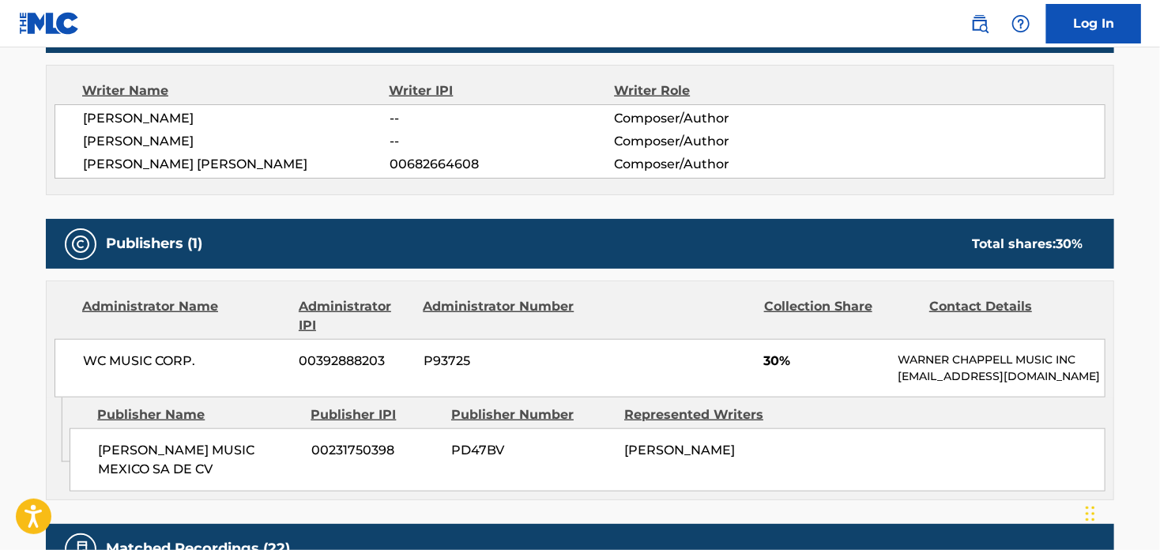
click at [838, 454] on div "[PERSON_NAME] MUSIC MEXICO SA DE CV 00231750398 PD47BV [PERSON_NAME]" at bounding box center [588, 459] width 1036 height 63
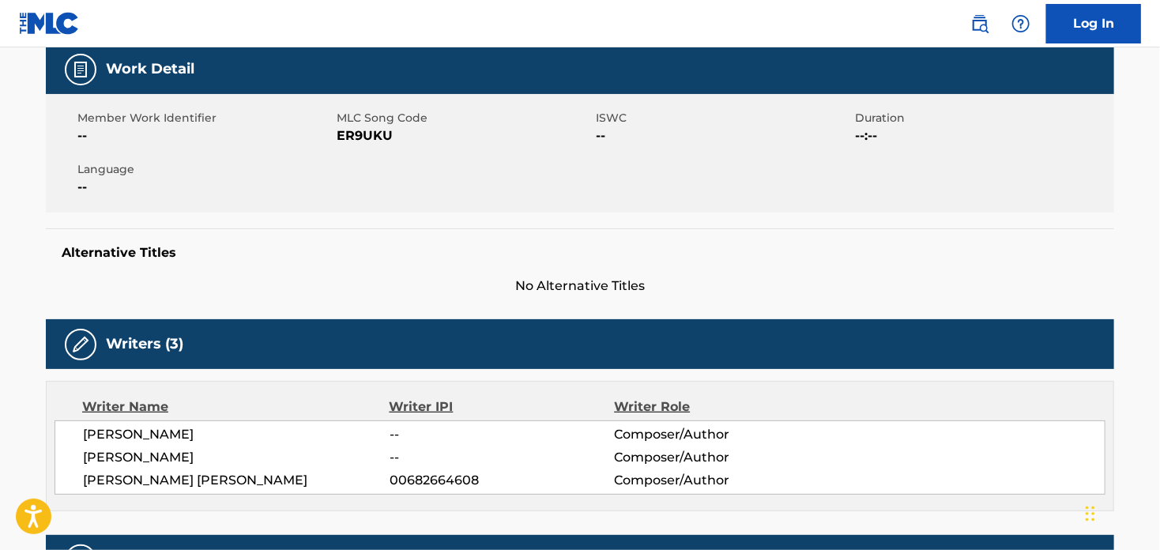
scroll to position [0, 0]
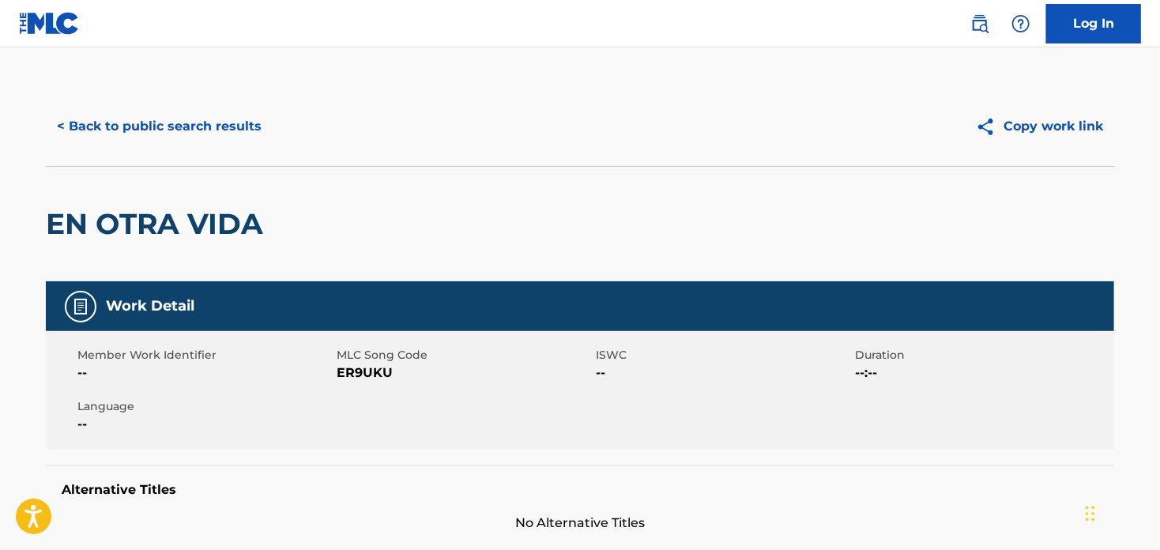
click at [118, 127] on button "< Back to public search results" at bounding box center [159, 127] width 227 height 40
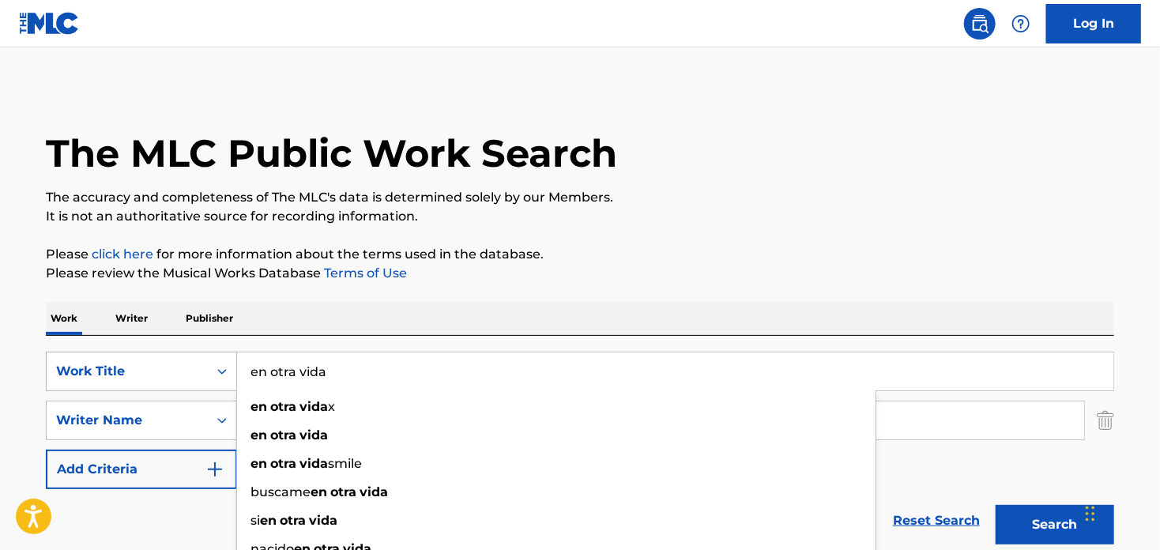
drag, startPoint x: 364, startPoint y: 365, endPoint x: 227, endPoint y: 372, distance: 136.9
click at [227, 372] on div "SearchWithCriteria4fb4055d-ee0a-479d-8315-d734ef301b15 Work Title en otra vida …" at bounding box center [580, 372] width 1069 height 40
paste input "Retumbando En El Cor"
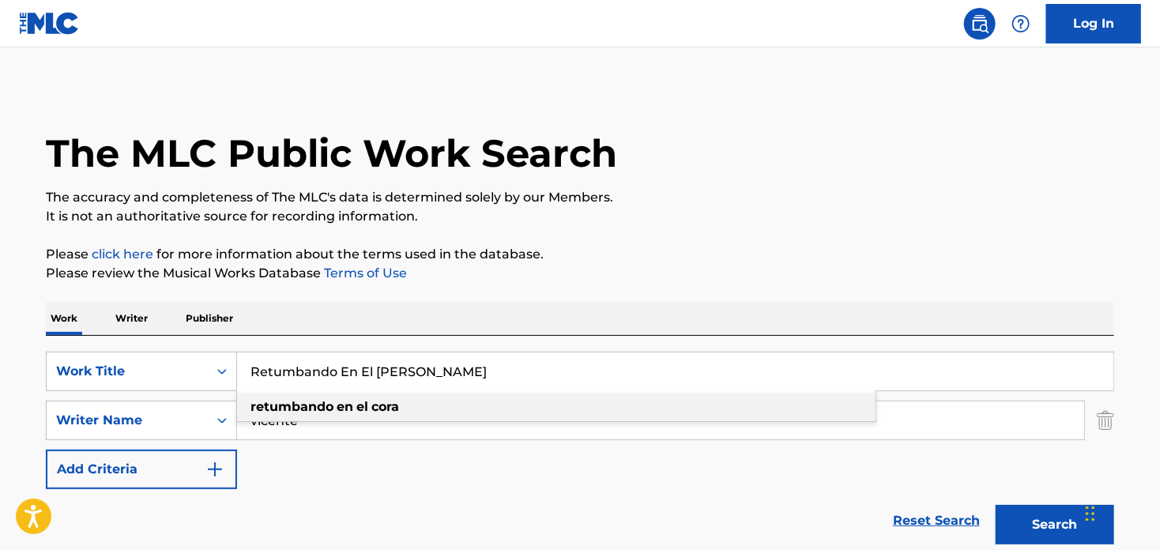
click at [328, 409] on strong "retumbando" at bounding box center [292, 406] width 83 height 15
type input "retumbando en el [PERSON_NAME]"
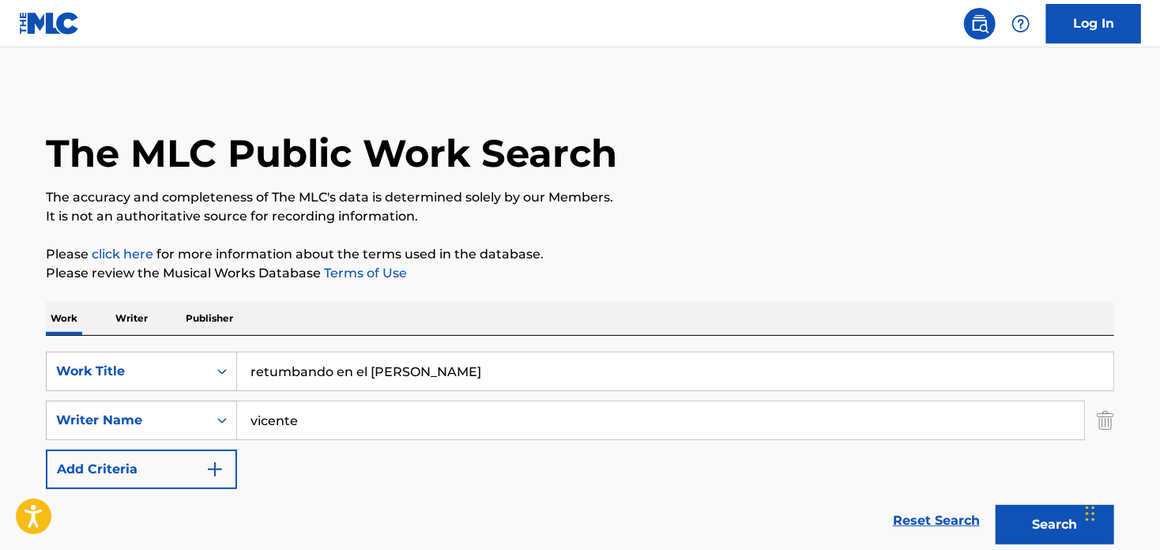
click at [329, 410] on input "vicente" at bounding box center [660, 421] width 847 height 38
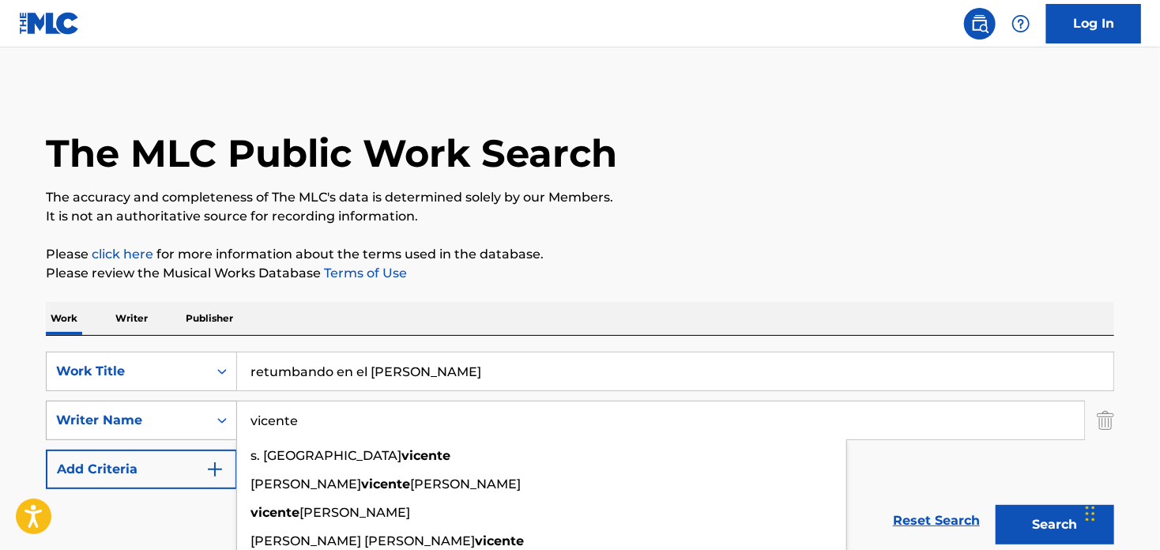
drag, startPoint x: 330, startPoint y: 418, endPoint x: 228, endPoint y: 420, distance: 102.0
click at [228, 420] on div "SearchWithCriteria2a01f56b-4e10-45d9-a31c-a6182dc9f740 Writer Name [PERSON_NAME…" at bounding box center [580, 421] width 1069 height 40
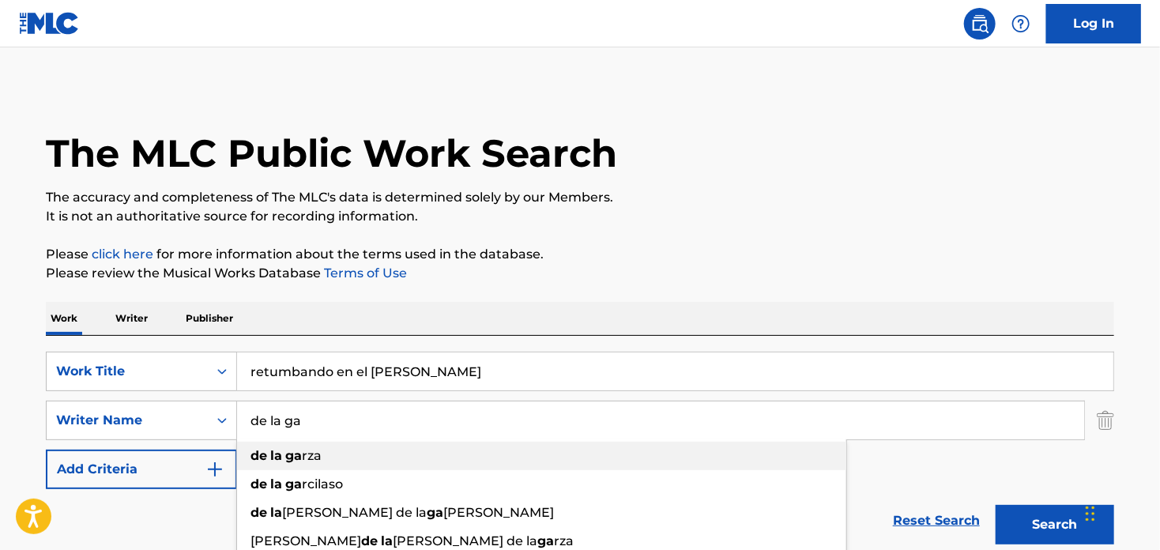
click at [250, 453] on div "de la ga rza" at bounding box center [541, 456] width 609 height 28
type input "de [PERSON_NAME]"
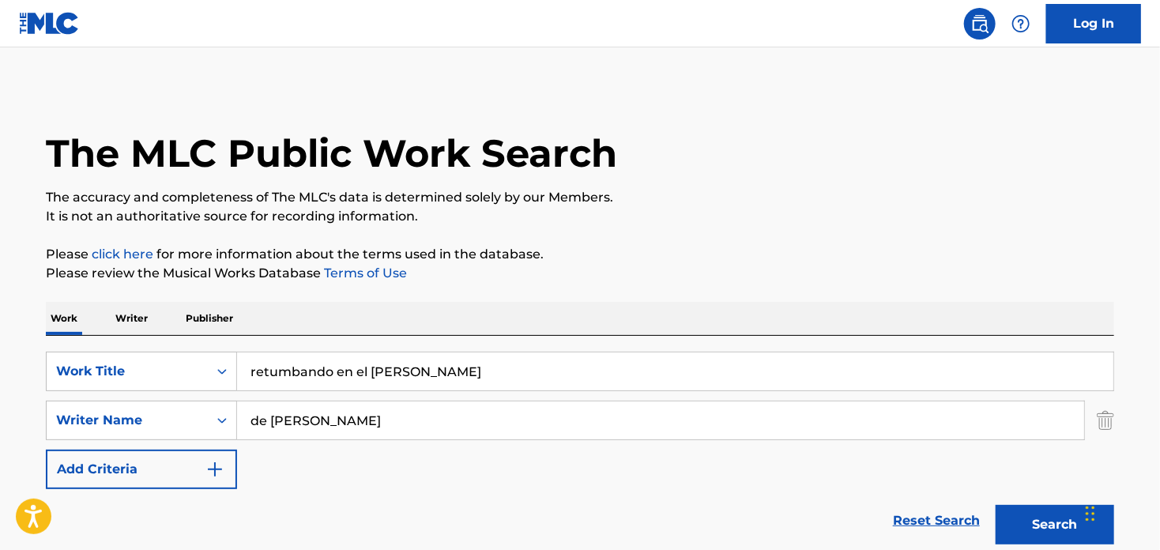
click at [1025, 525] on button "Search" at bounding box center [1055, 525] width 119 height 40
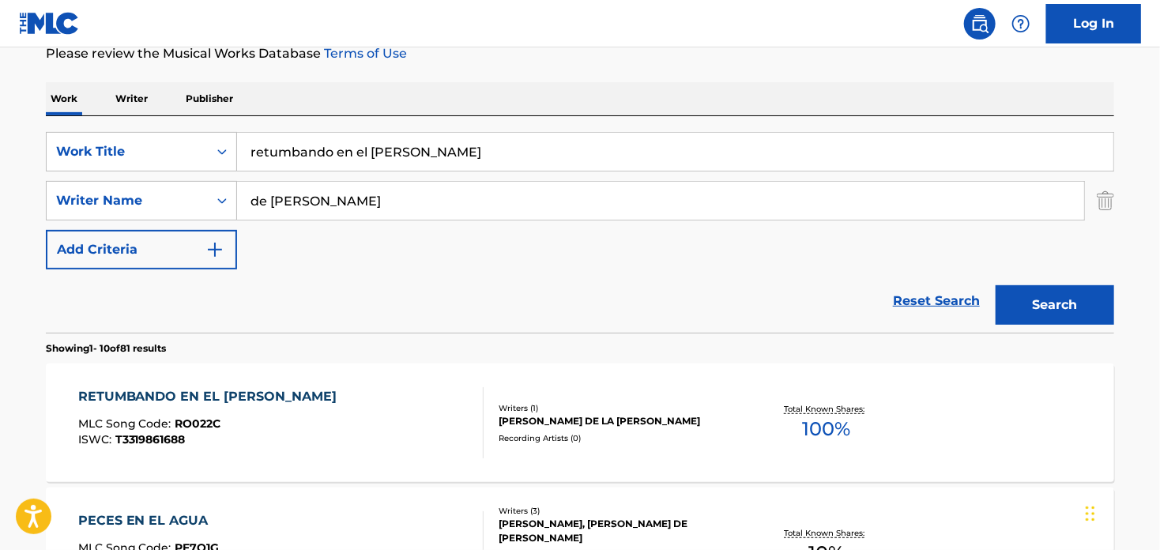
scroll to position [237, 0]
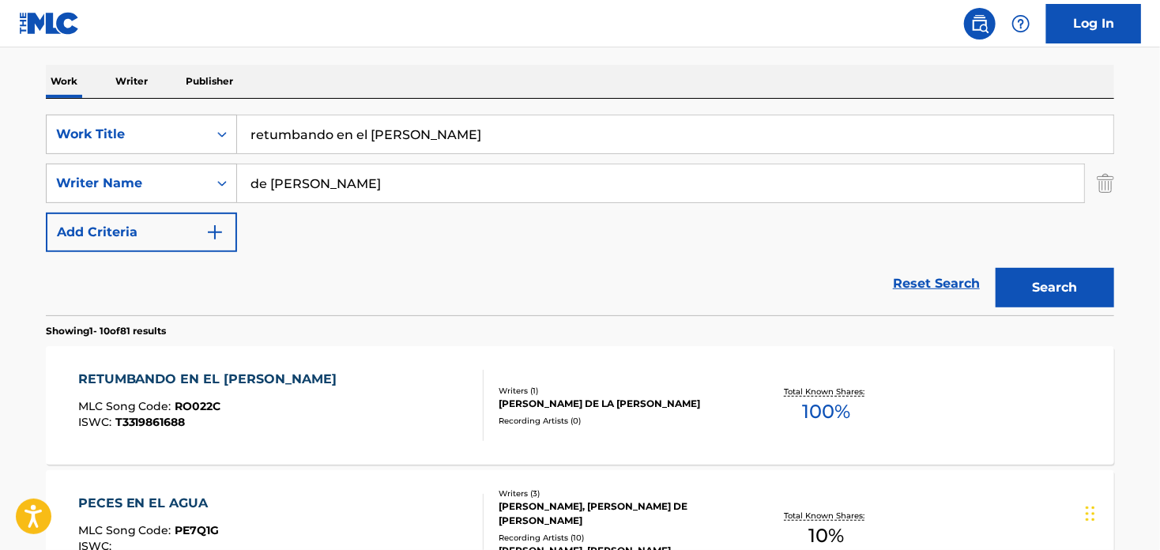
click at [226, 370] on div "RETUMBANDO EN EL [PERSON_NAME]" at bounding box center [211, 379] width 267 height 19
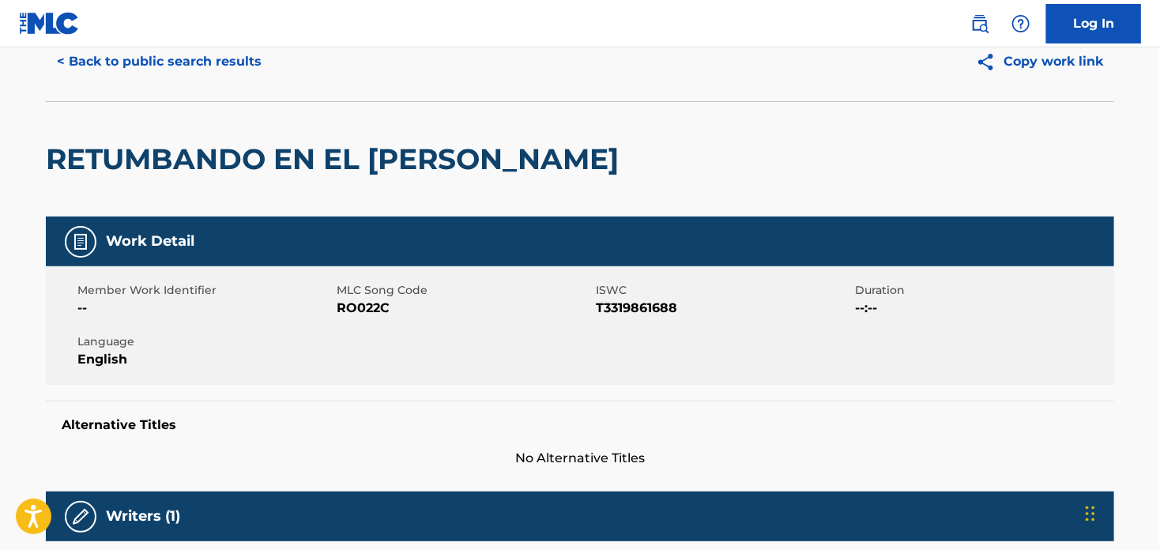
scroll to position [59, 0]
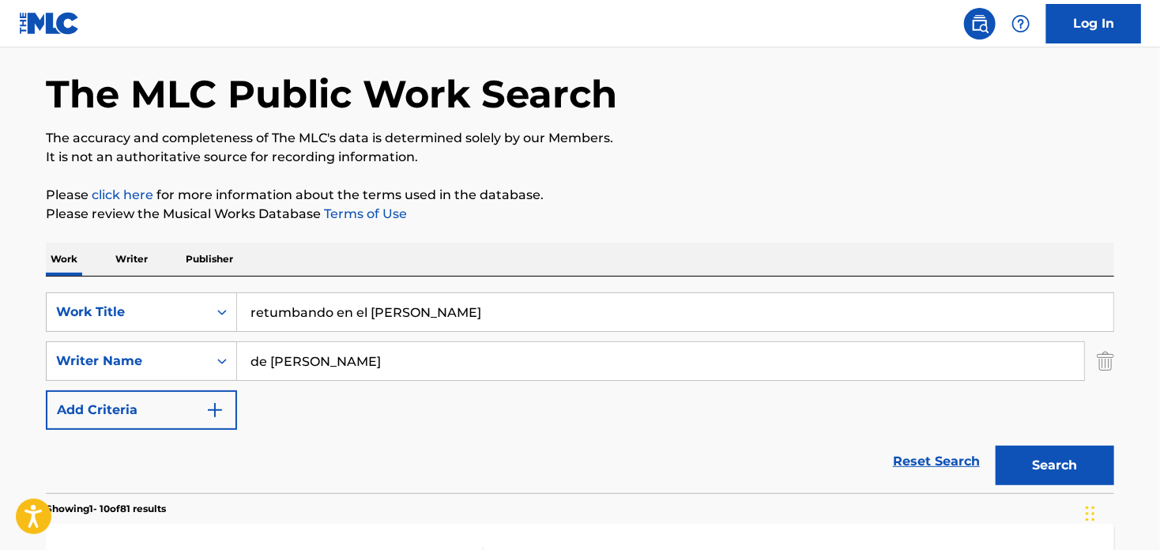
scroll to position [237, 0]
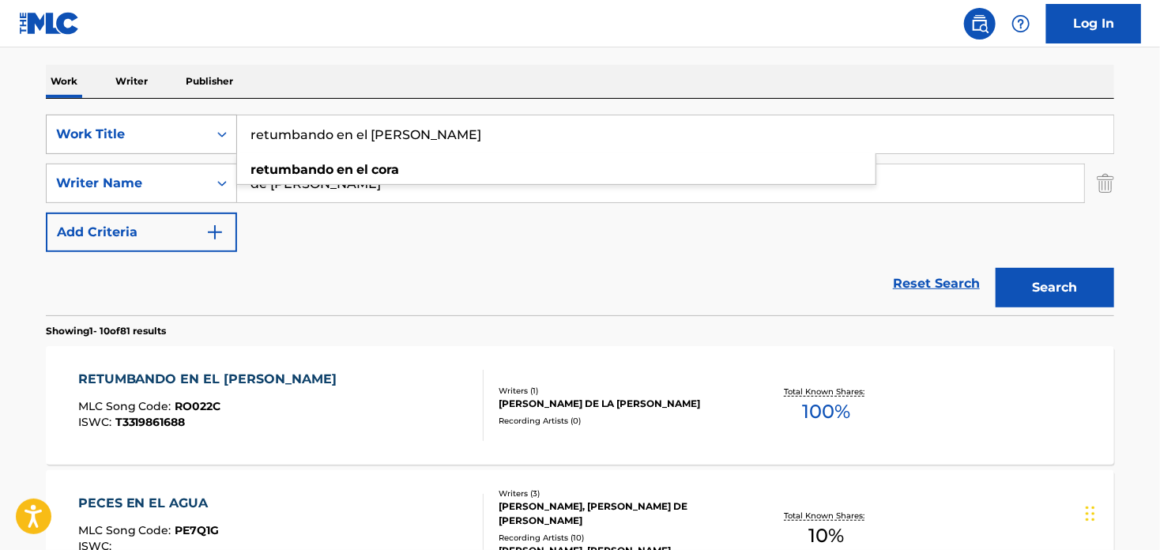
drag, startPoint x: 402, startPoint y: 135, endPoint x: 122, endPoint y: 125, distance: 280.0
click at [122, 125] on div "SearchWithCriteria4fb4055d-ee0a-479d-8315-d734ef301b15 Work Title retumbando en…" at bounding box center [580, 135] width 1069 height 40
paste input "Te Acuerdas"
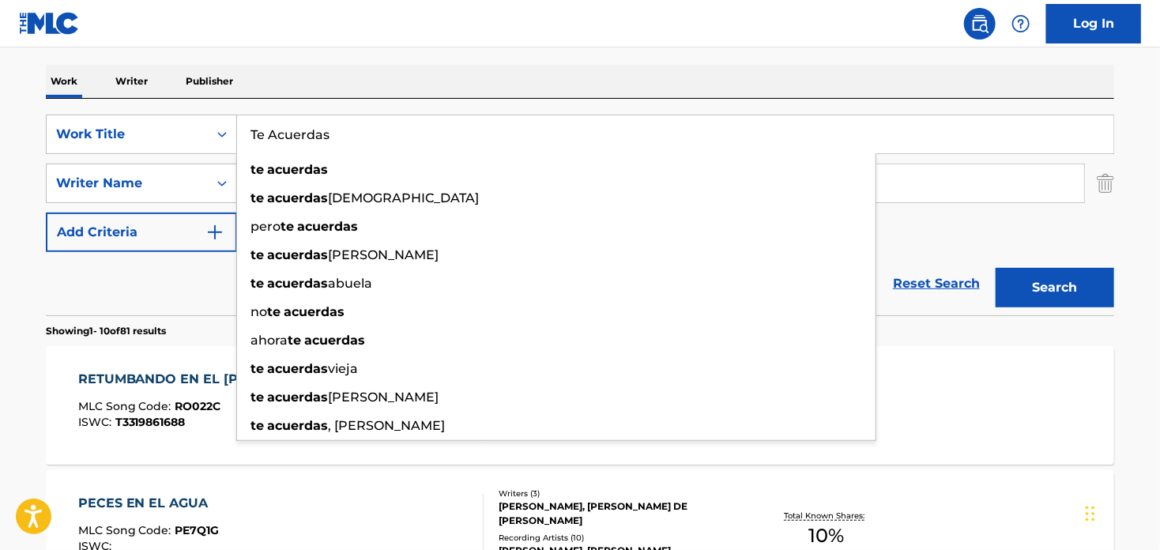
type input "Te Acuerdas"
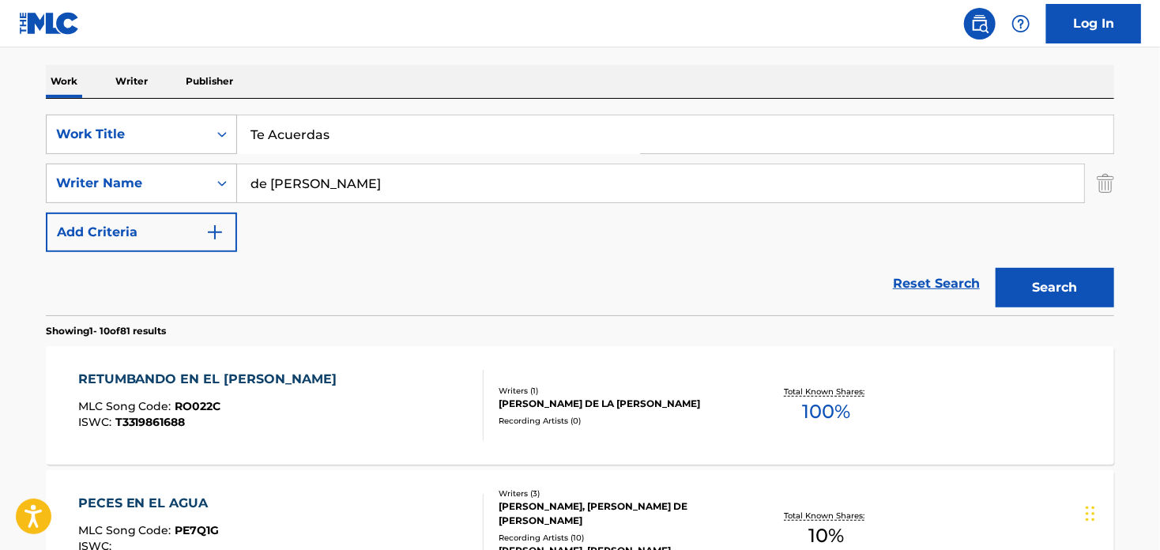
click at [169, 276] on div "Reset Search Search" at bounding box center [580, 283] width 1069 height 63
drag, startPoint x: 326, startPoint y: 187, endPoint x: 179, endPoint y: 184, distance: 147.1
click at [179, 184] on div "SearchWithCriteria2a01f56b-4e10-45d9-a31c-a6182dc9f740 Writer Name de [PERSON_N…" at bounding box center [580, 184] width 1069 height 40
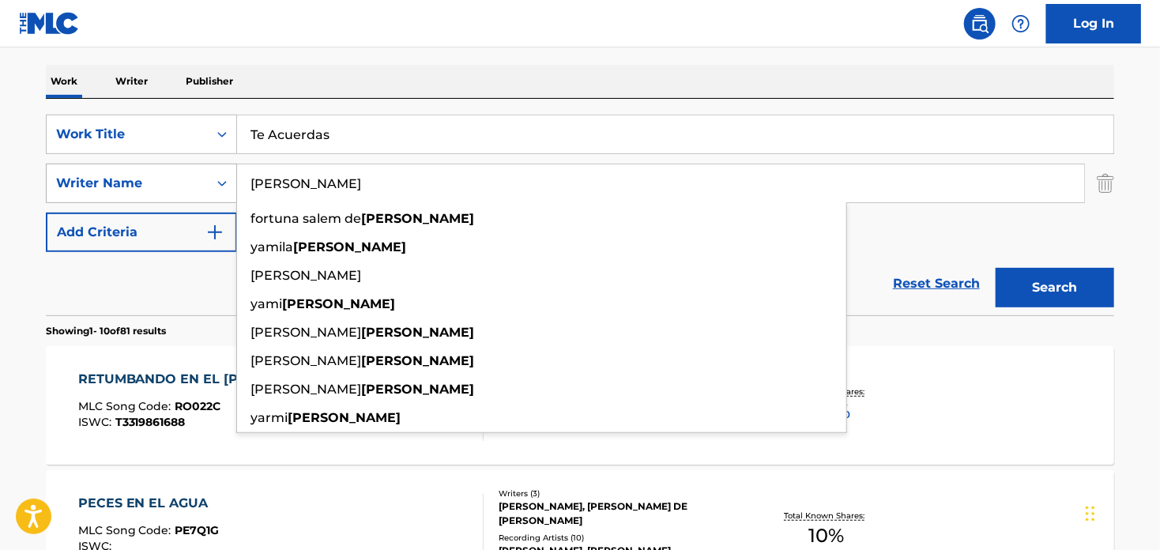
type input "[PERSON_NAME]"
click at [996, 268] on button "Search" at bounding box center [1055, 288] width 119 height 40
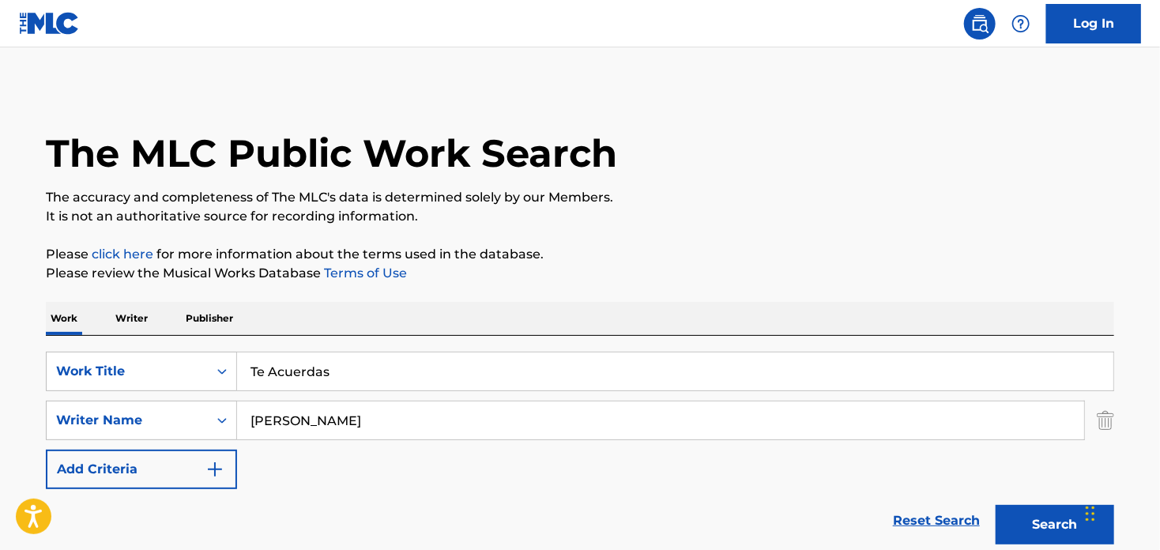
scroll to position [0, 0]
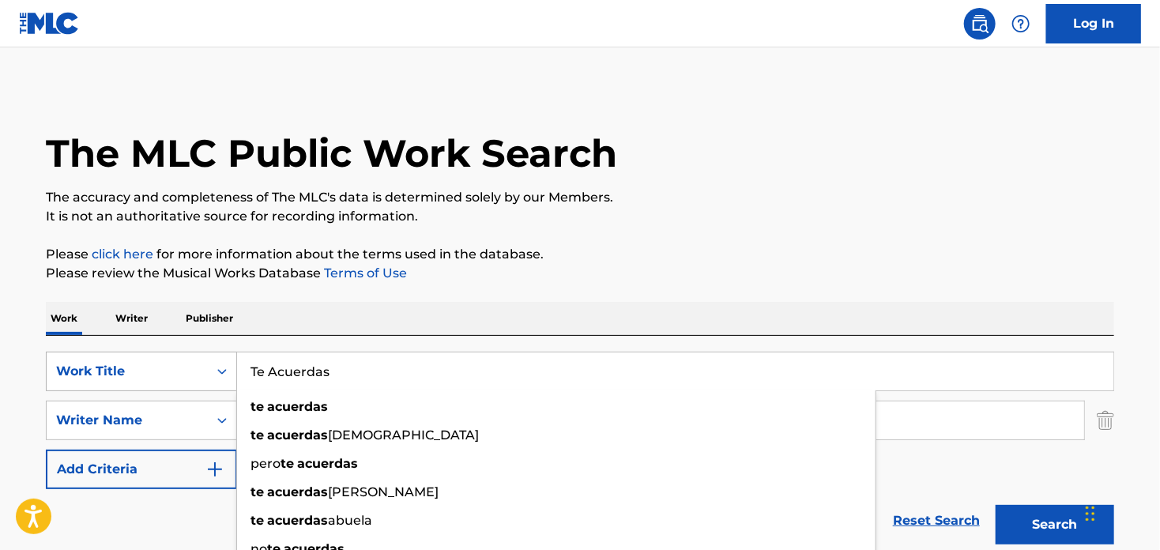
drag, startPoint x: 303, startPoint y: 375, endPoint x: 230, endPoint y: 364, distance: 73.7
click at [230, 364] on div "SearchWithCriteria4fb4055d-ee0a-479d-8315-d734ef301b15 Work Title Te Acuerdas t…" at bounding box center [580, 372] width 1069 height 40
paste input "No Tiene Sentido"
type input "No Tiene Sentido"
click at [577, 318] on div "Work Writer Publisher" at bounding box center [580, 318] width 1069 height 33
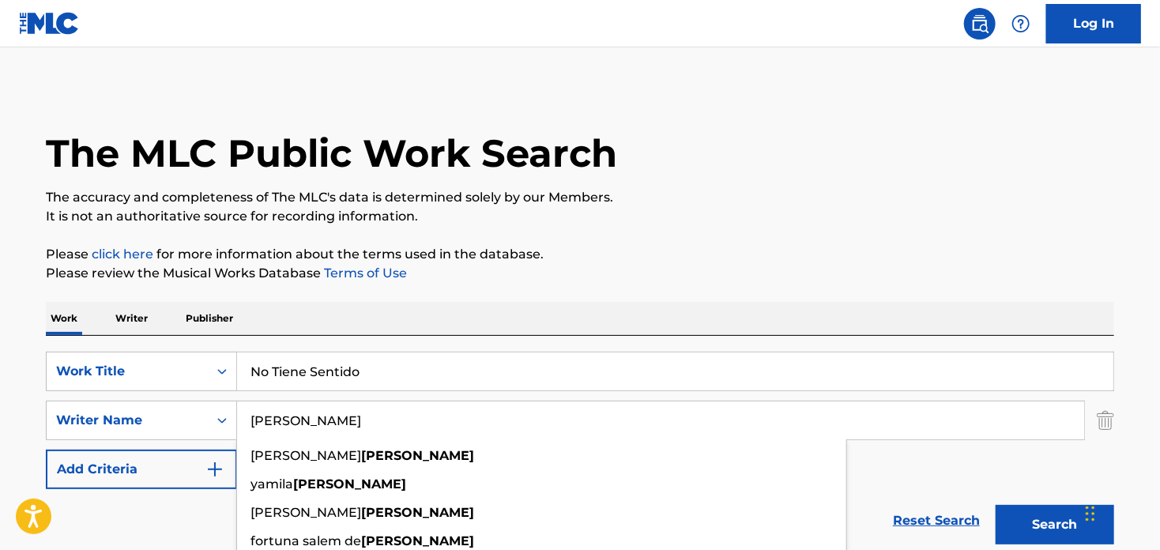
drag, startPoint x: 311, startPoint y: 421, endPoint x: 242, endPoint y: 416, distance: 68.9
click at [242, 416] on input "[PERSON_NAME]" at bounding box center [660, 421] width 847 height 38
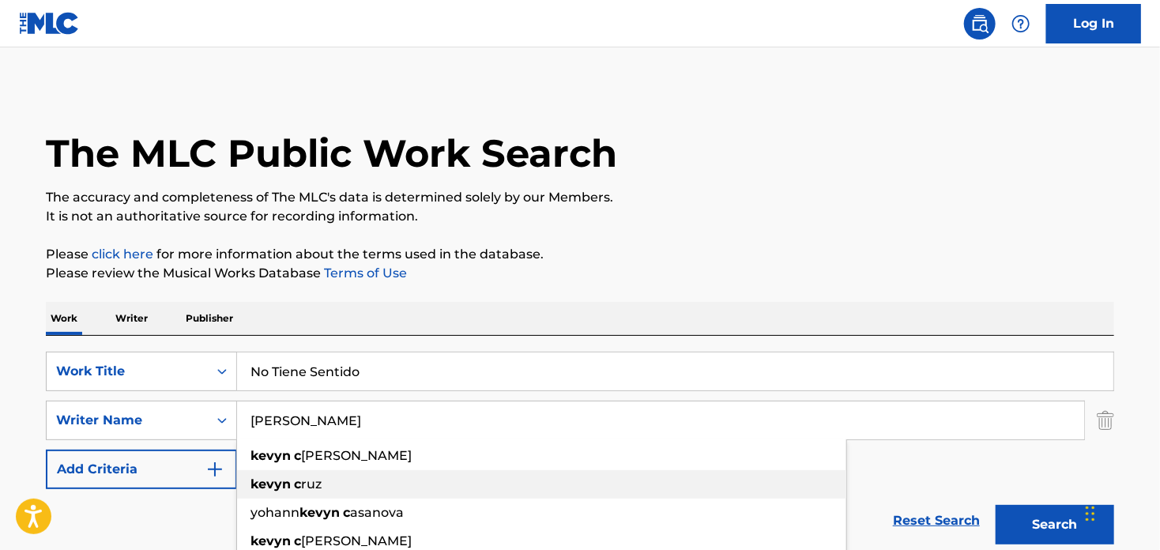
click at [267, 481] on strong "kevyn" at bounding box center [271, 484] width 40 height 15
type input "[PERSON_NAME]"
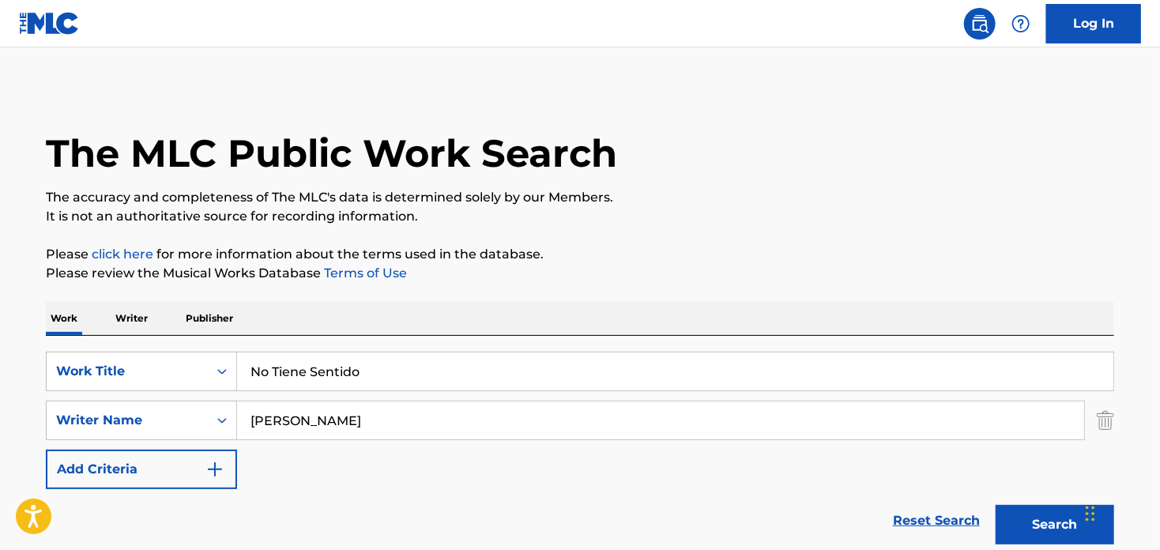
click at [1058, 529] on button "Search" at bounding box center [1055, 525] width 119 height 40
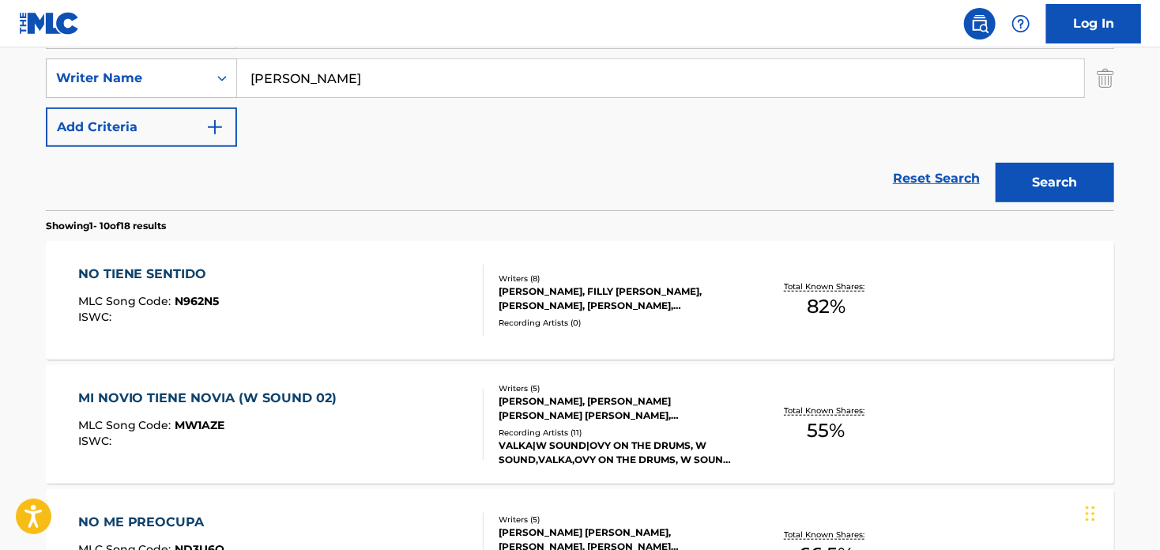
scroll to position [316, 0]
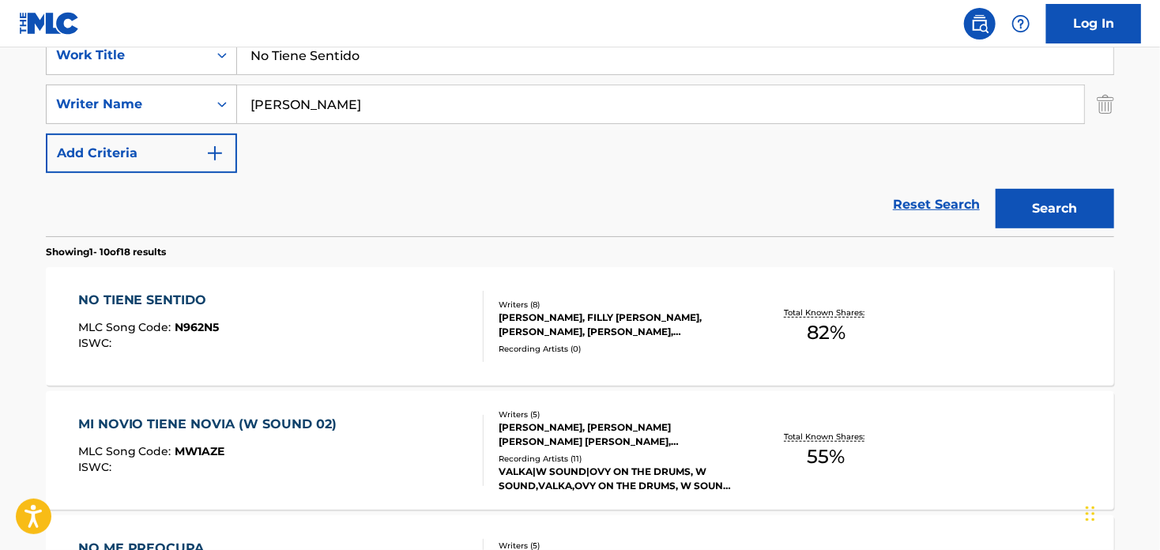
click at [151, 297] on div "NO TIENE SENTIDO" at bounding box center [149, 300] width 142 height 19
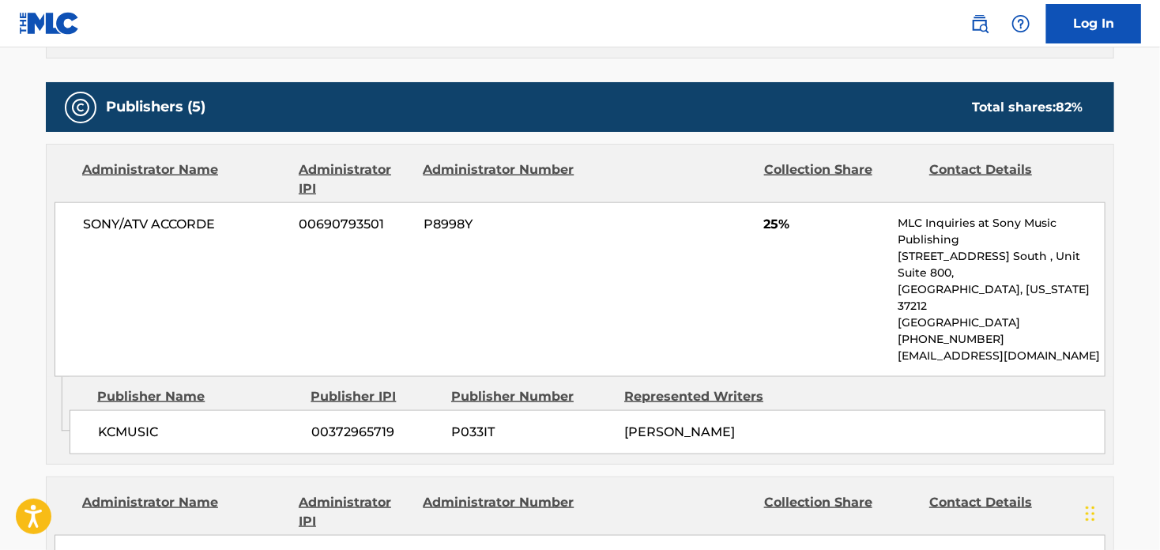
scroll to position [790, 0]
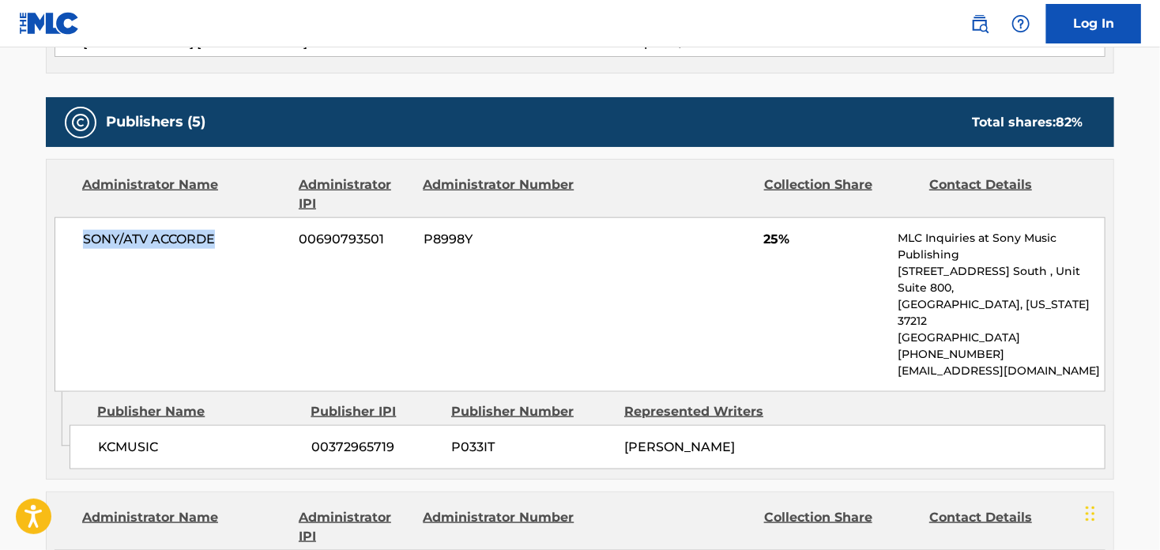
drag, startPoint x: 222, startPoint y: 235, endPoint x: 84, endPoint y: 242, distance: 138.5
click at [84, 242] on span "SONY/ATV ACCORDE" at bounding box center [185, 239] width 205 height 19
copy span "SONY/ATV ACCORDE"
click at [159, 438] on span "KCMUSIC" at bounding box center [199, 447] width 202 height 19
click at [156, 438] on span "KCMUSIC" at bounding box center [199, 447] width 202 height 19
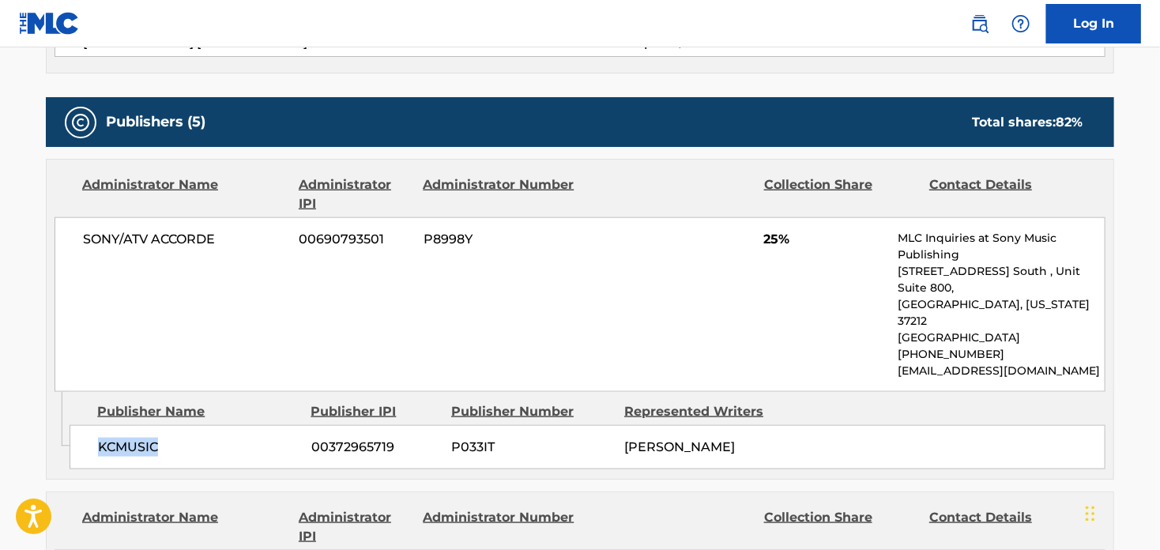
drag, startPoint x: 158, startPoint y: 409, endPoint x: 92, endPoint y: 408, distance: 66.4
click at [92, 425] on div "KCMUSIC 00372965719 P033IT [PERSON_NAME]" at bounding box center [588, 447] width 1036 height 44
copy span "KCMUSIC"
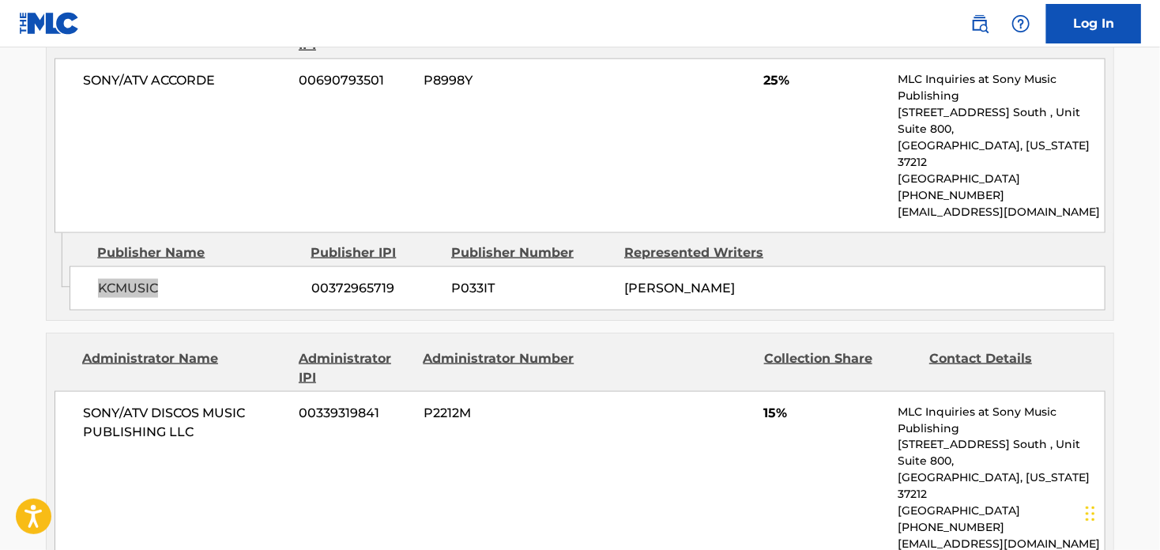
scroll to position [1028, 0]
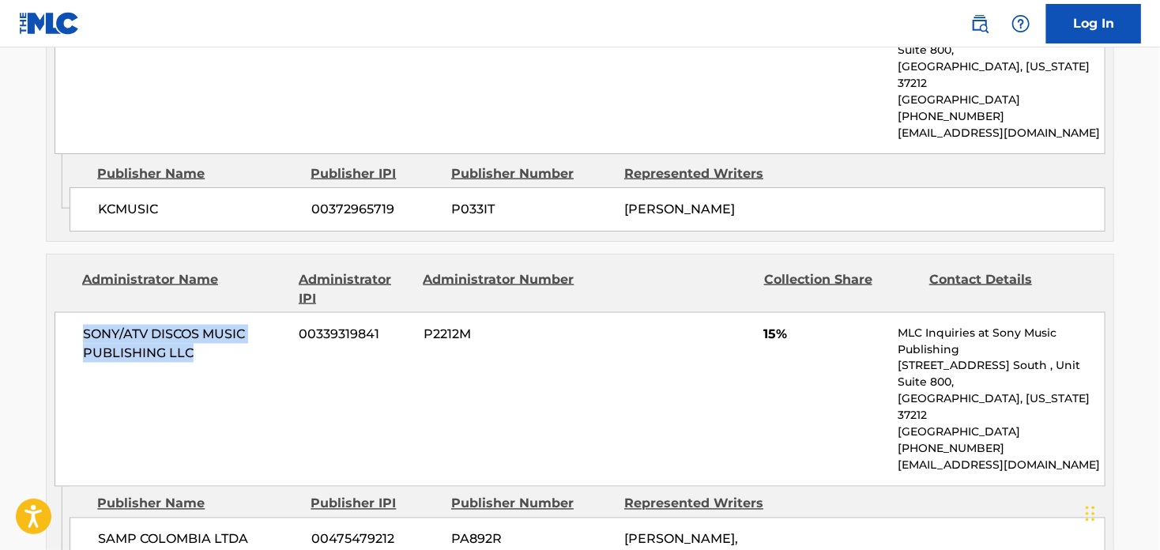
drag, startPoint x: 211, startPoint y: 315, endPoint x: 59, endPoint y: 304, distance: 152.2
click at [59, 312] on div "SONY/ATV DISCOS MUSIC PUBLISHING LLC 00339319841 P2212M 15% MLC Inquiries at So…" at bounding box center [580, 399] width 1051 height 175
copy span "SONY/ATV DISCOS MUSIC PUBLISHING LLC"
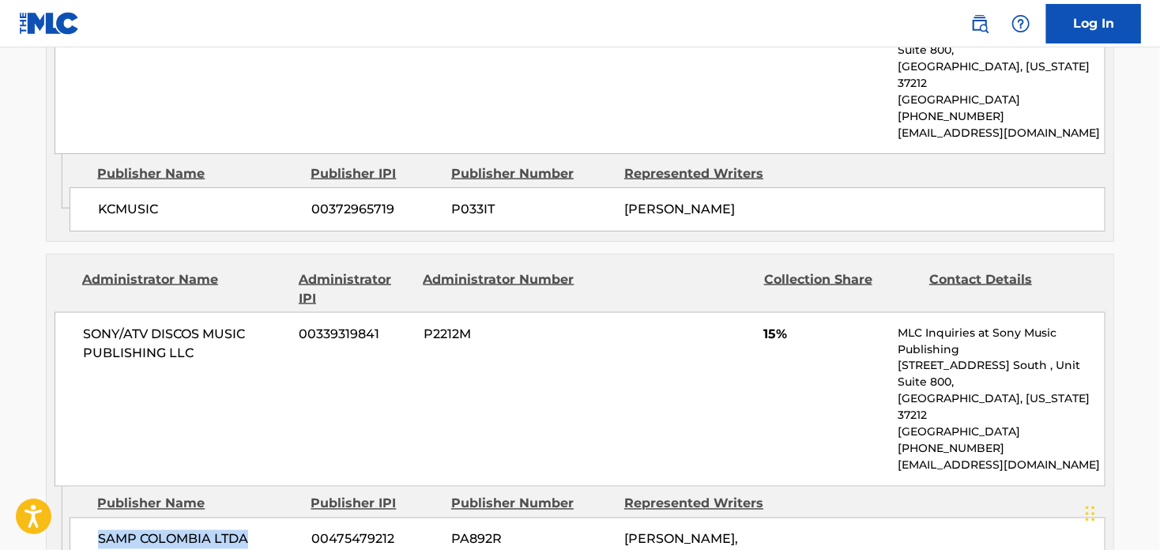
drag, startPoint x: 243, startPoint y: 472, endPoint x: 92, endPoint y: 482, distance: 150.5
click at [92, 518] on div "SAMP COLOMBIA LTDA 00475479212 PA892R [PERSON_NAME], [PERSON_NAME]" at bounding box center [588, 549] width 1036 height 63
copy span "SAMP COLOMBIA LTDA"
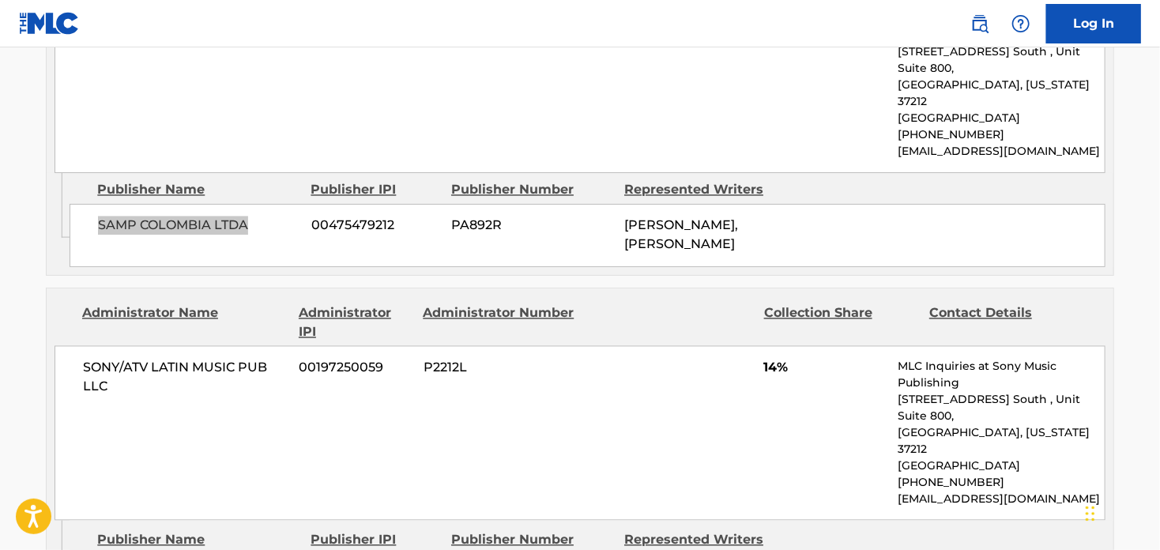
scroll to position [1344, 0]
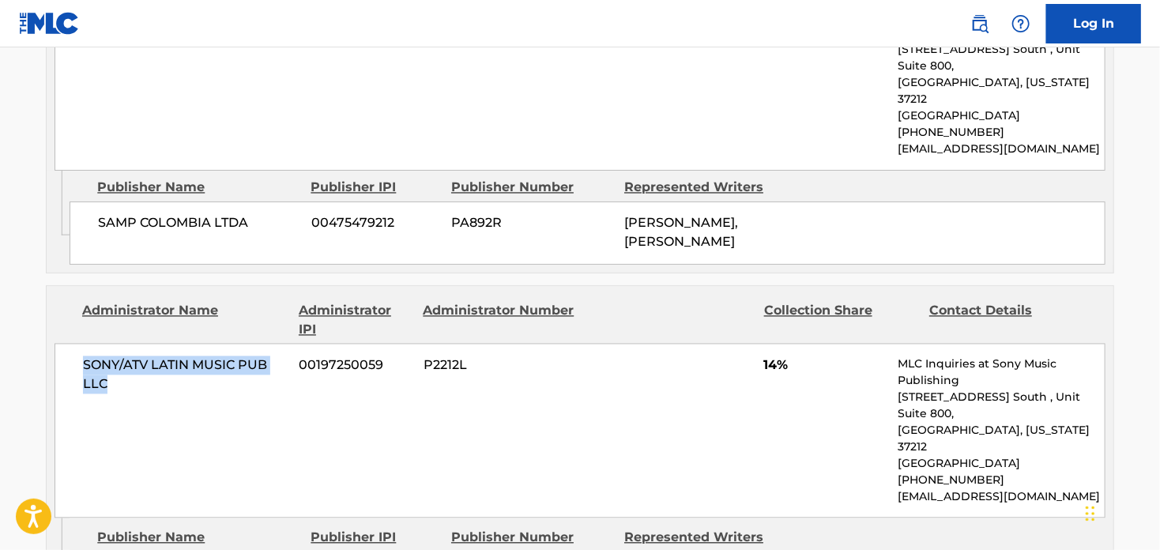
drag, startPoint x: 113, startPoint y: 322, endPoint x: 88, endPoint y: 297, distance: 35.2
click at [81, 344] on div "SONY/ATV LATIN MUSIC PUB LLC 00197250059 P2212L 14% MLC Inquiries at Sony Music…" at bounding box center [580, 431] width 1051 height 175
copy span "SONY/ATV LATIN MUSIC PUB LLC"
drag, startPoint x: 100, startPoint y: 464, endPoint x: 272, endPoint y: 473, distance: 172.5
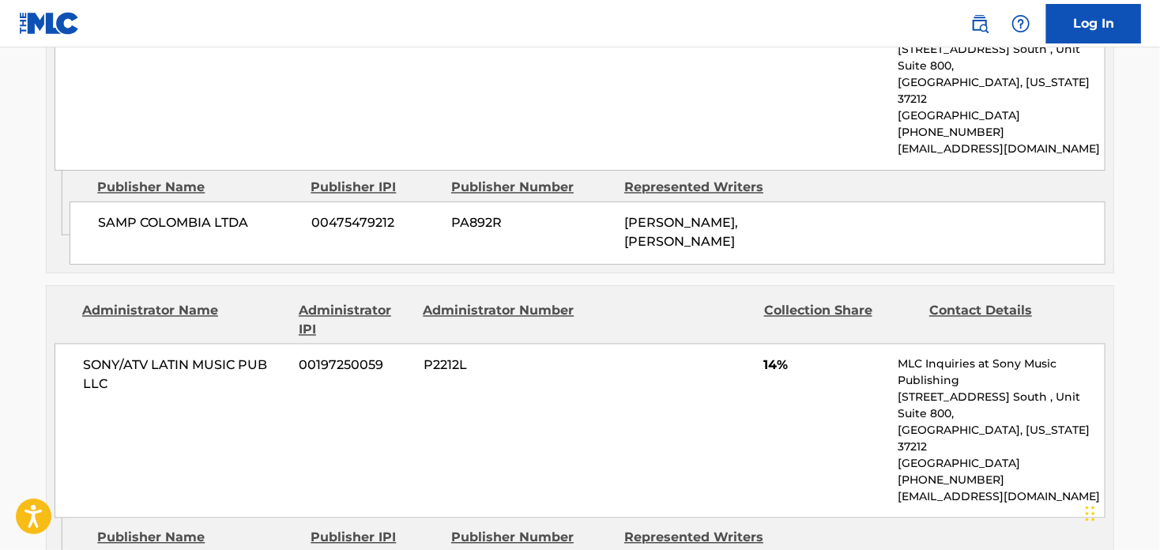
copy span "VIBEZ LAND PUBLISHING"
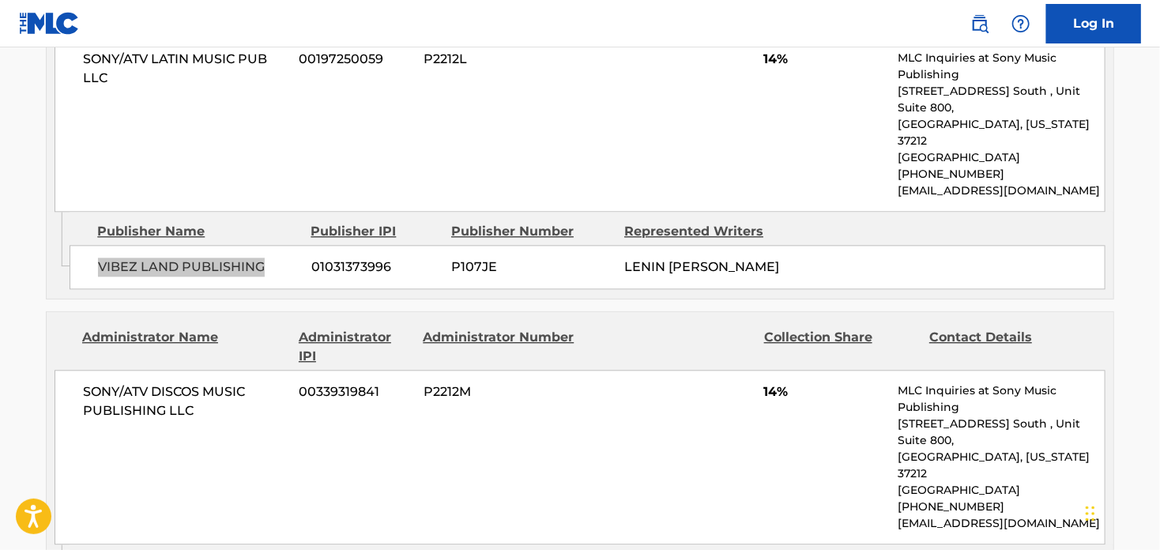
scroll to position [1659, 0]
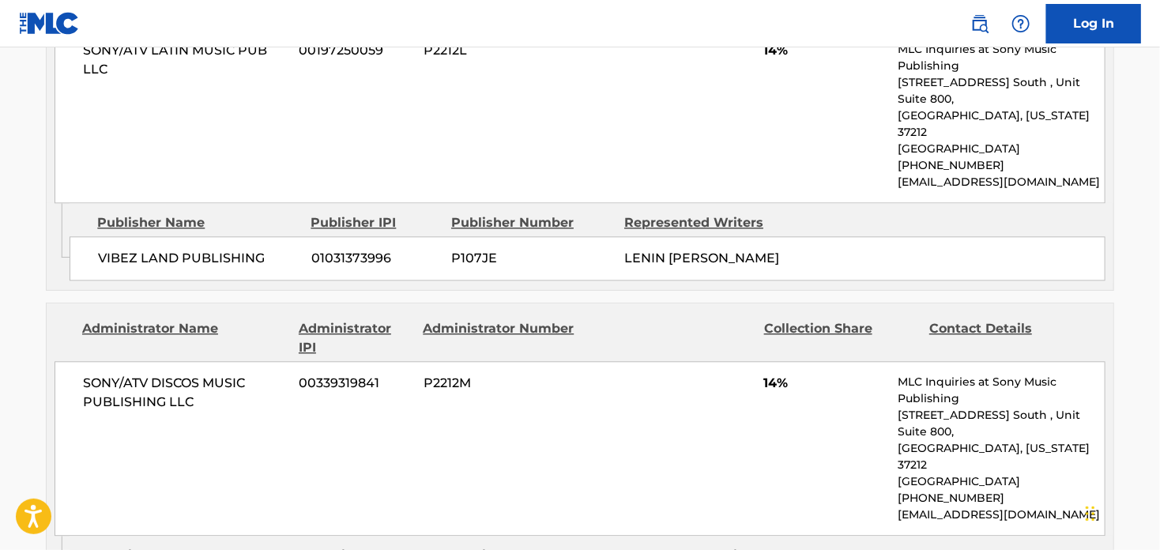
copy span "STEPAFY"
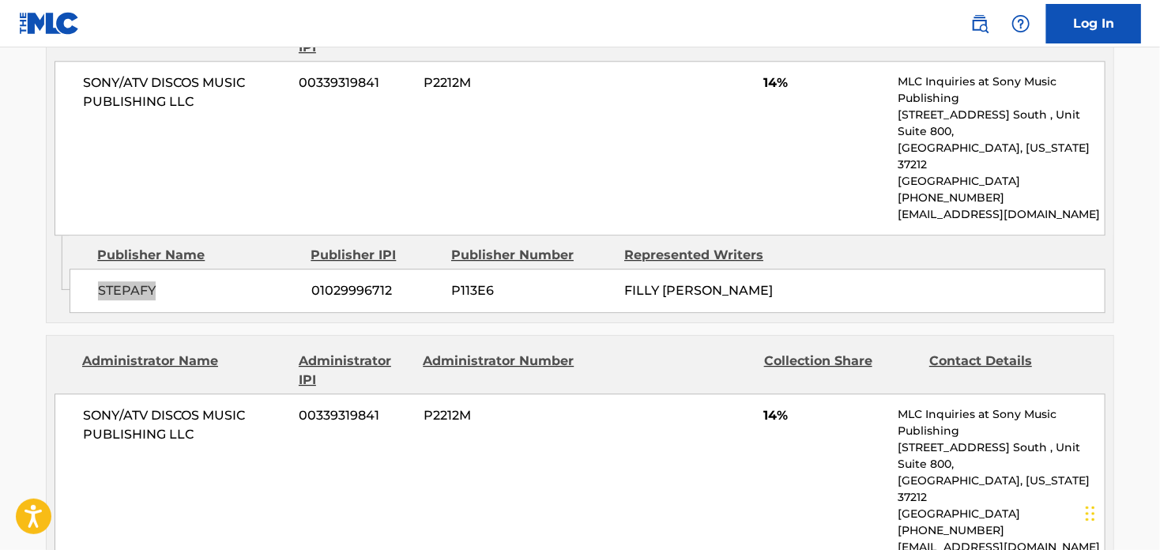
scroll to position [1975, 0]
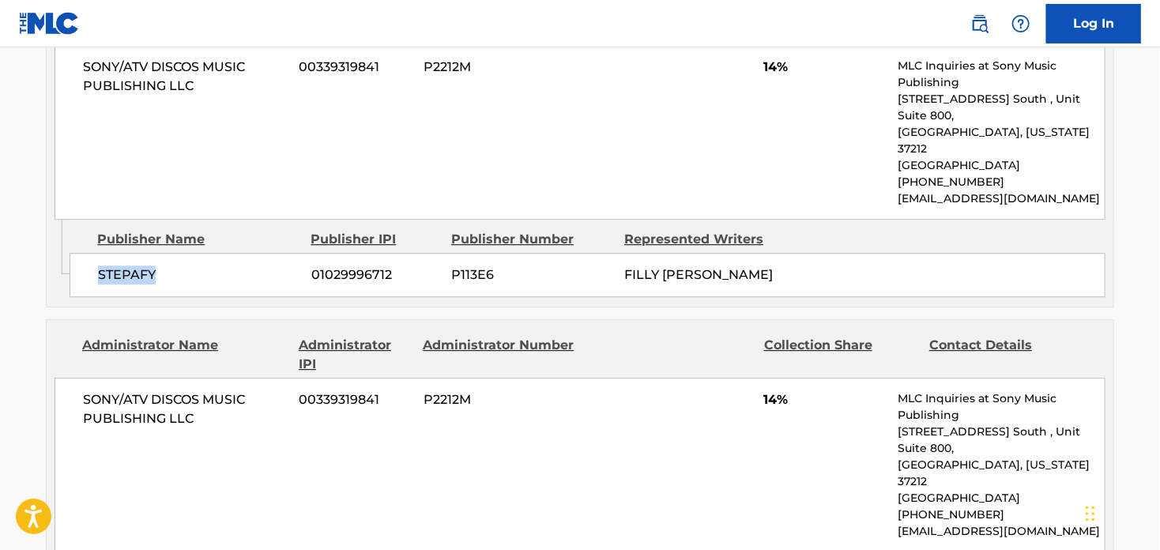
drag, startPoint x: 246, startPoint y: 462, endPoint x: 60, endPoint y: 460, distance: 185.8
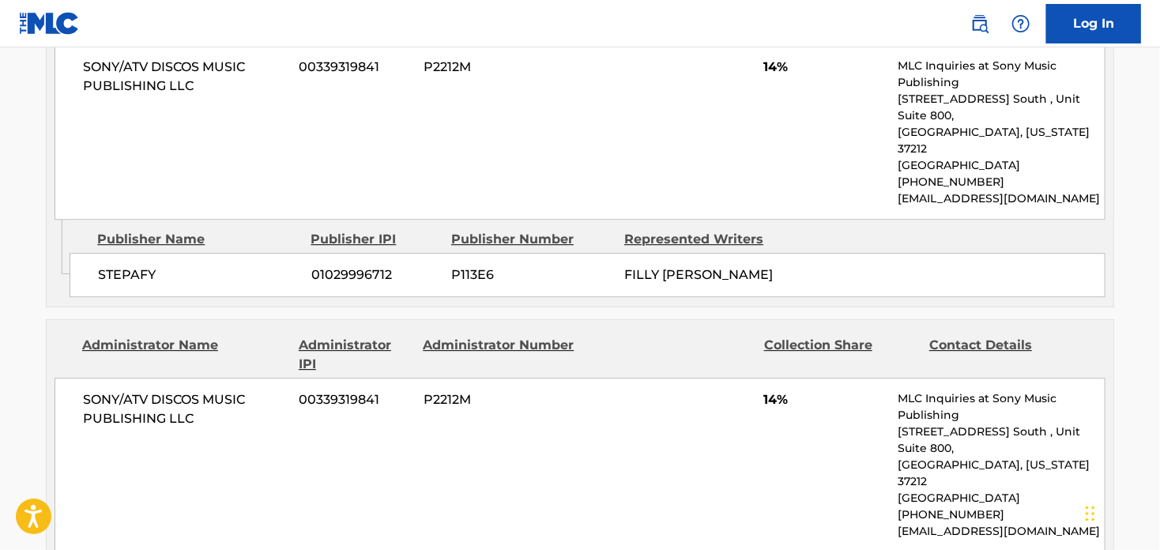
drag, startPoint x: 248, startPoint y: 458, endPoint x: 97, endPoint y: 466, distance: 151.2
copy span "NOISEUP PUBLISHING"
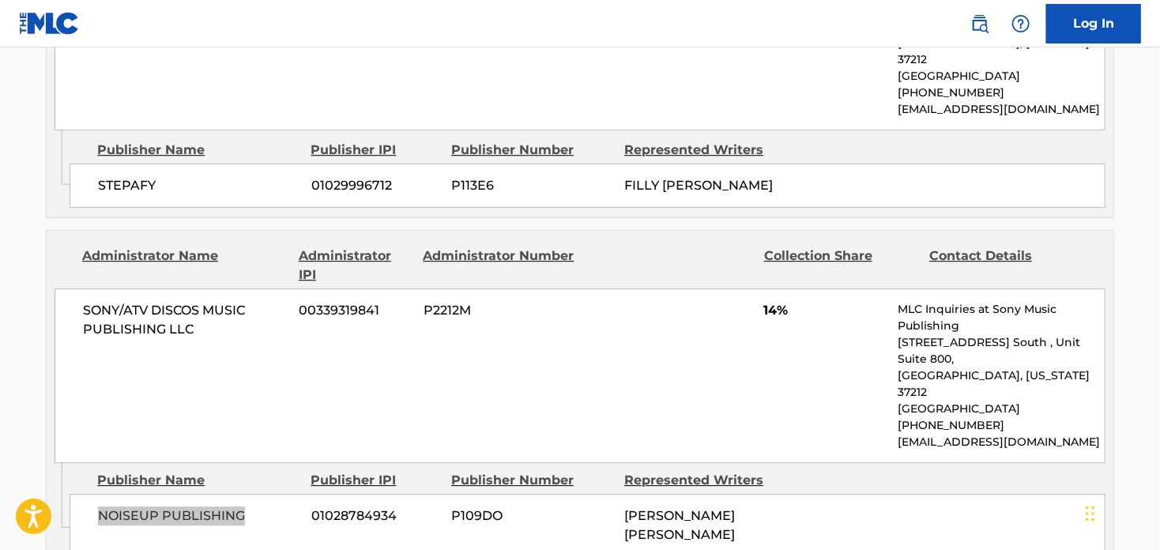
scroll to position [2082, 0]
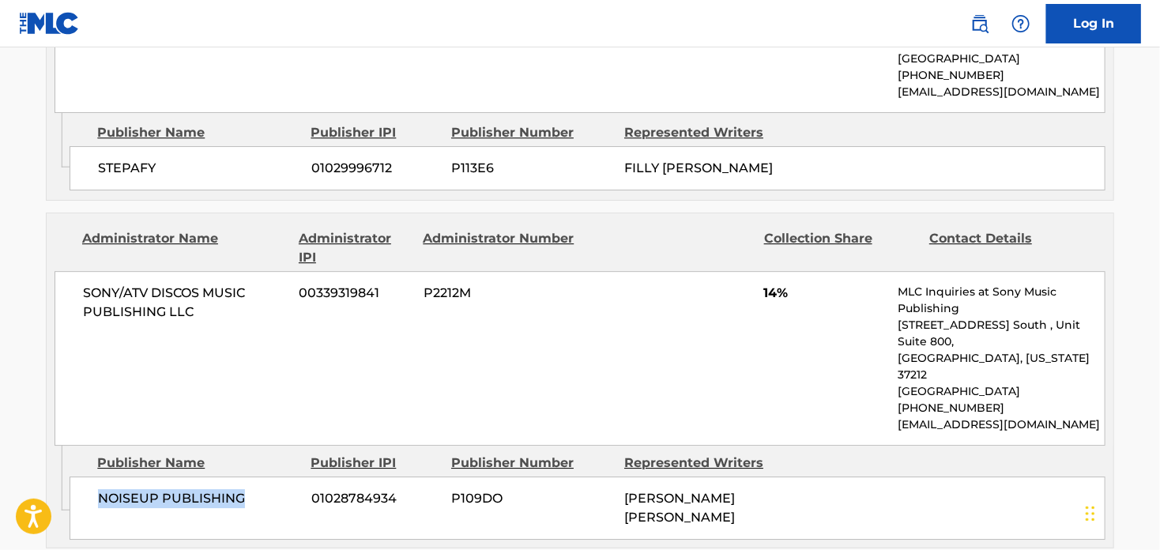
drag, startPoint x: 0, startPoint y: 23, endPoint x: 13, endPoint y: 62, distance: 41.5
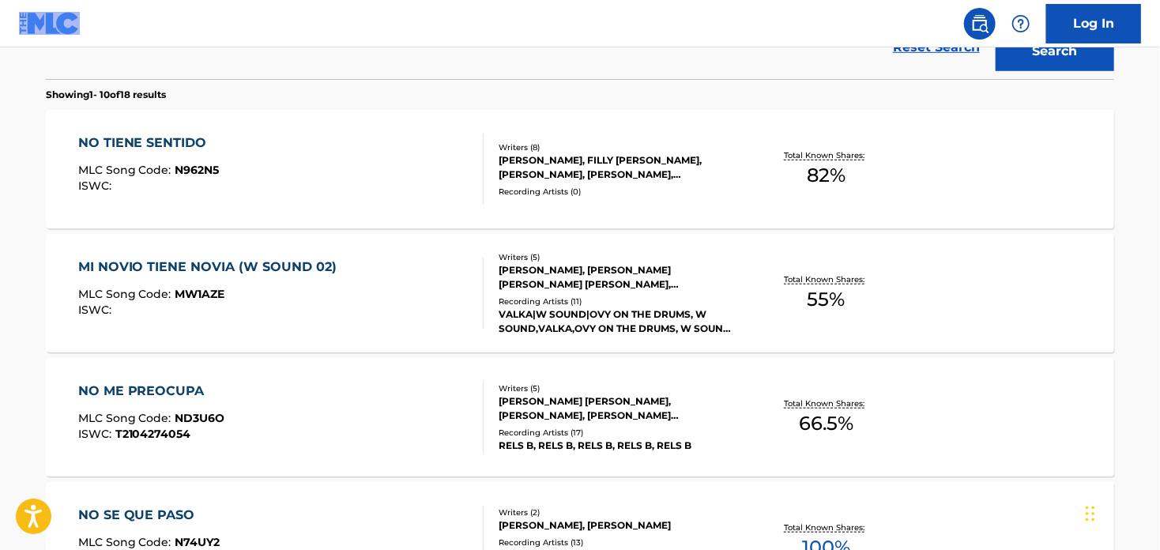
scroll to position [474, 0]
